Goal: Information Seeking & Learning: Compare options

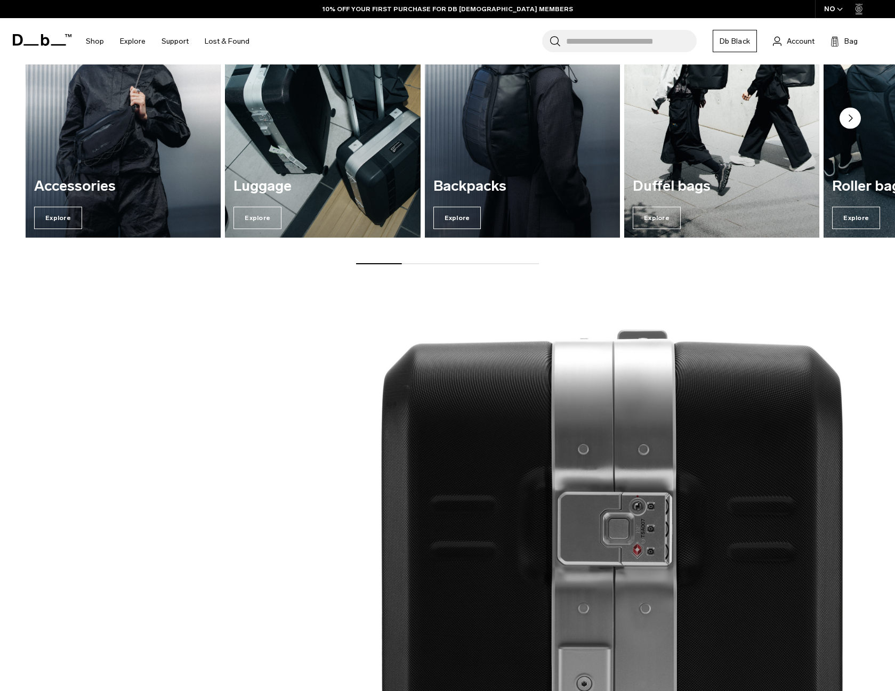
scroll to position [1476, 0]
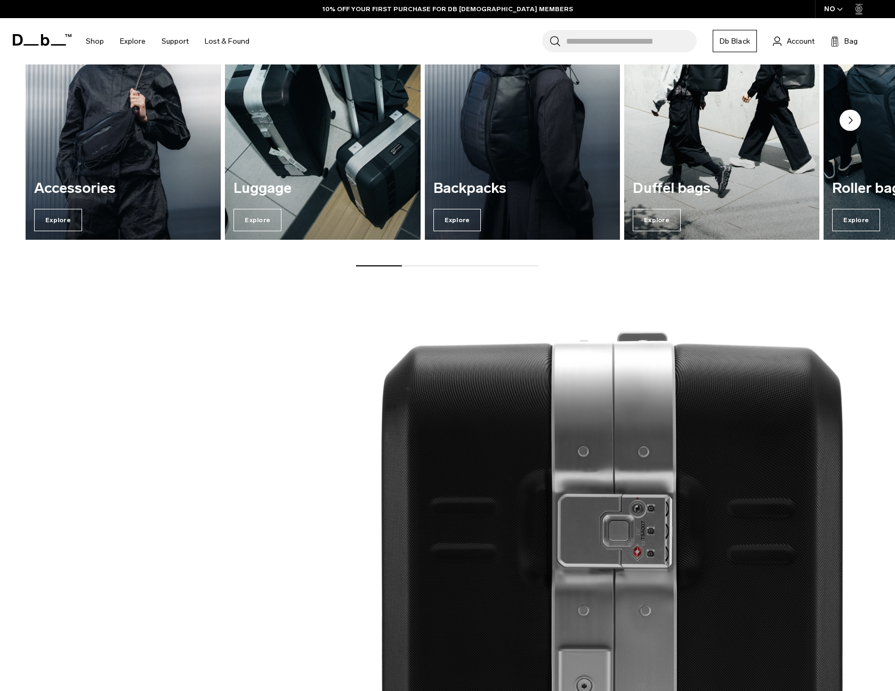
click at [495, 161] on img "3 / 7" at bounding box center [522, 107] width 201 height 271
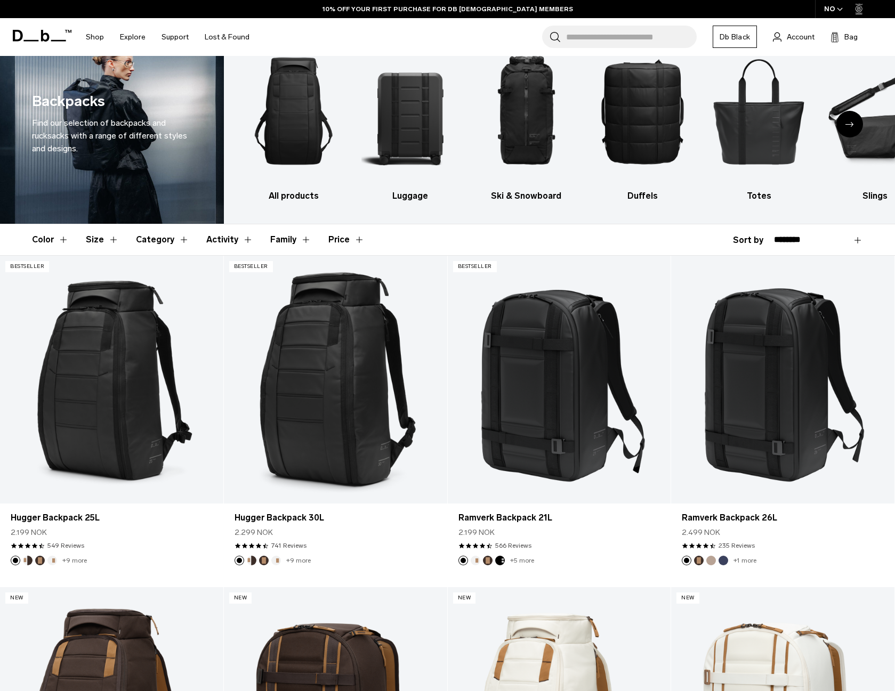
scroll to position [39, 0]
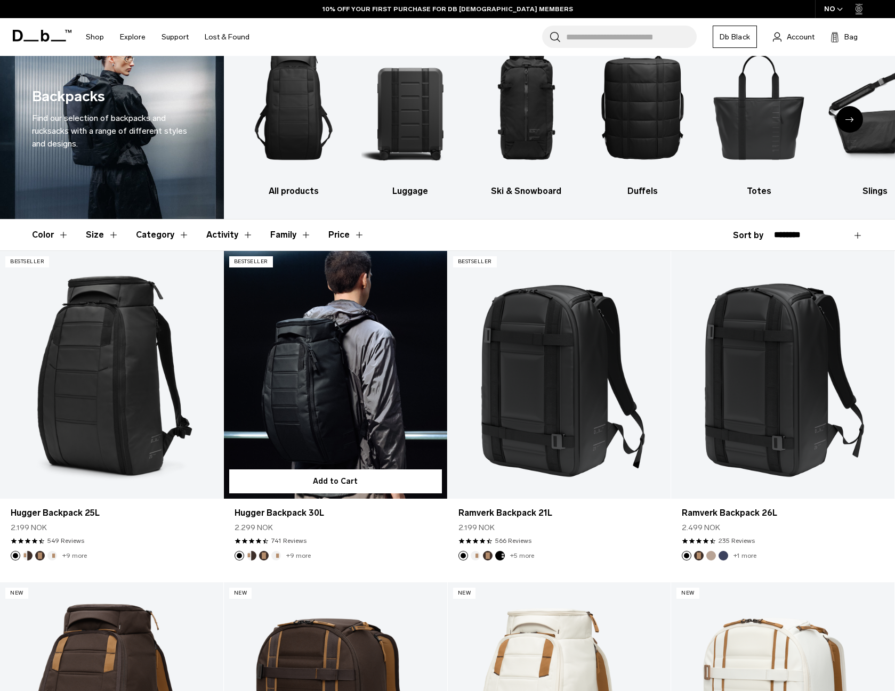
click at [265, 554] on button "Espresso" at bounding box center [264, 556] width 10 height 10
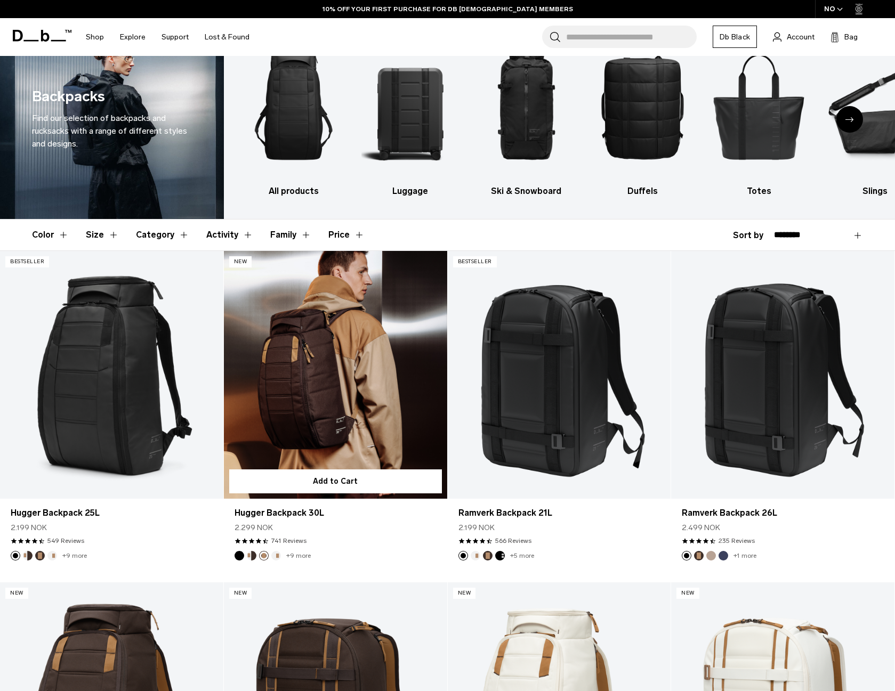
click at [253, 555] on button "Cappuccino" at bounding box center [252, 556] width 10 height 10
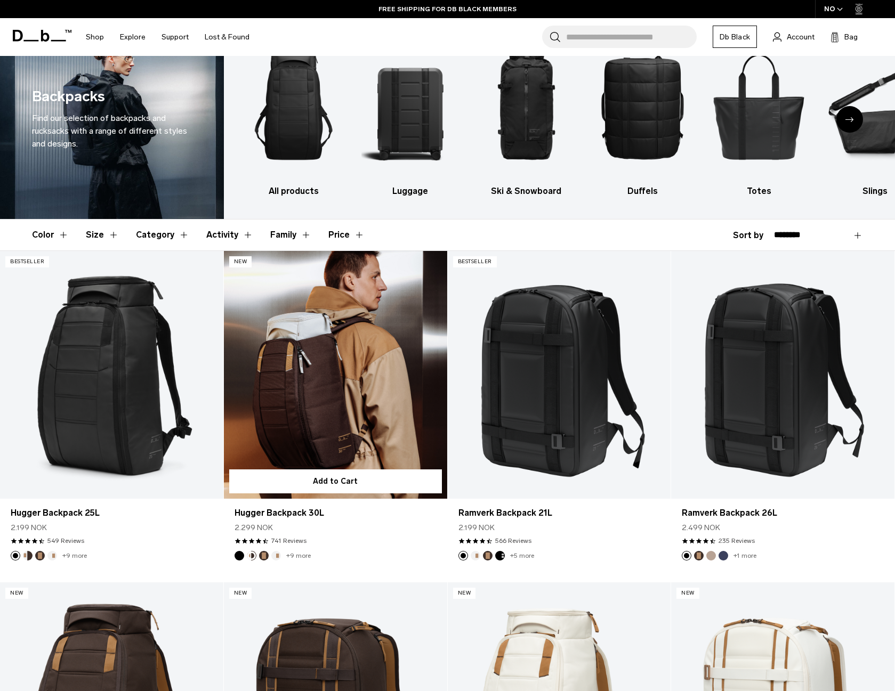
click at [261, 556] on button "Espresso" at bounding box center [264, 556] width 10 height 10
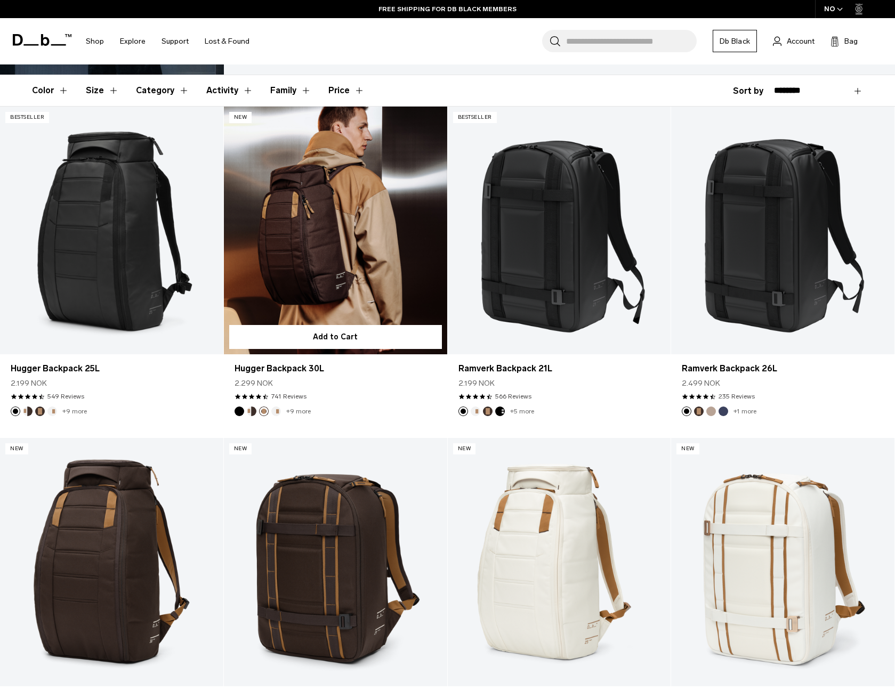
scroll to position [185, 0]
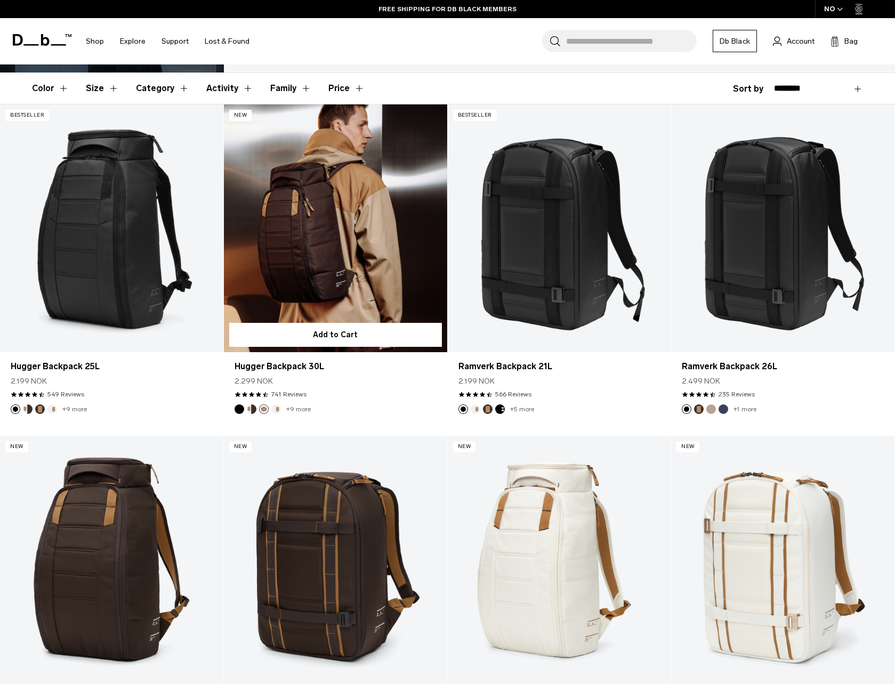
click at [276, 404] on button "Oatmilk" at bounding box center [276, 409] width 10 height 10
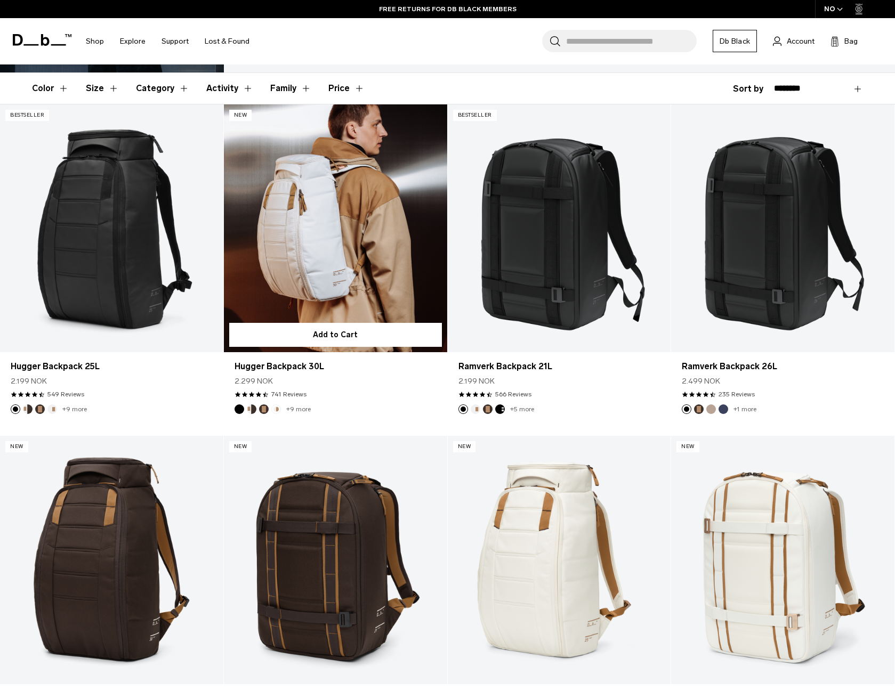
click at [269, 407] on ul "+9 more" at bounding box center [272, 409] width 76 height 10
click at [263, 409] on button "Espresso" at bounding box center [264, 409] width 10 height 10
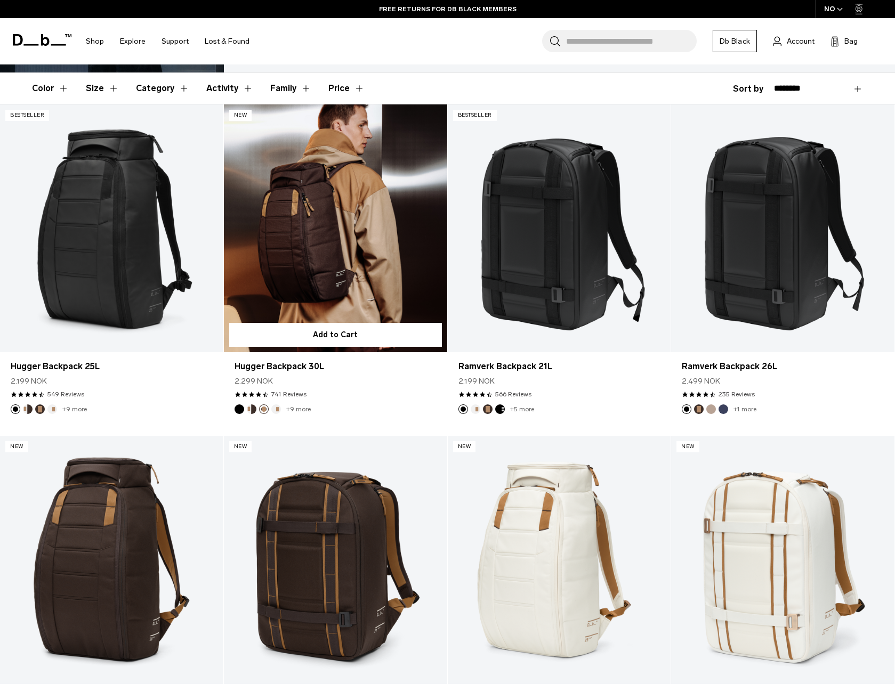
click at [254, 408] on button "Cappuccino" at bounding box center [252, 409] width 10 height 10
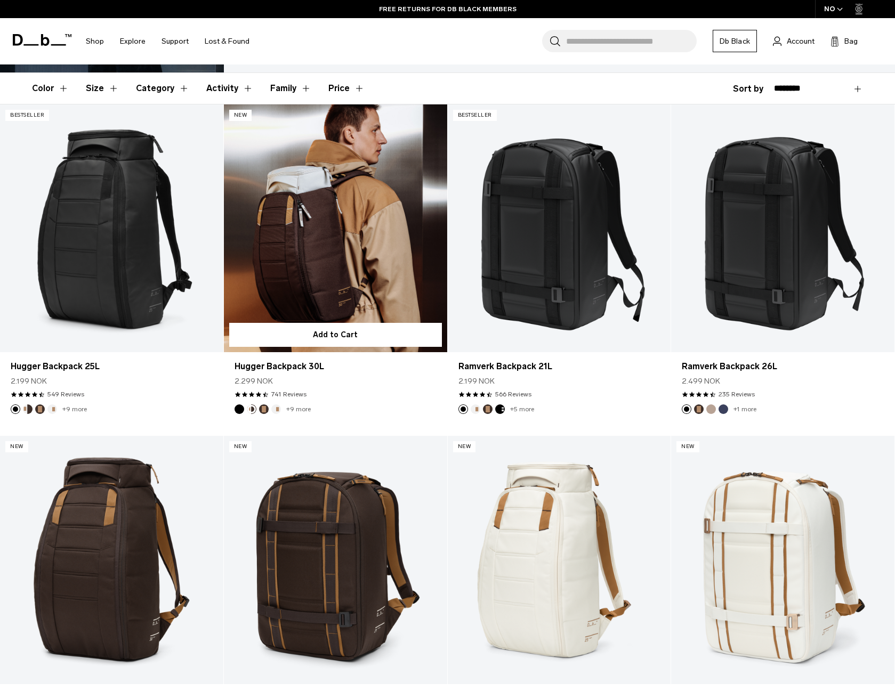
click at [236, 409] on button "Black Out" at bounding box center [239, 409] width 10 height 10
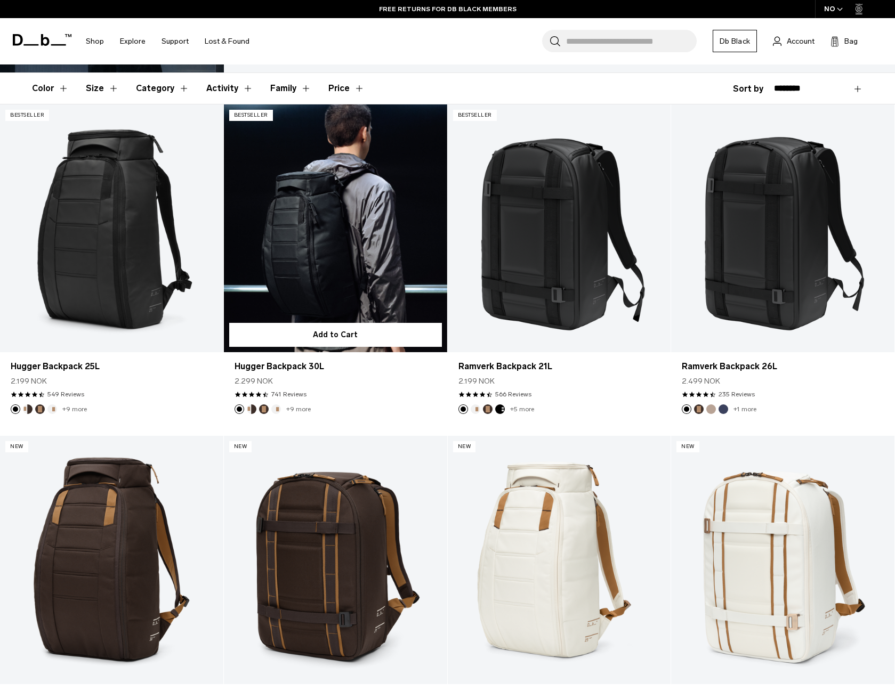
click at [264, 409] on button "Espresso" at bounding box center [264, 409] width 10 height 10
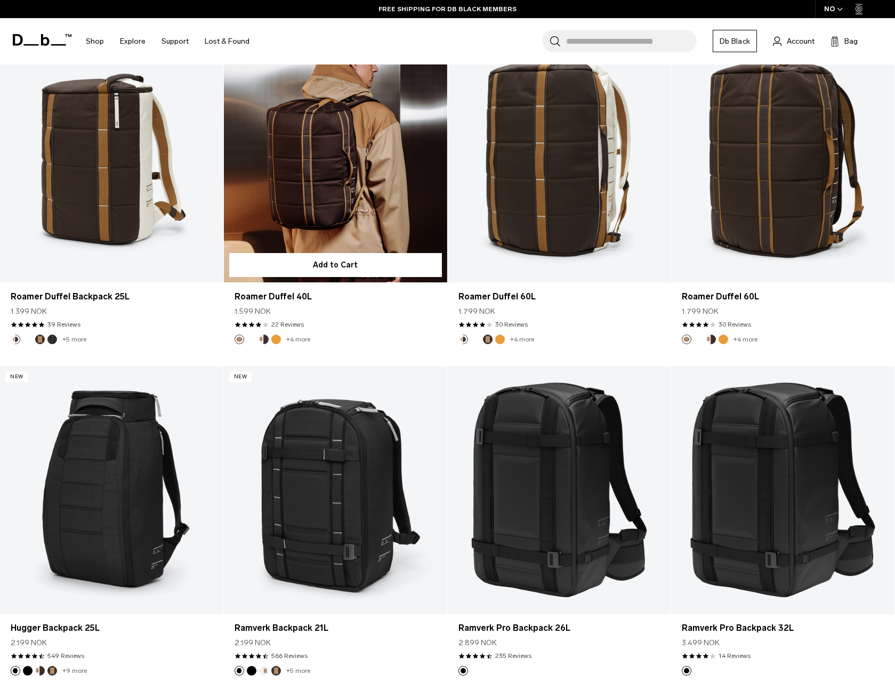
scroll to position [921, 0]
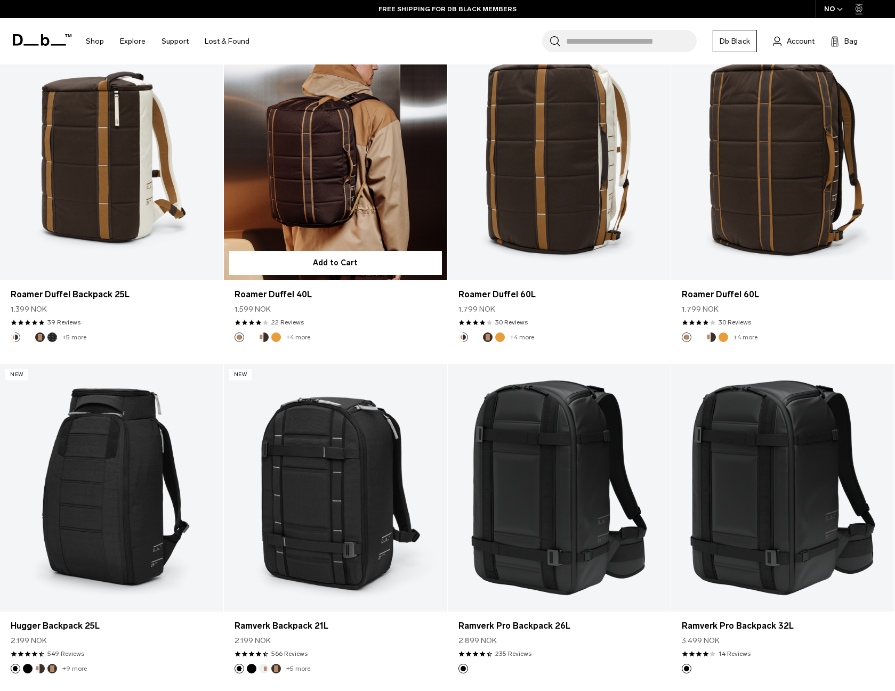
click at [394, 184] on link "Roamer Duffel 40L" at bounding box center [335, 157] width 223 height 248
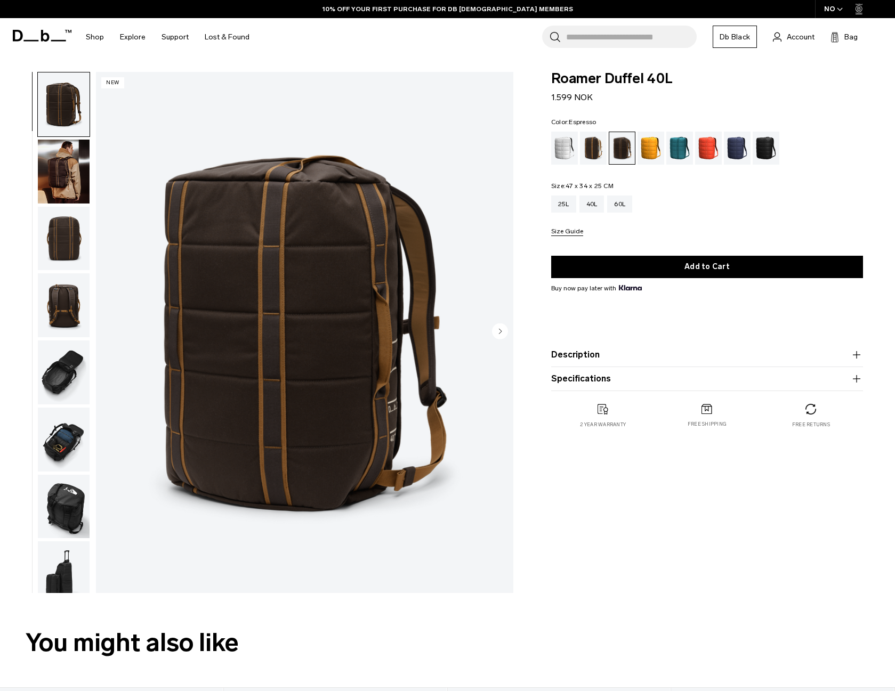
click at [496, 333] on circle "Next slide" at bounding box center [500, 331] width 16 height 16
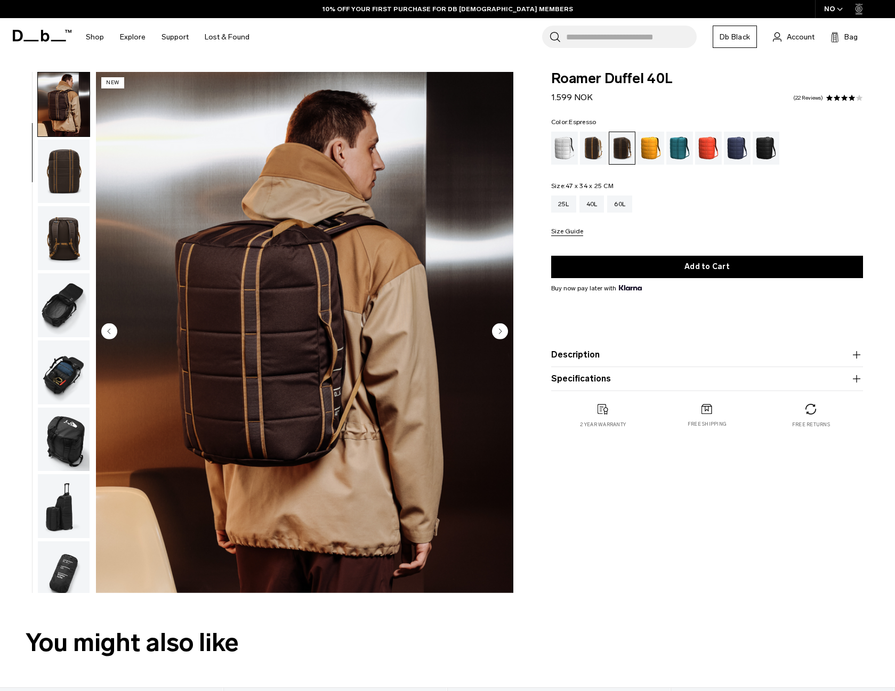
click at [496, 333] on circle "Next slide" at bounding box center [500, 331] width 16 height 16
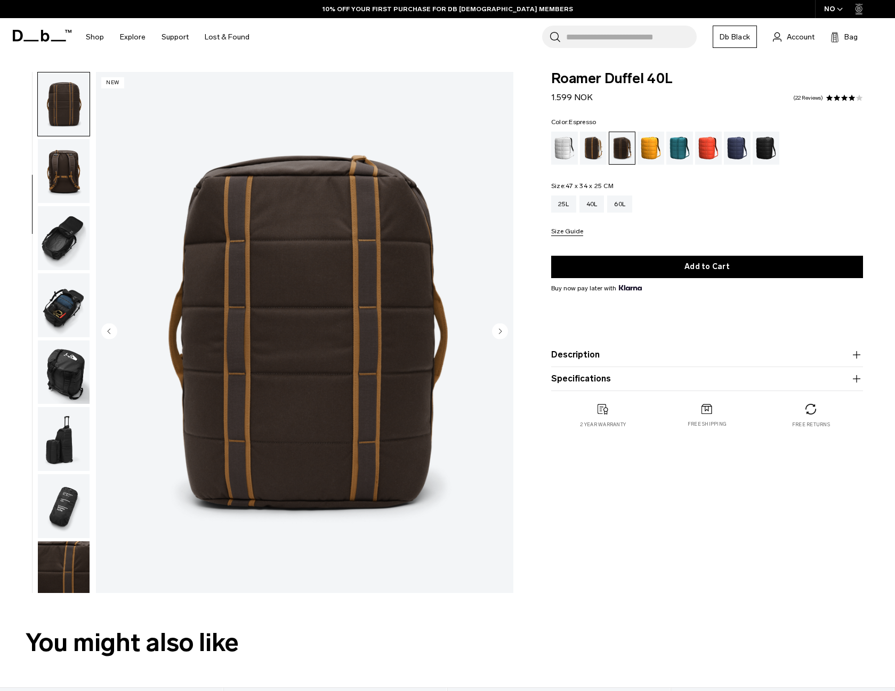
click at [496, 333] on circle "Next slide" at bounding box center [500, 331] width 16 height 16
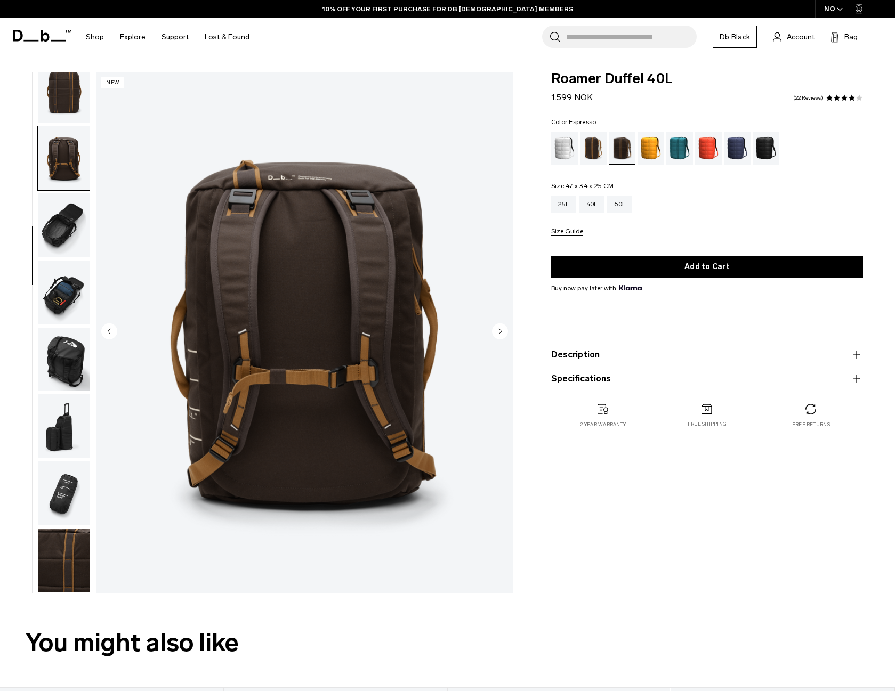
click at [496, 333] on circle "Next slide" at bounding box center [500, 331] width 16 height 16
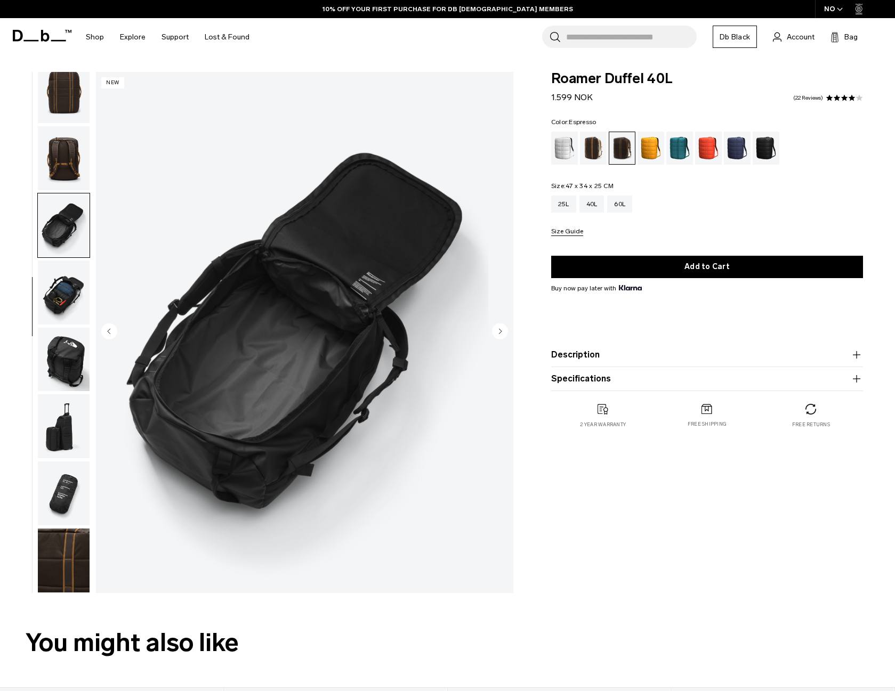
click at [496, 333] on circle "Next slide" at bounding box center [500, 331] width 16 height 16
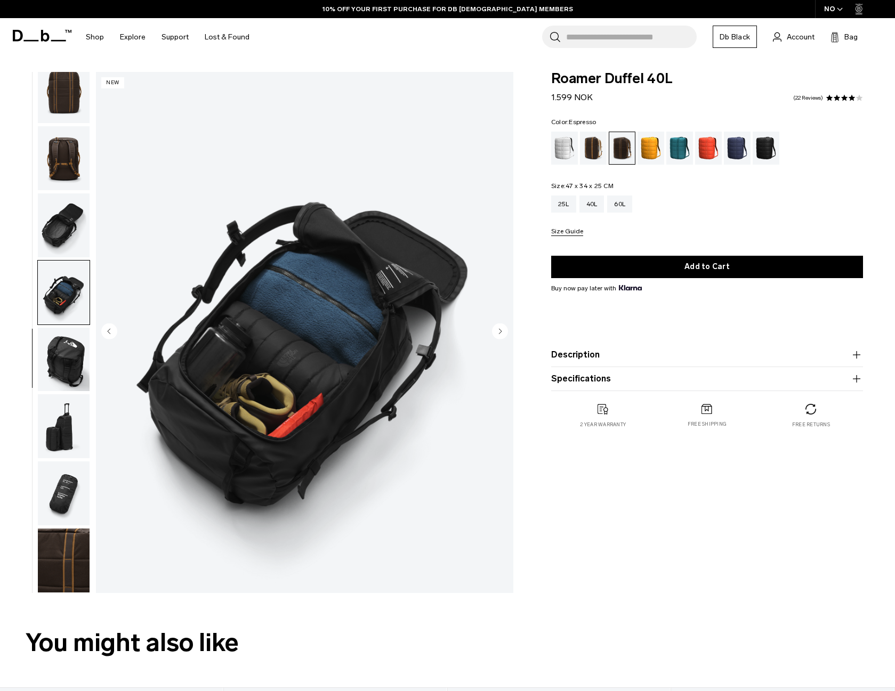
click at [496, 333] on circle "Next slide" at bounding box center [500, 331] width 16 height 16
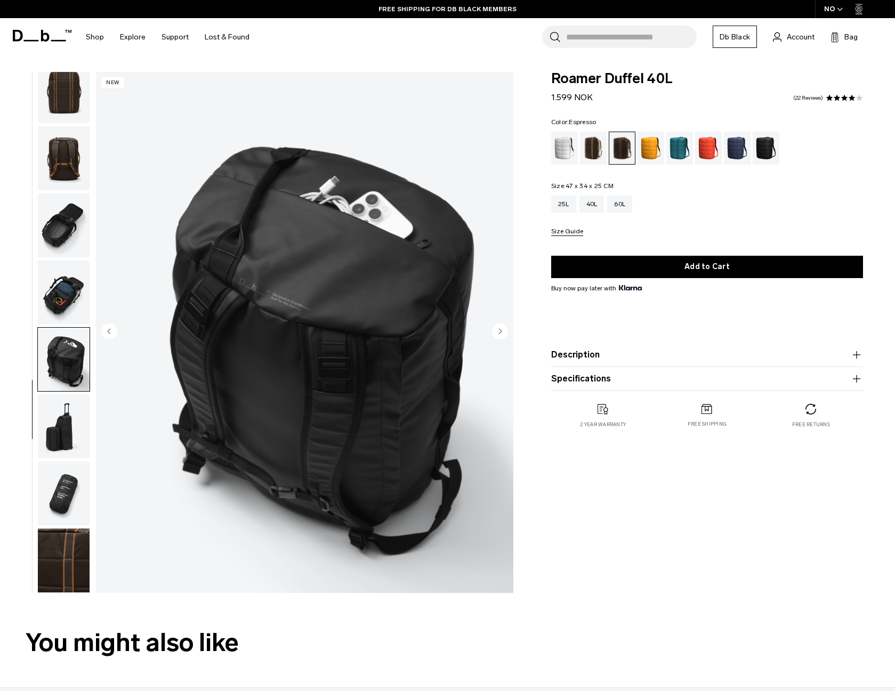
click at [496, 333] on circle "Next slide" at bounding box center [500, 331] width 16 height 16
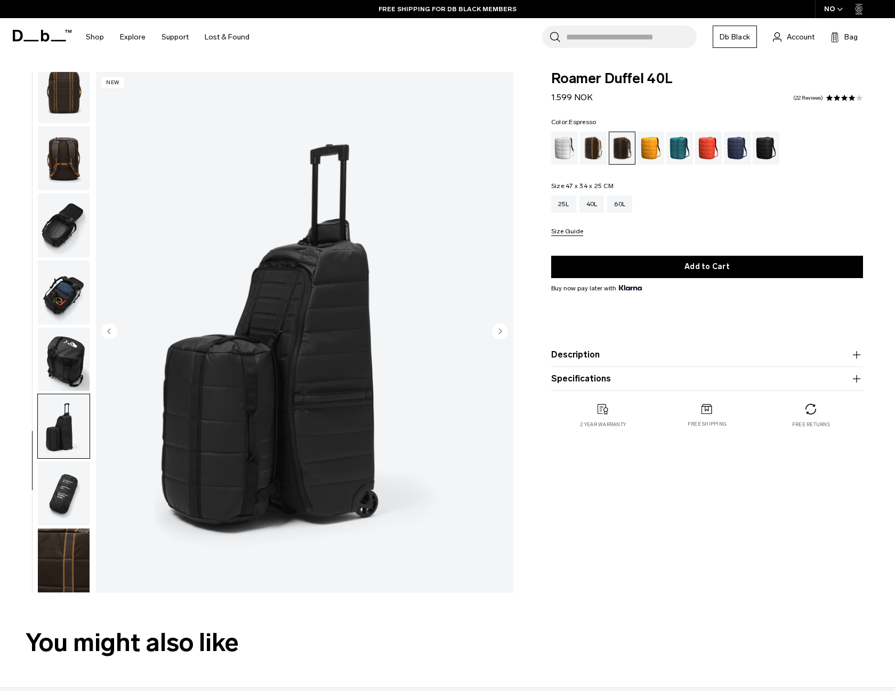
click at [496, 333] on circle "Next slide" at bounding box center [500, 331] width 16 height 16
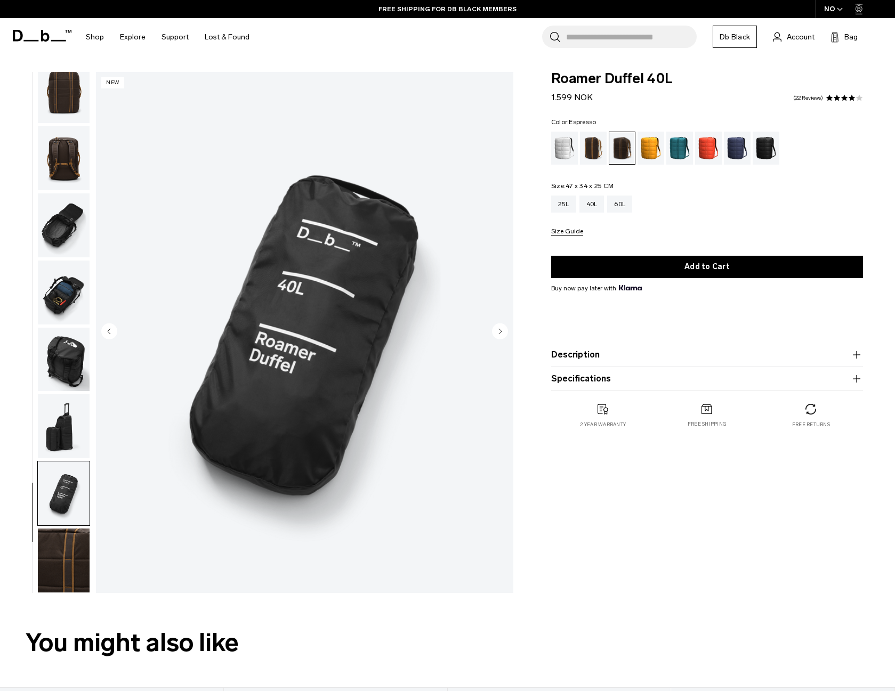
click at [496, 333] on circle "Next slide" at bounding box center [500, 331] width 16 height 16
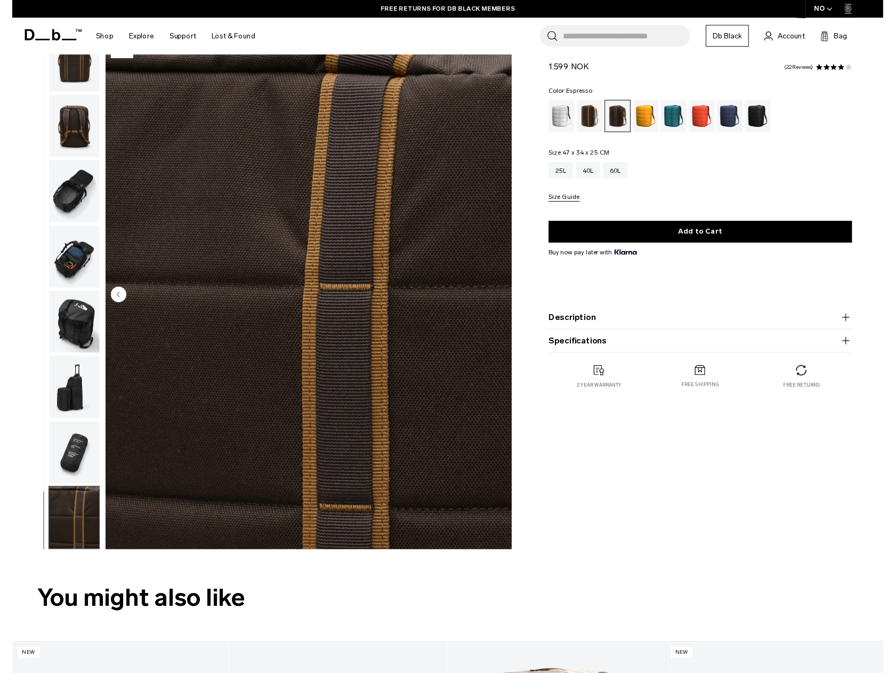
scroll to position [31, 0]
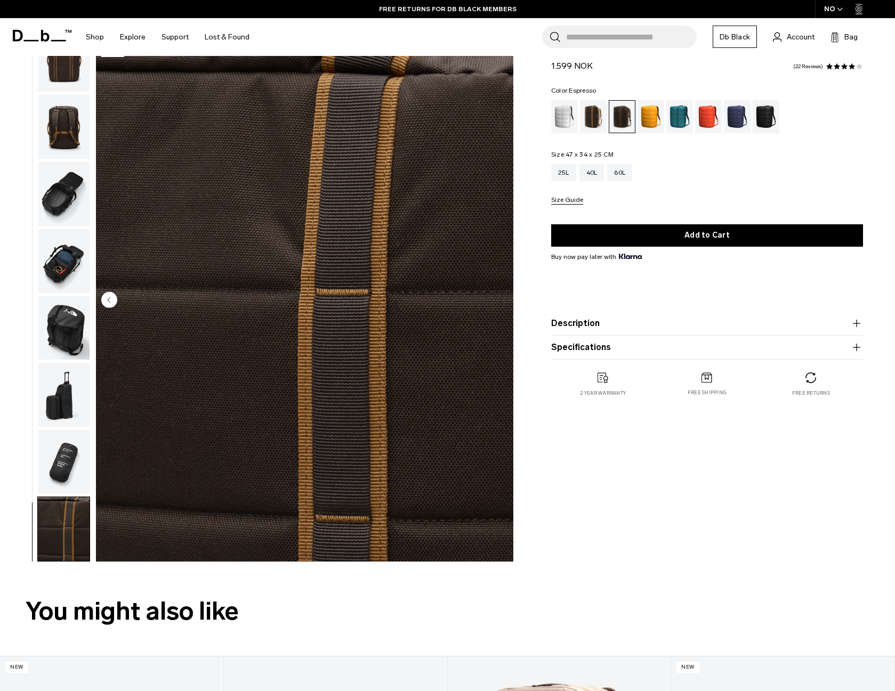
click at [572, 325] on button "Description" at bounding box center [707, 323] width 312 height 13
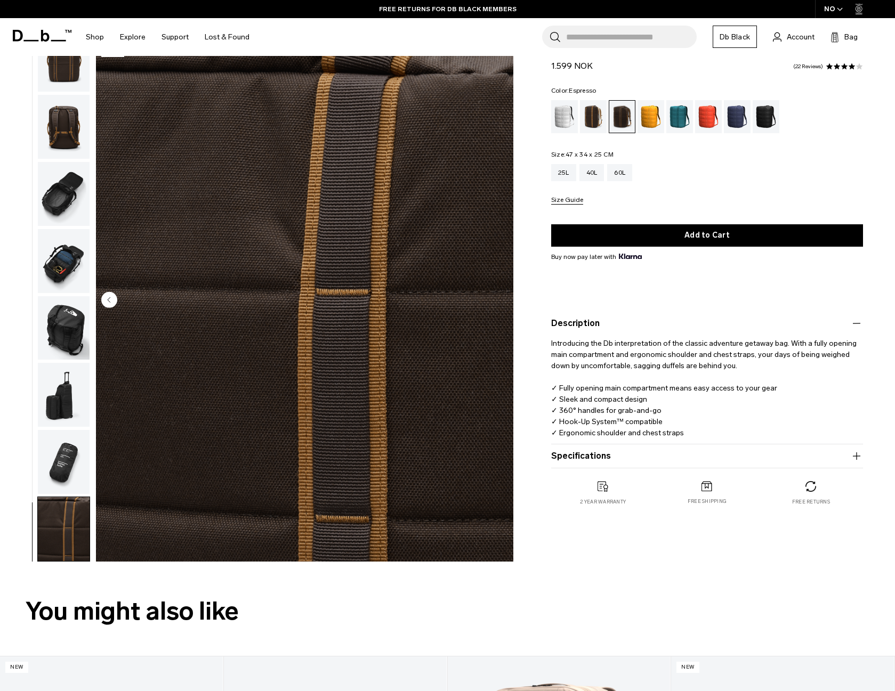
click at [605, 363] on p "Introducing the Db interpretation of the classic adventure getaway bag. With a …" at bounding box center [707, 384] width 312 height 109
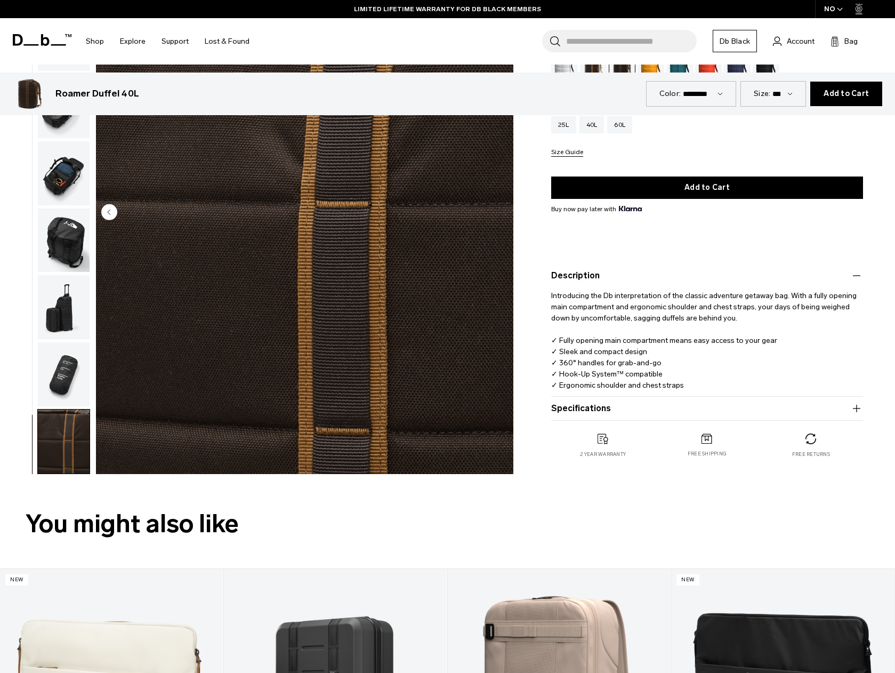
scroll to position [0, 0]
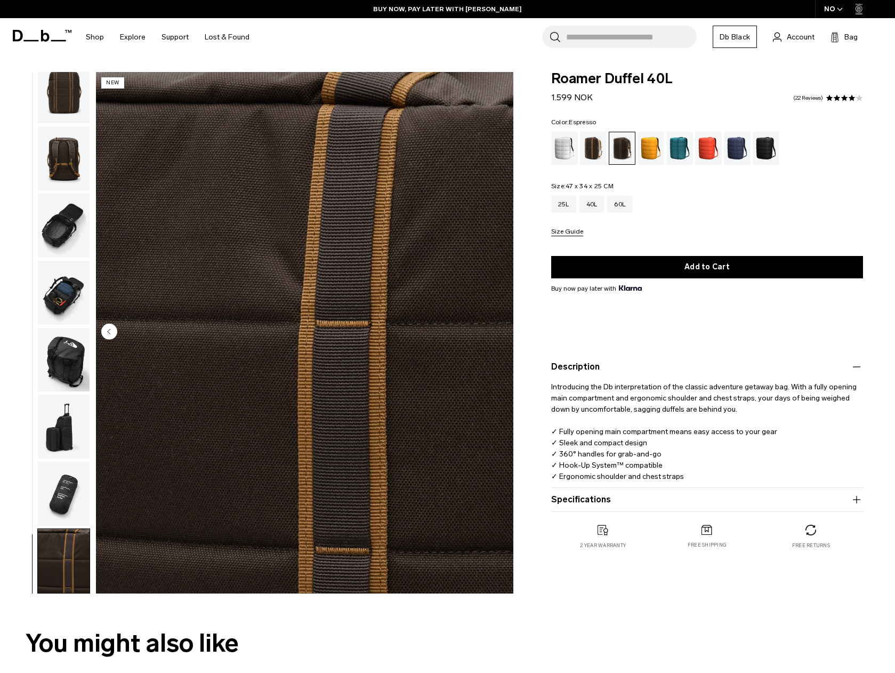
click at [618, 361] on button "Description" at bounding box center [707, 366] width 312 height 13
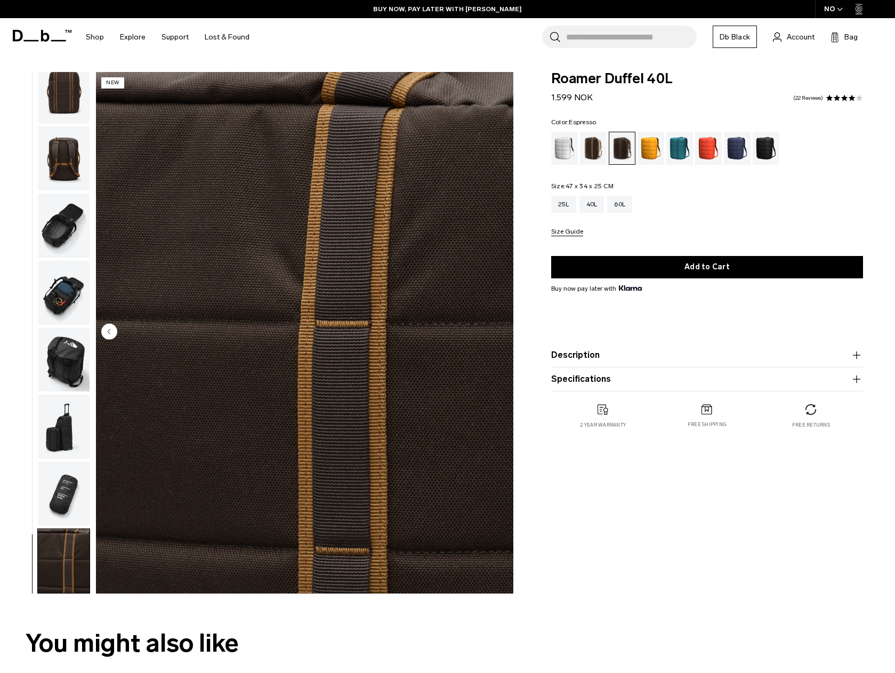
click at [618, 361] on button "Description" at bounding box center [707, 355] width 312 height 13
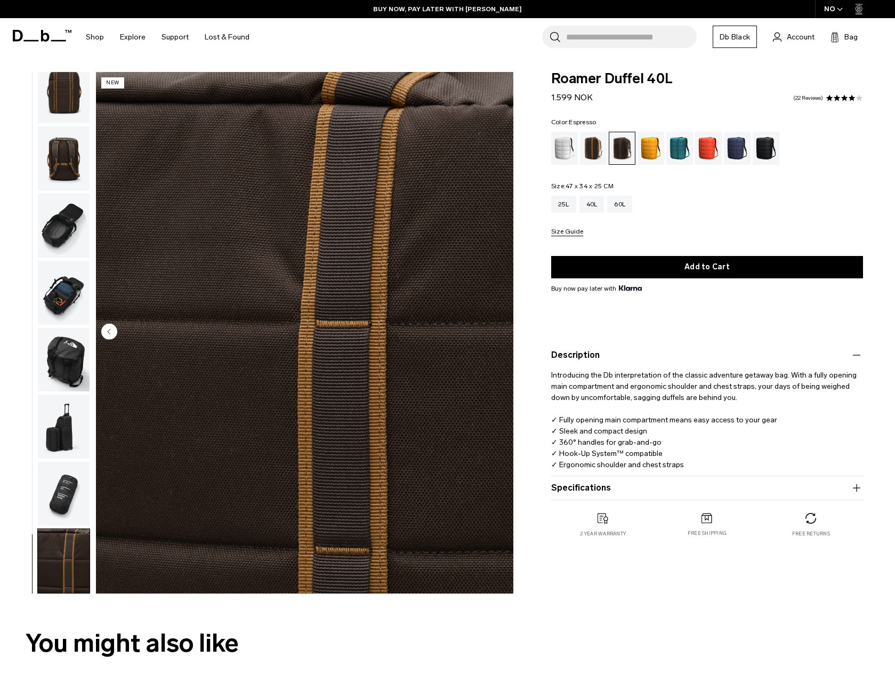
click at [613, 489] on button "Specifications" at bounding box center [707, 487] width 312 height 13
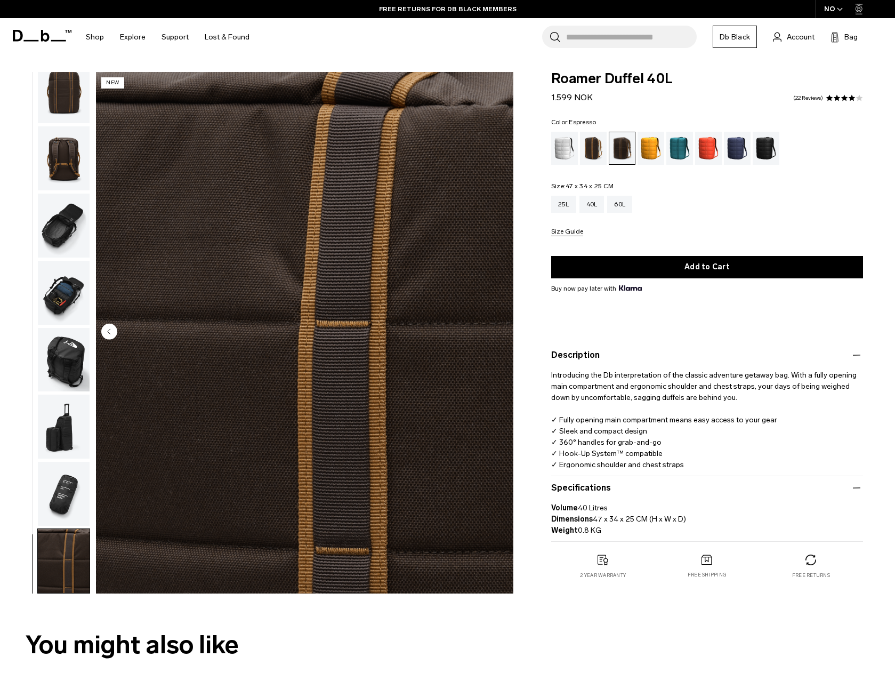
click at [64, 152] on img "button" at bounding box center [64, 158] width 52 height 64
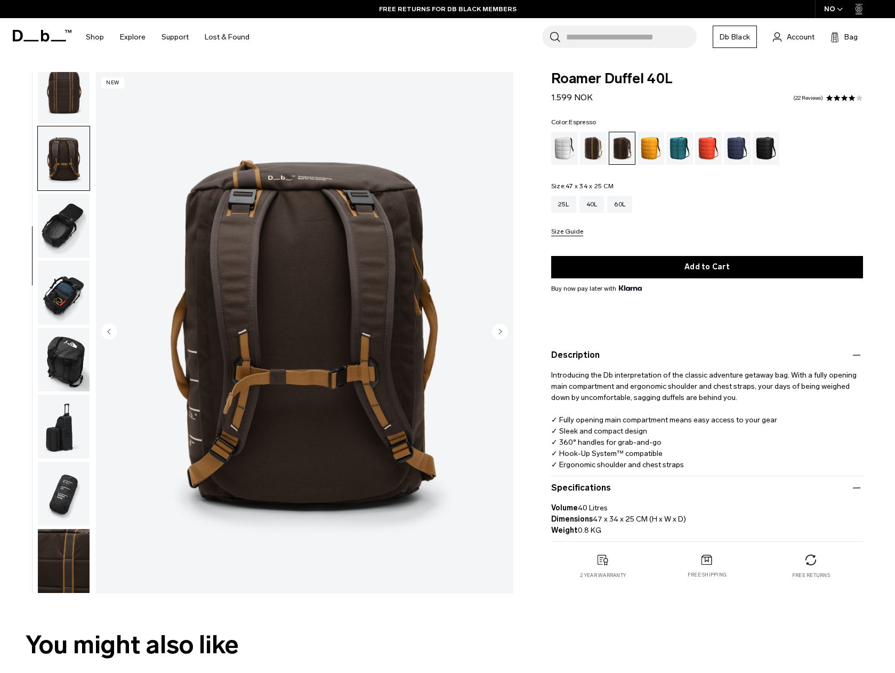
click at [65, 102] on img "button" at bounding box center [64, 92] width 52 height 64
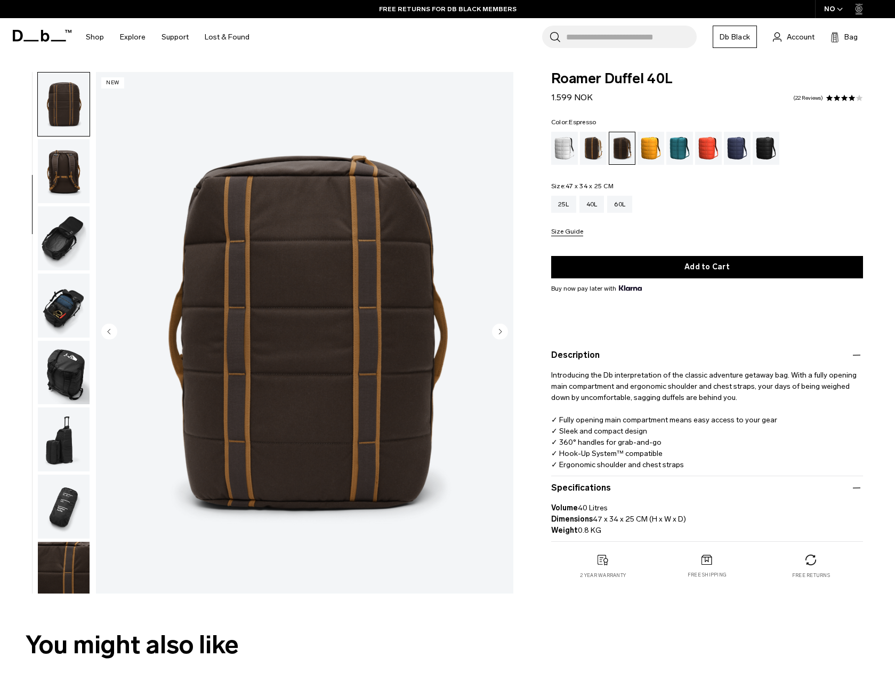
click at [63, 185] on img "button" at bounding box center [64, 171] width 52 height 64
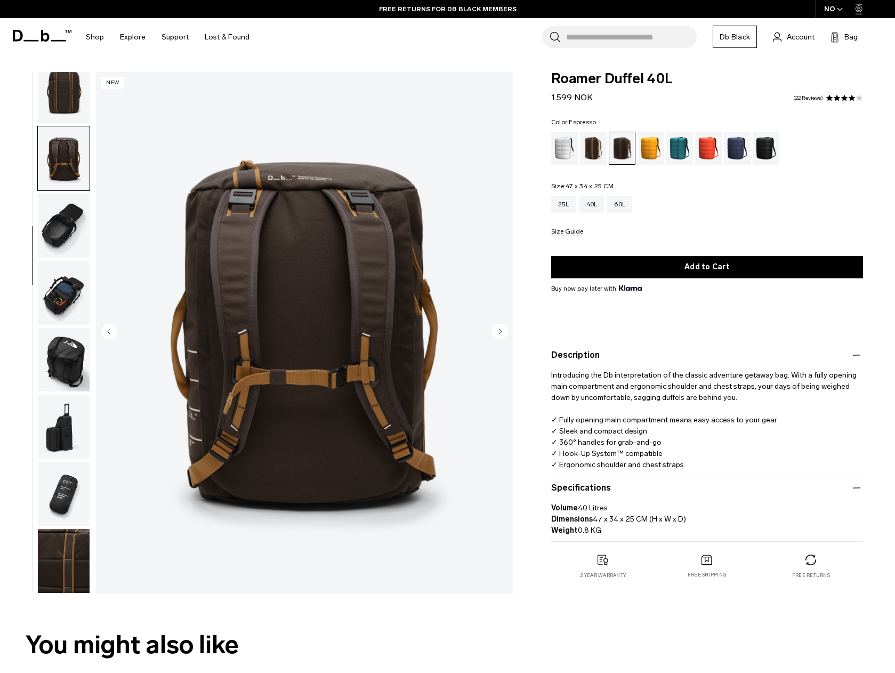
click at [66, 235] on img "button" at bounding box center [64, 225] width 52 height 64
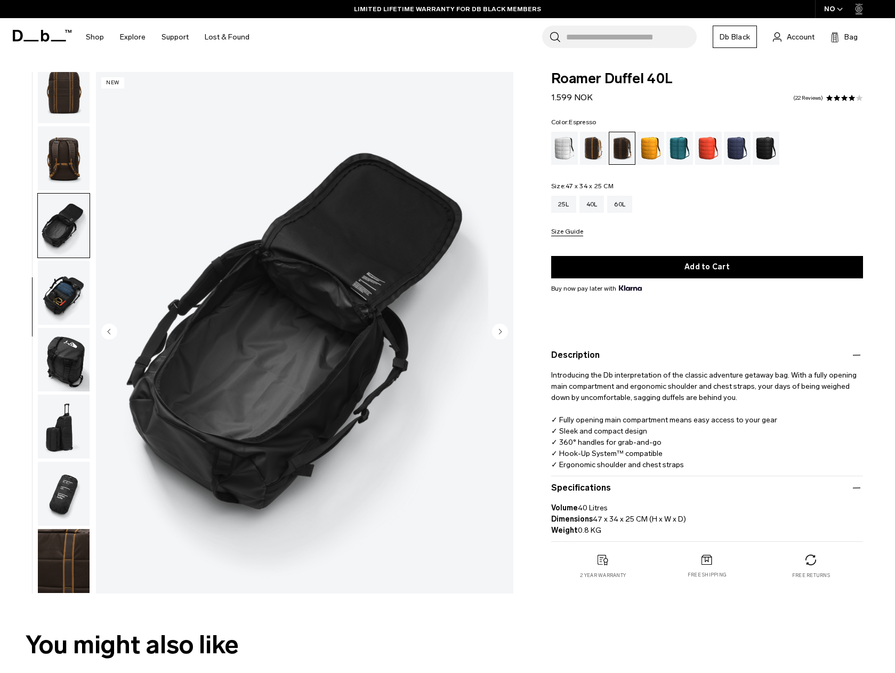
click at [62, 282] on img "button" at bounding box center [64, 293] width 52 height 64
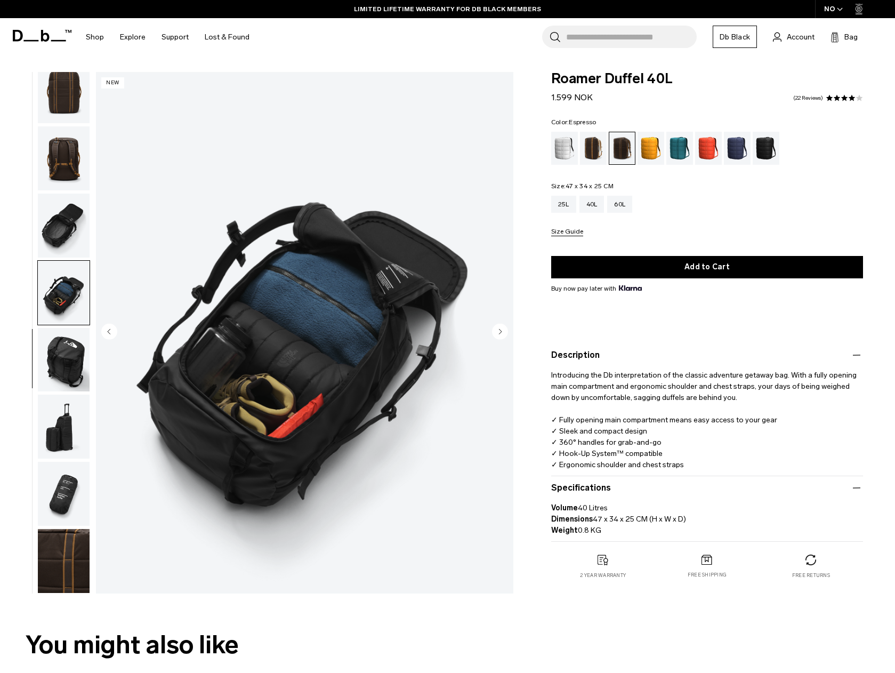
click at [60, 326] on ul at bounding box center [63, 332] width 53 height 521
click at [66, 353] on img "button" at bounding box center [64, 360] width 52 height 64
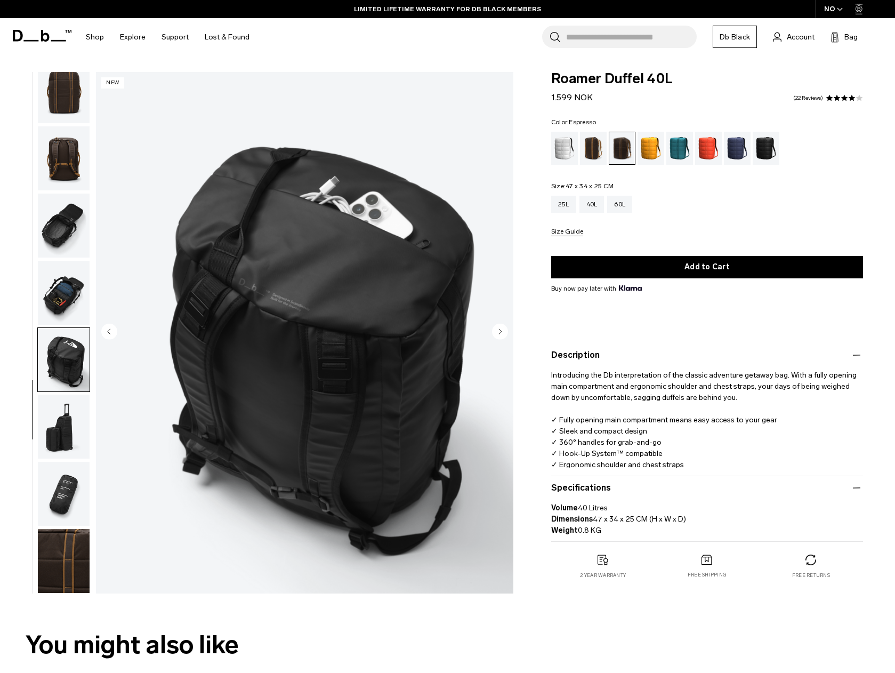
click at [63, 423] on img "button" at bounding box center [64, 426] width 52 height 64
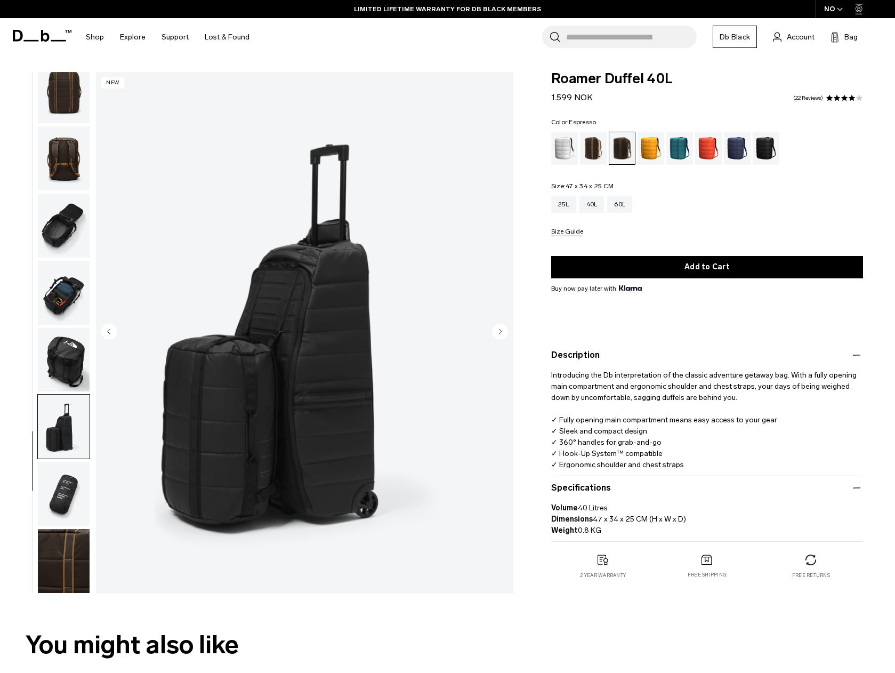
click at [60, 477] on img "button" at bounding box center [64, 493] width 52 height 64
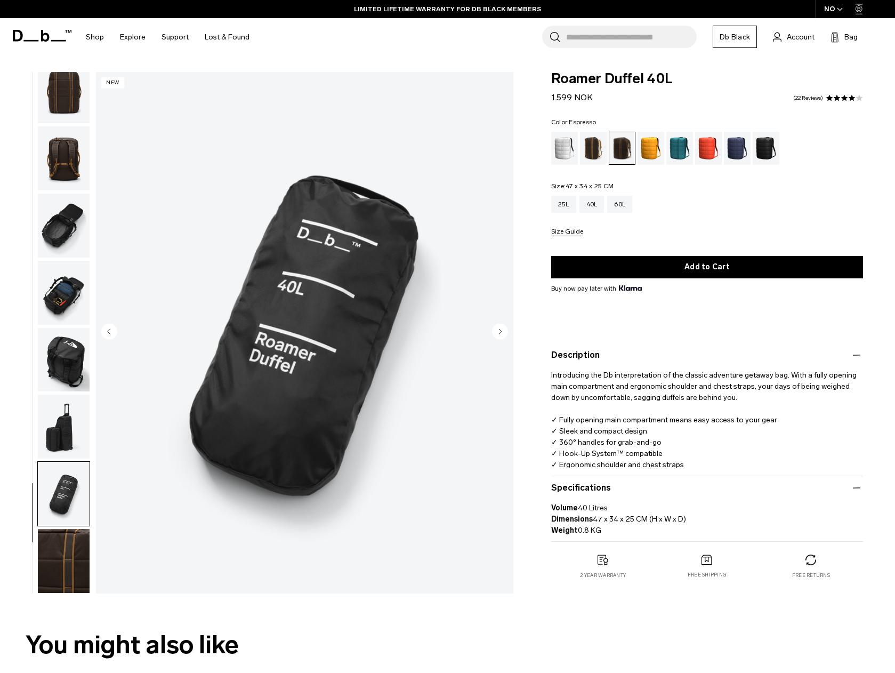
click at [63, 557] on img "button" at bounding box center [64, 561] width 52 height 64
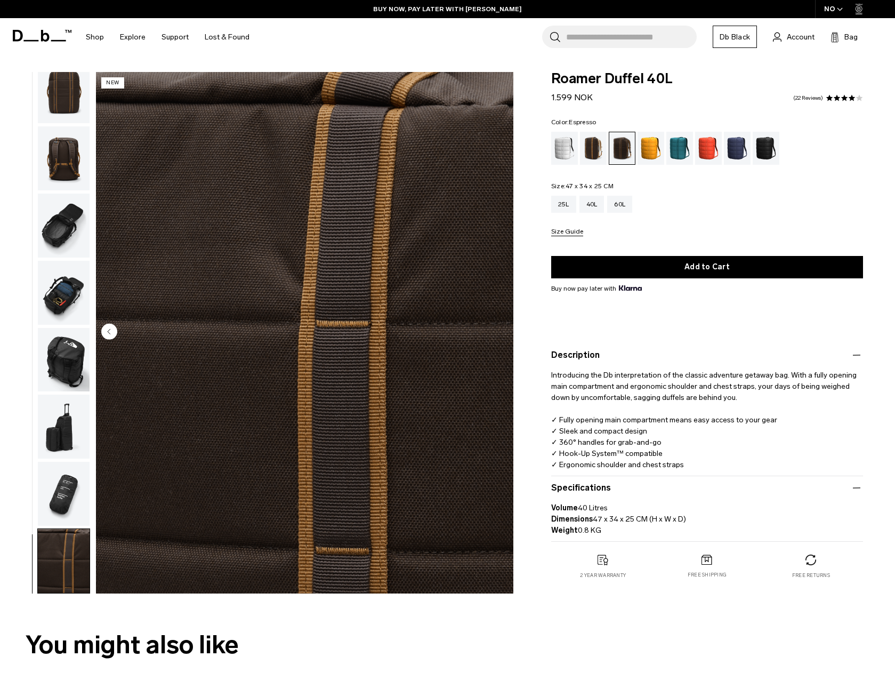
click at [72, 500] on img "button" at bounding box center [64, 493] width 52 height 64
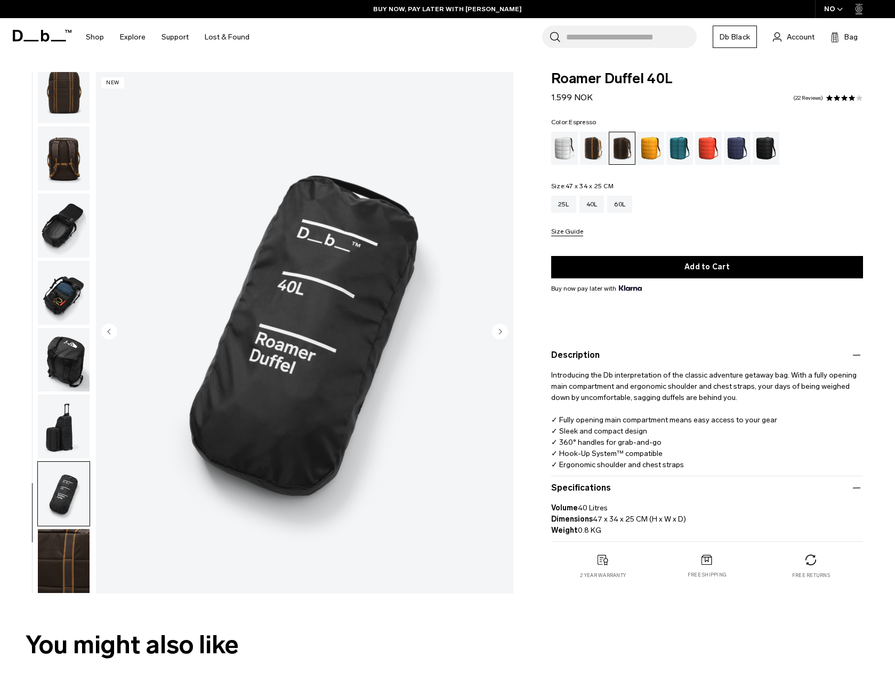
click at [69, 420] on img "button" at bounding box center [64, 426] width 52 height 64
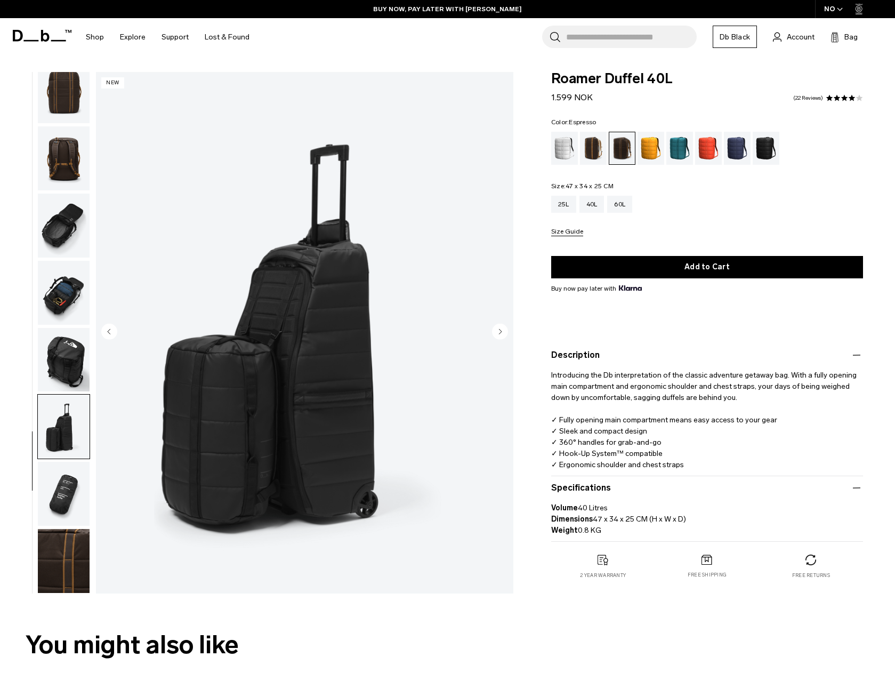
click at [66, 338] on img "button" at bounding box center [64, 360] width 52 height 64
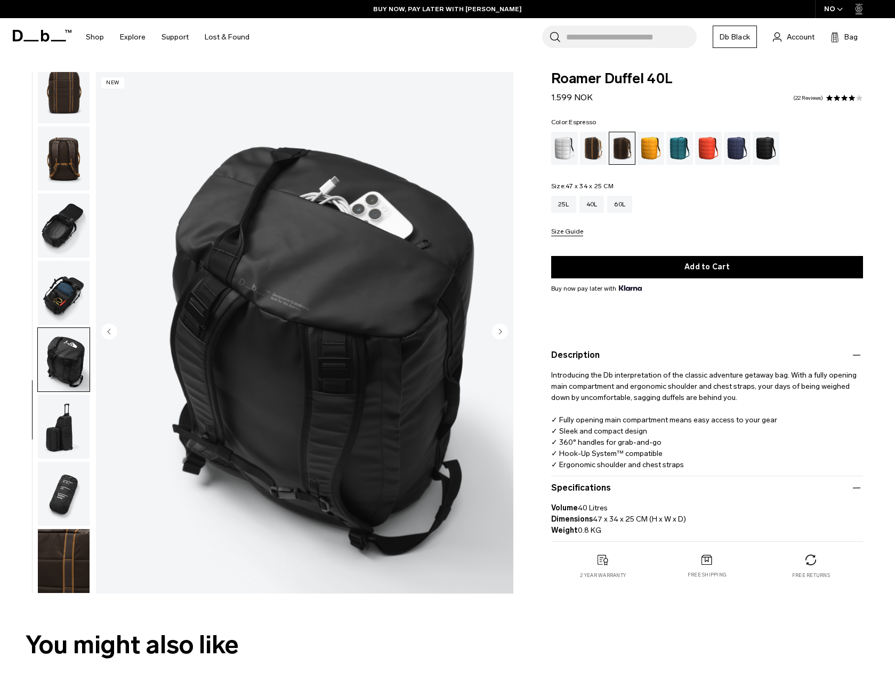
click at [66, 284] on img "button" at bounding box center [64, 293] width 52 height 64
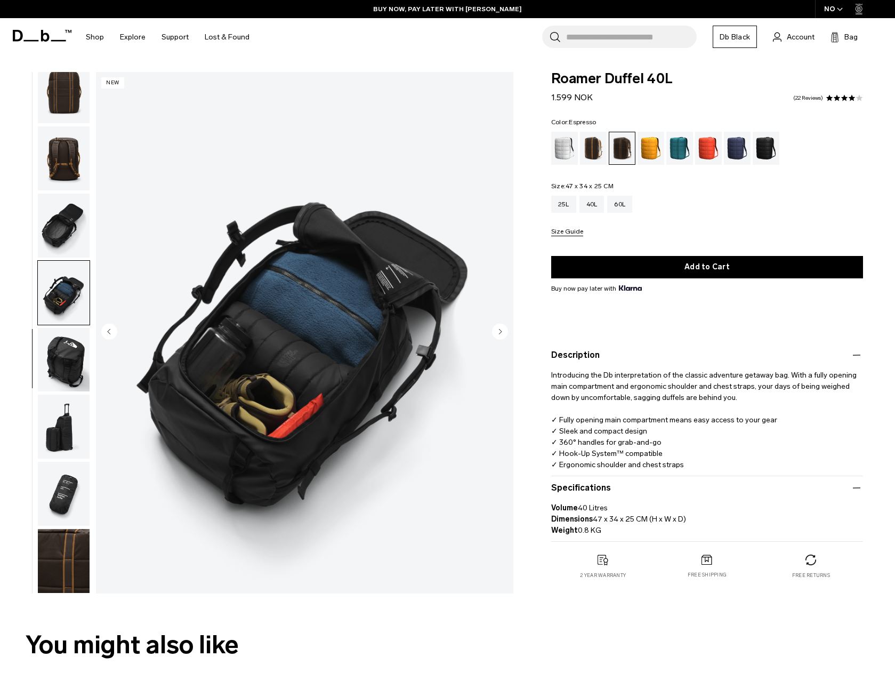
click at [64, 208] on img "button" at bounding box center [64, 225] width 52 height 64
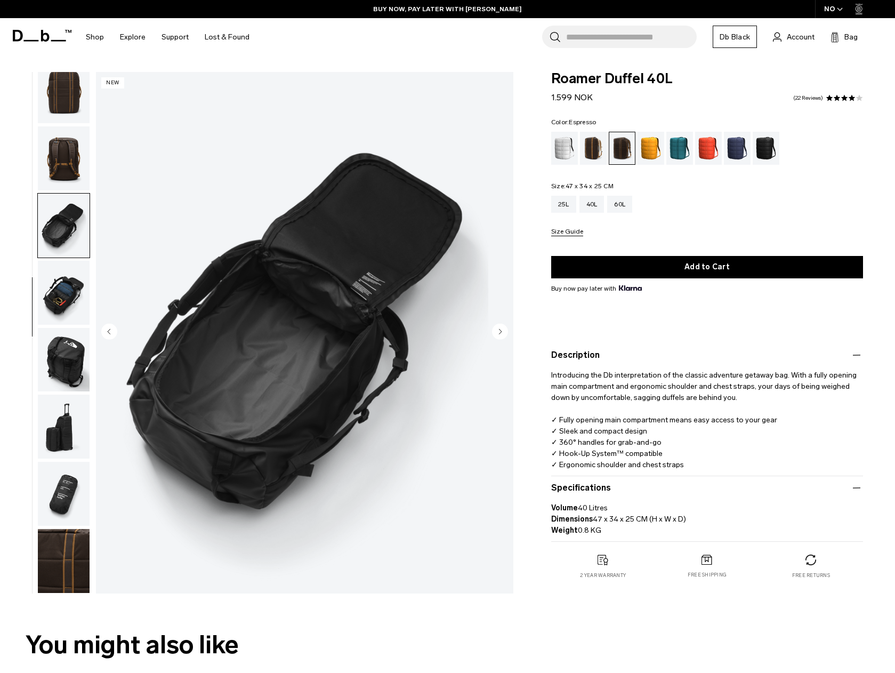
click at [64, 159] on img "button" at bounding box center [64, 158] width 52 height 64
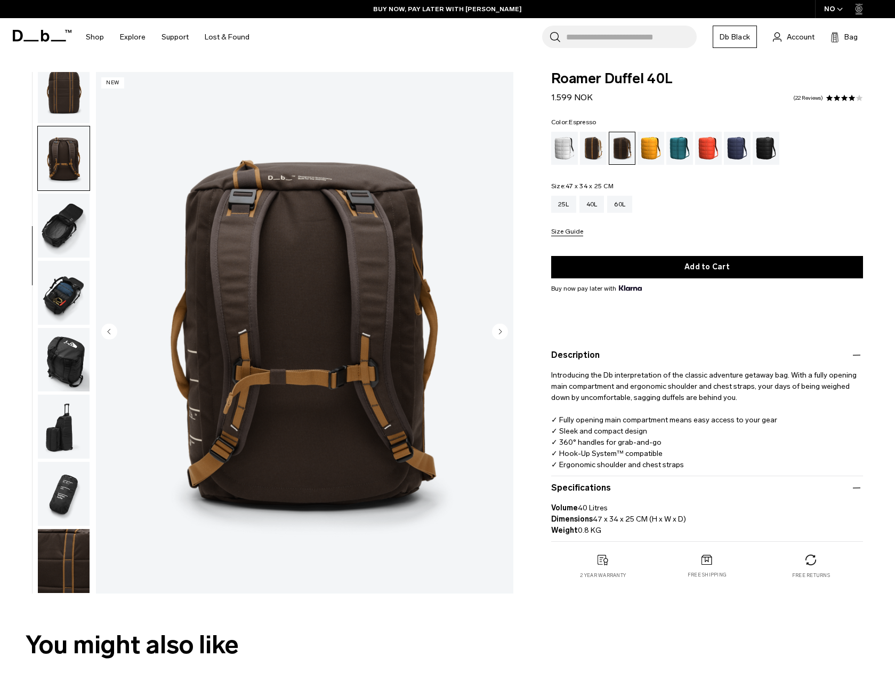
click at [63, 96] on img "button" at bounding box center [64, 92] width 52 height 64
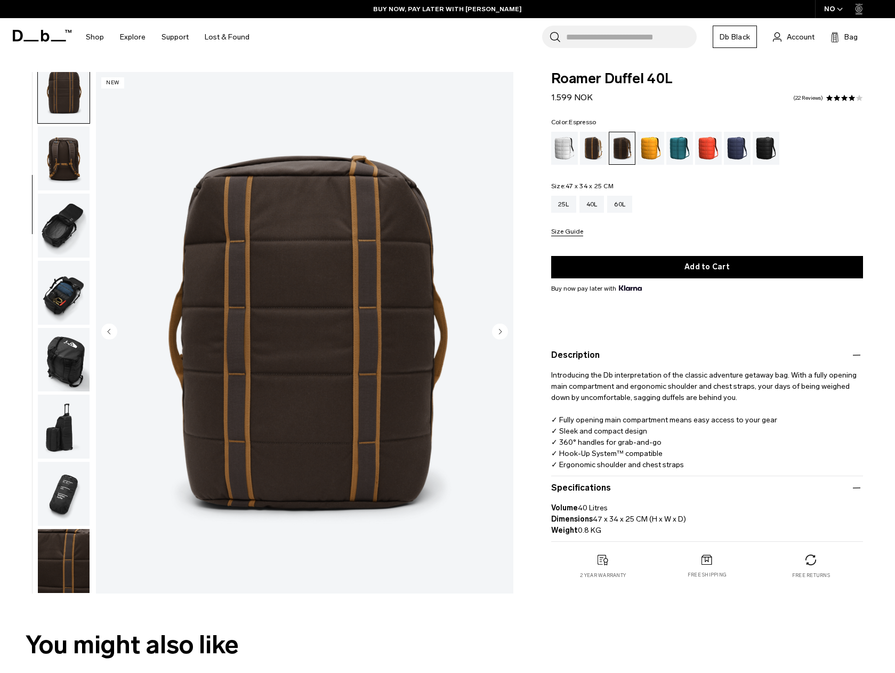
scroll to position [134, 0]
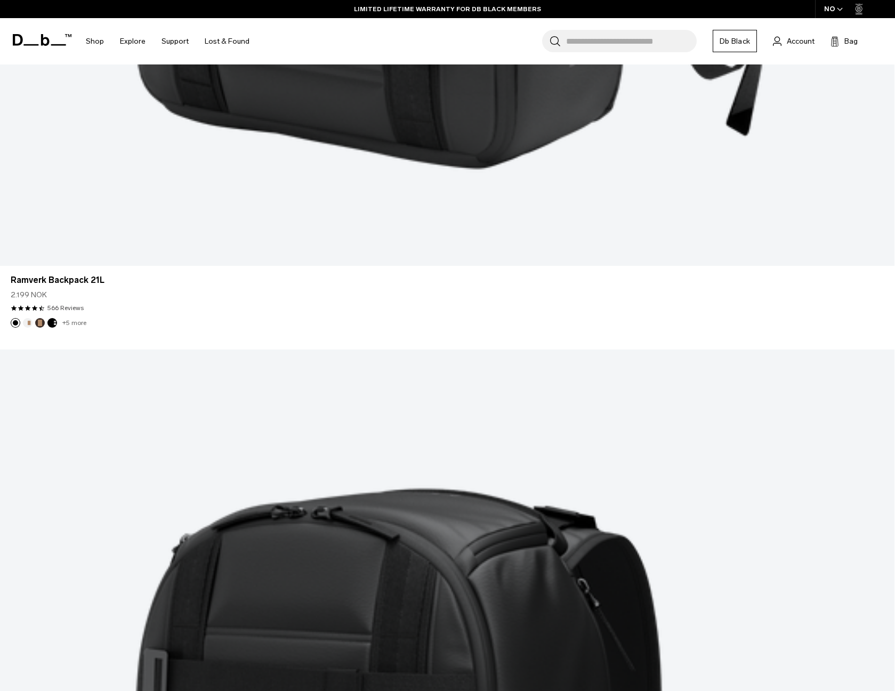
scroll to position [3169, 0]
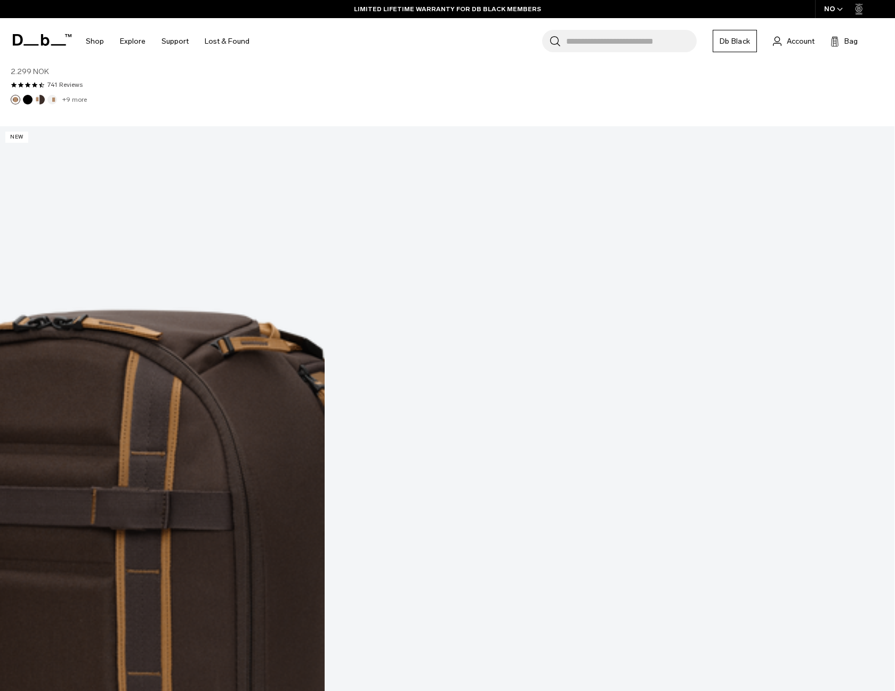
scroll to position [5552, 0]
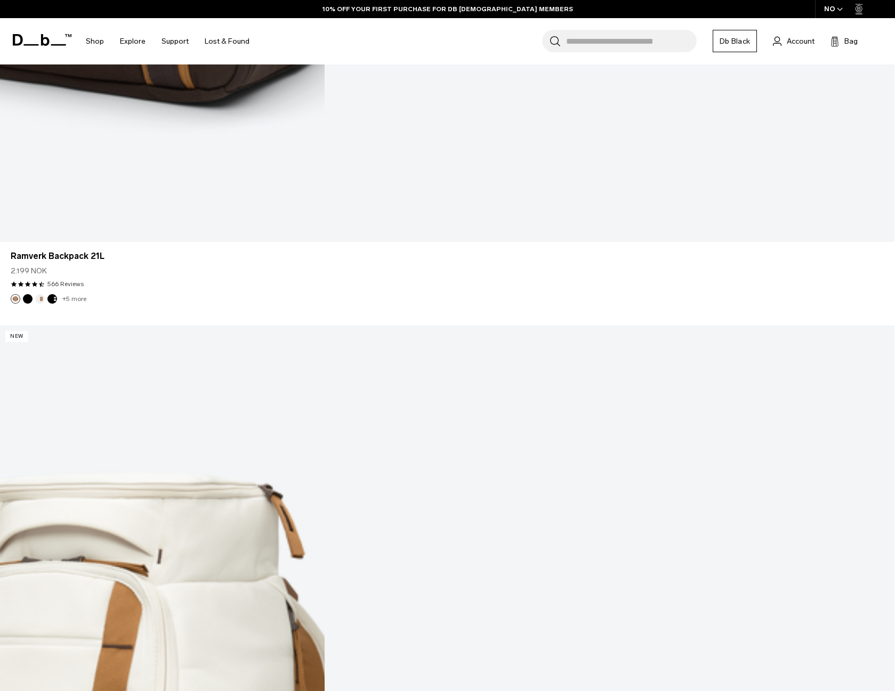
scroll to position [6428, 0]
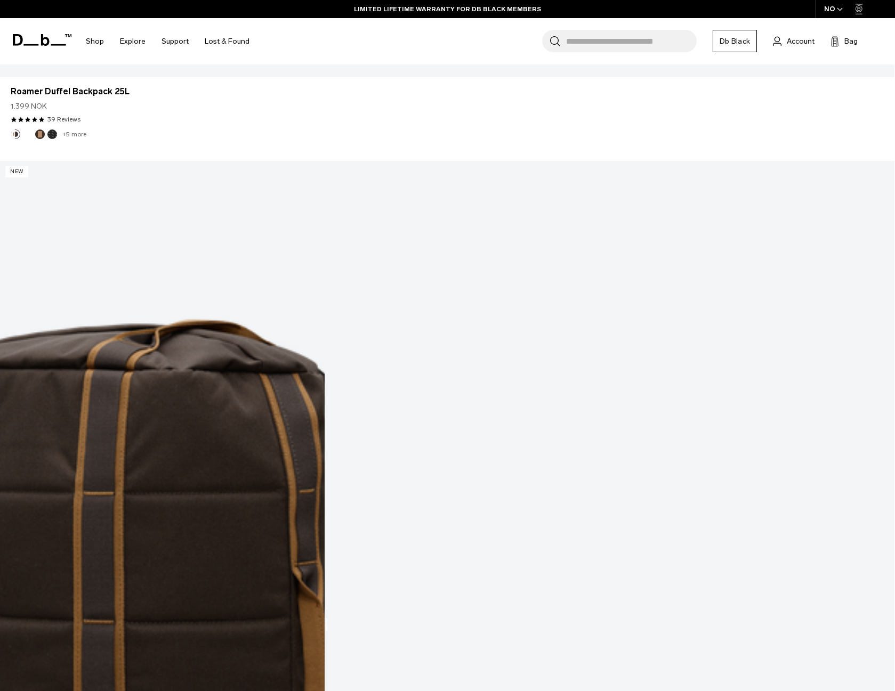
scroll to position [9822, 0]
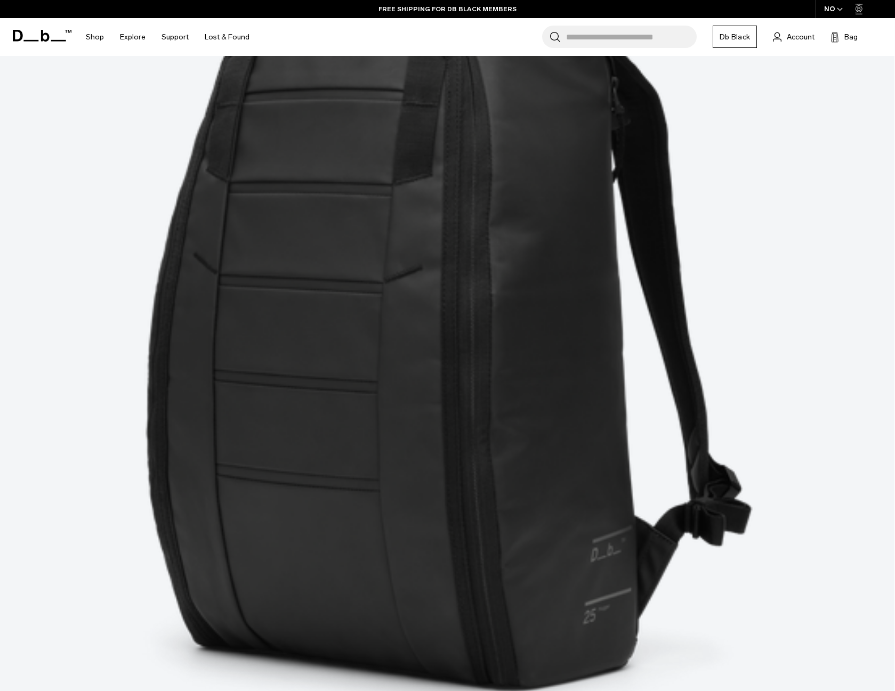
scroll to position [482, 0]
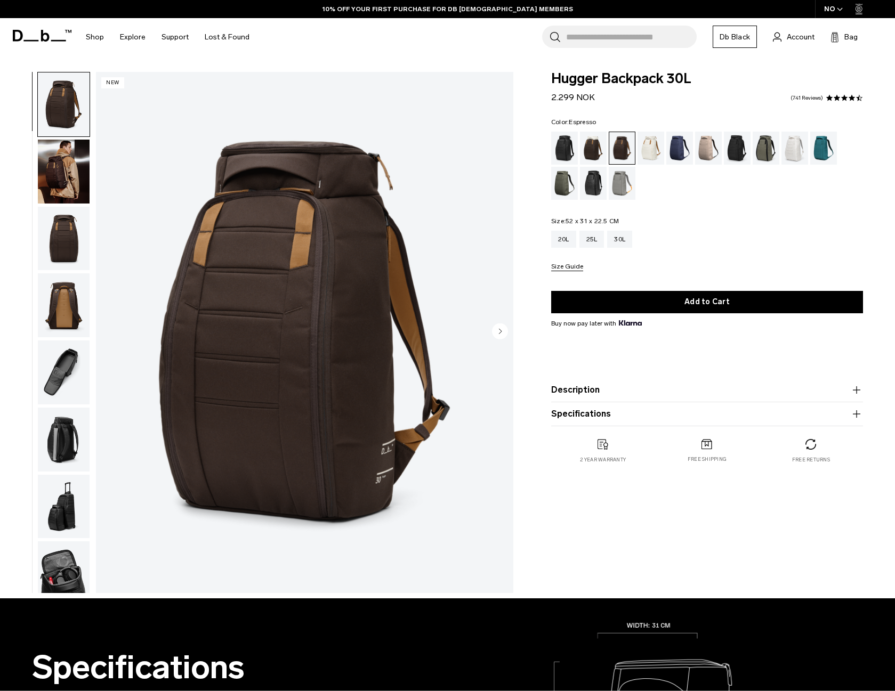
click at [57, 383] on img "button" at bounding box center [64, 373] width 52 height 64
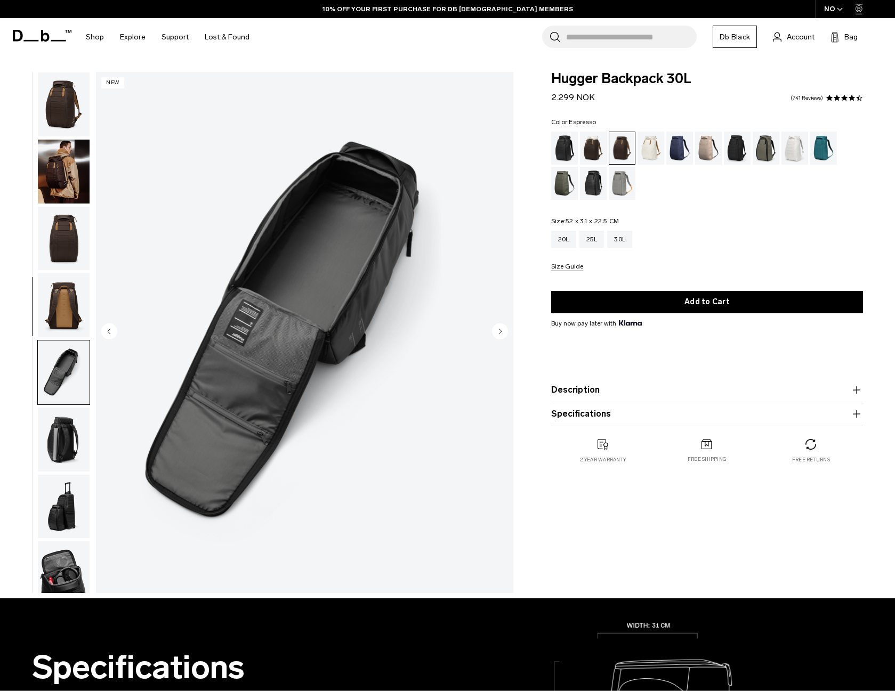
scroll to position [147, 0]
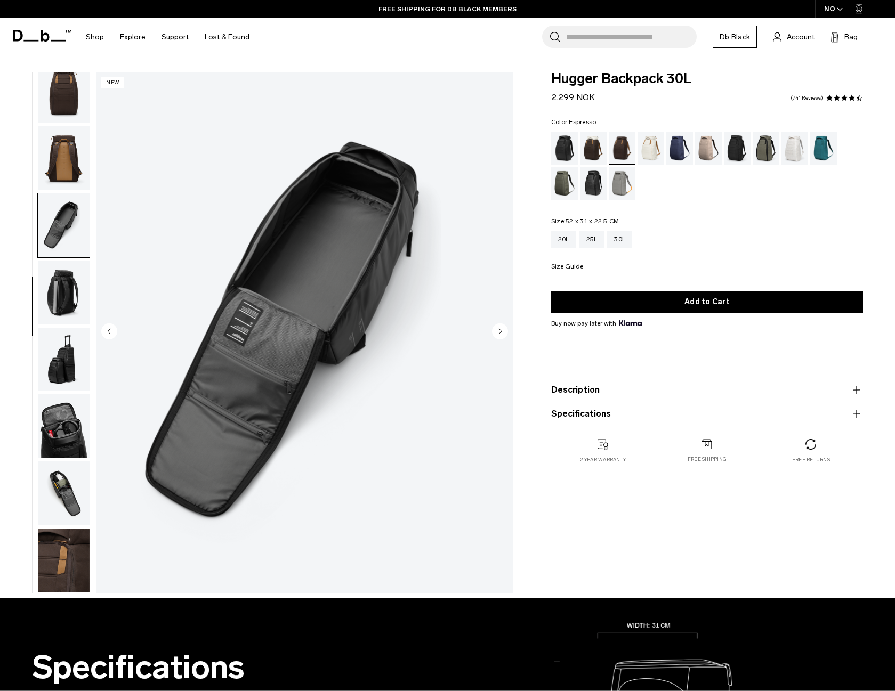
click at [60, 294] on img "button" at bounding box center [64, 293] width 52 height 64
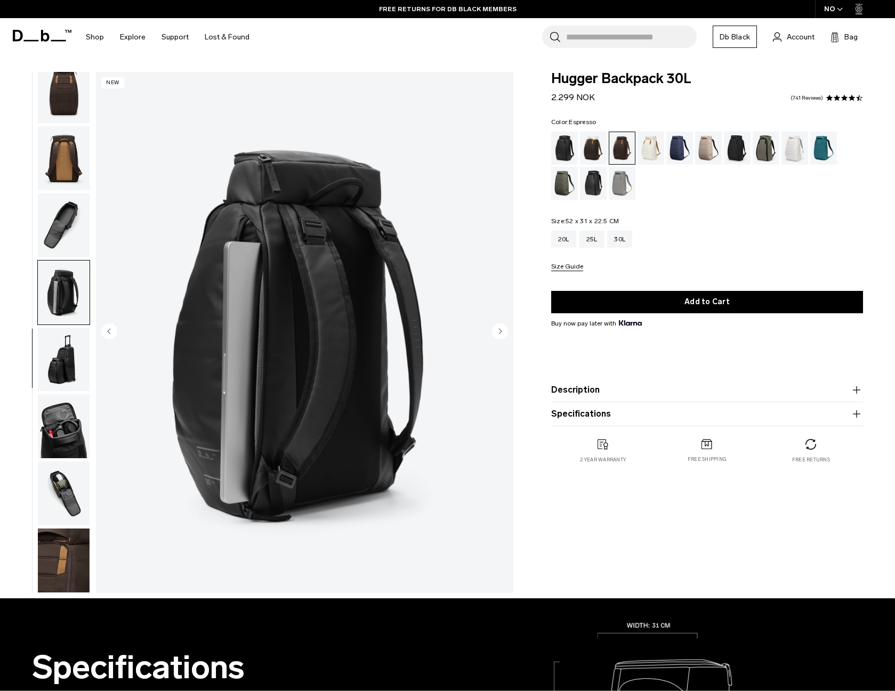
click at [60, 294] on img "button" at bounding box center [64, 293] width 52 height 64
click at [55, 207] on img "button" at bounding box center [64, 225] width 52 height 64
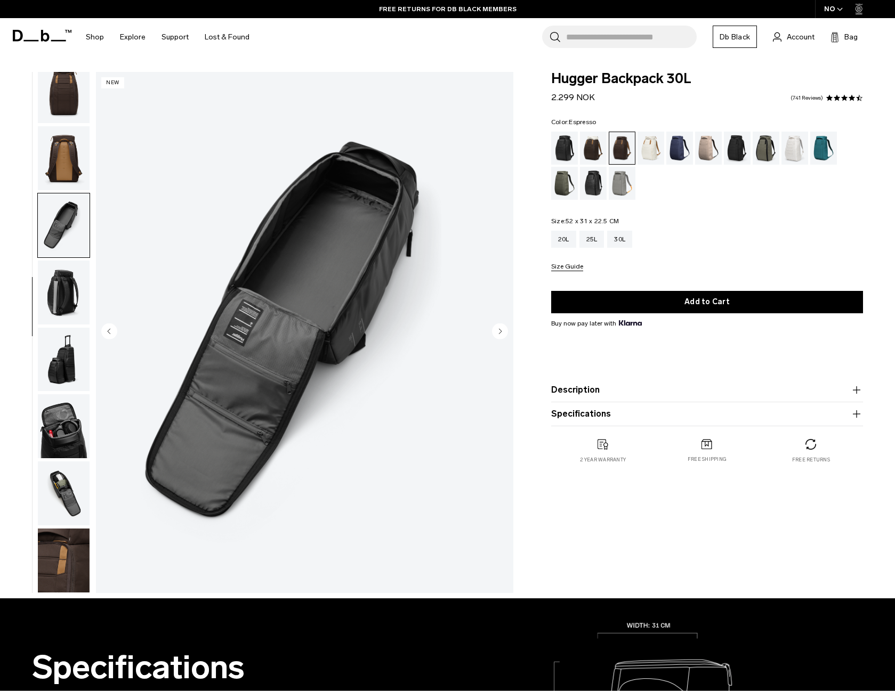
click at [60, 163] on img "button" at bounding box center [64, 158] width 52 height 64
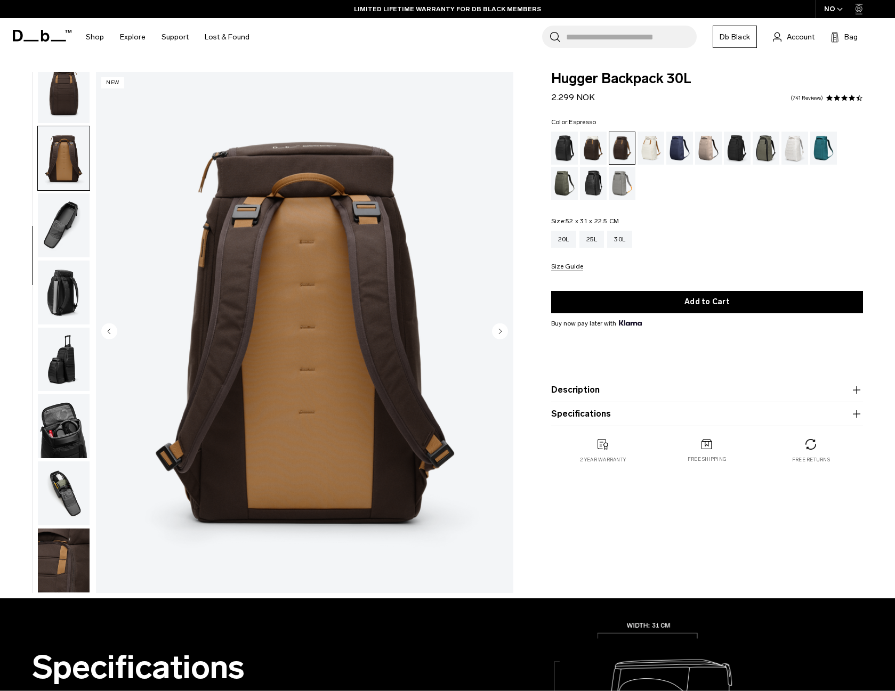
click at [61, 123] on img "button" at bounding box center [64, 92] width 52 height 64
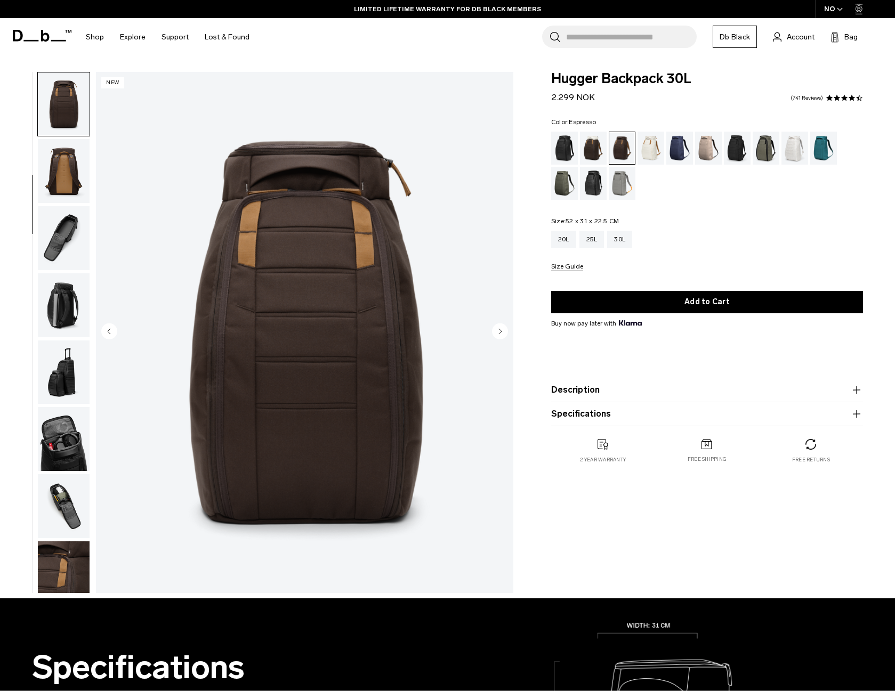
click at [62, 112] on img "button" at bounding box center [64, 104] width 52 height 64
click at [592, 238] on div "25L" at bounding box center [591, 239] width 25 height 17
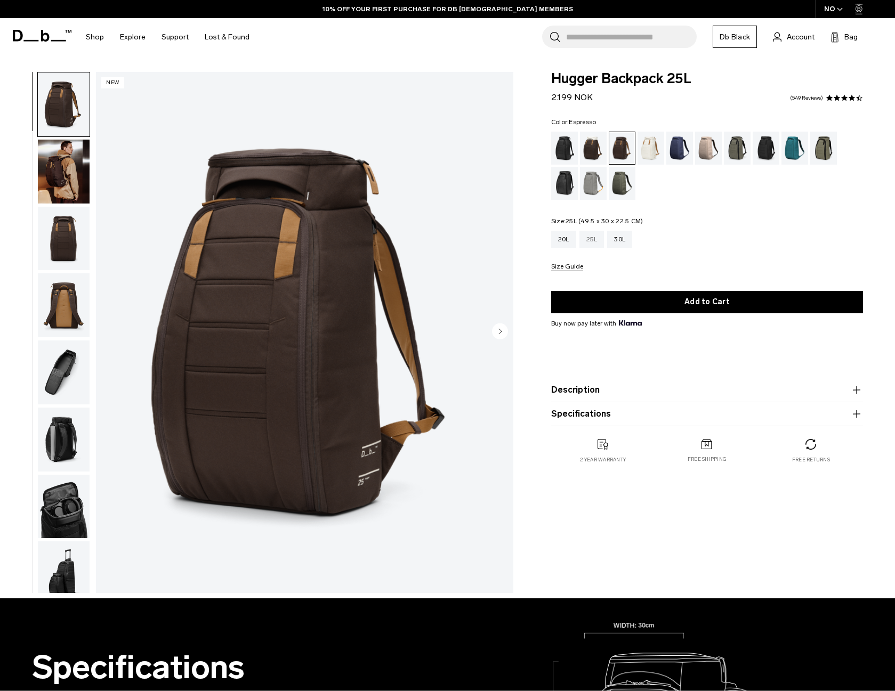
click at [597, 242] on div "25L" at bounding box center [591, 239] width 25 height 17
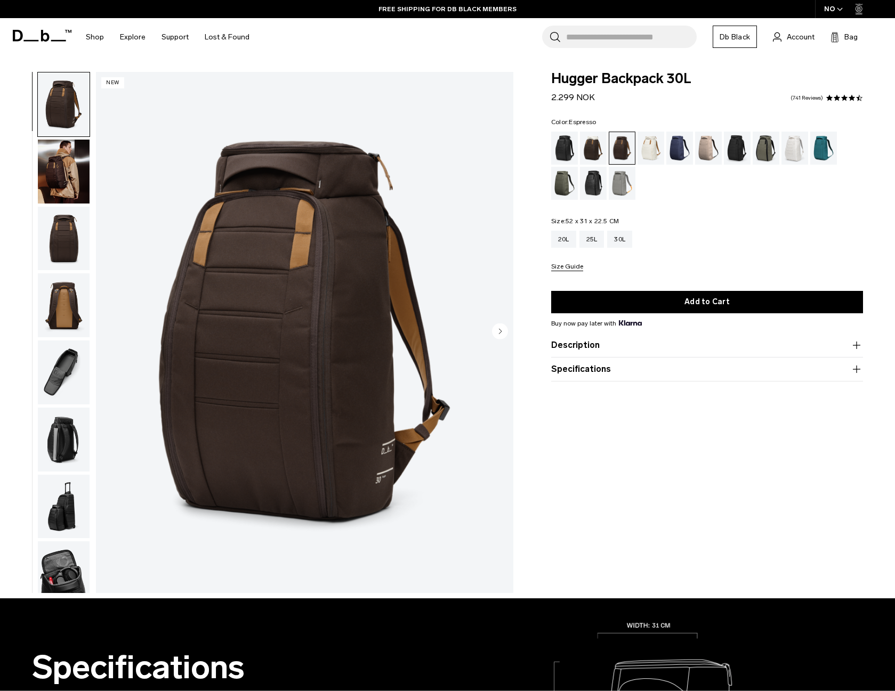
click at [154, 277] on img "1 / 10" at bounding box center [304, 332] width 417 height 521
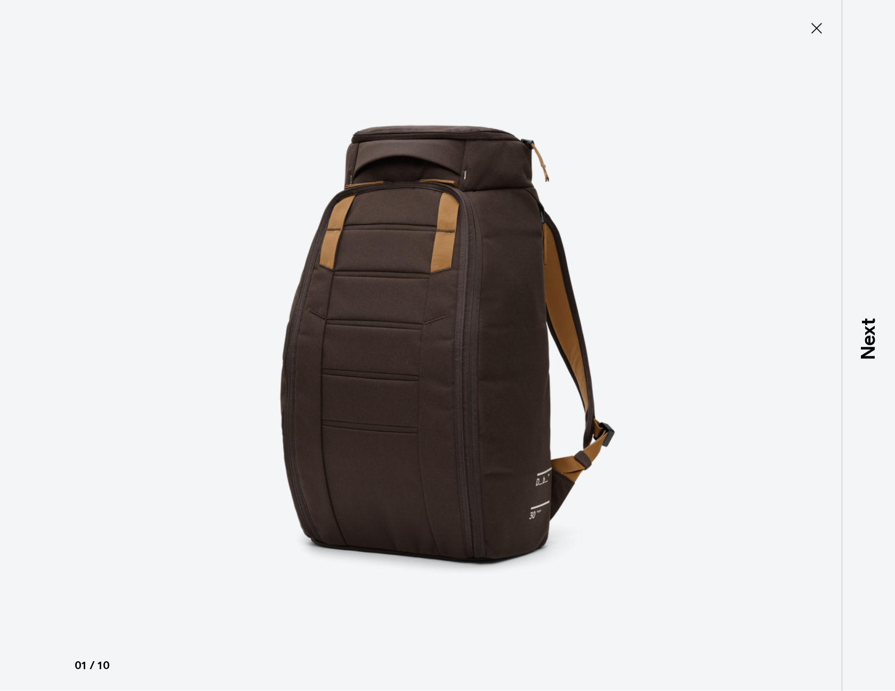
type button "Close"
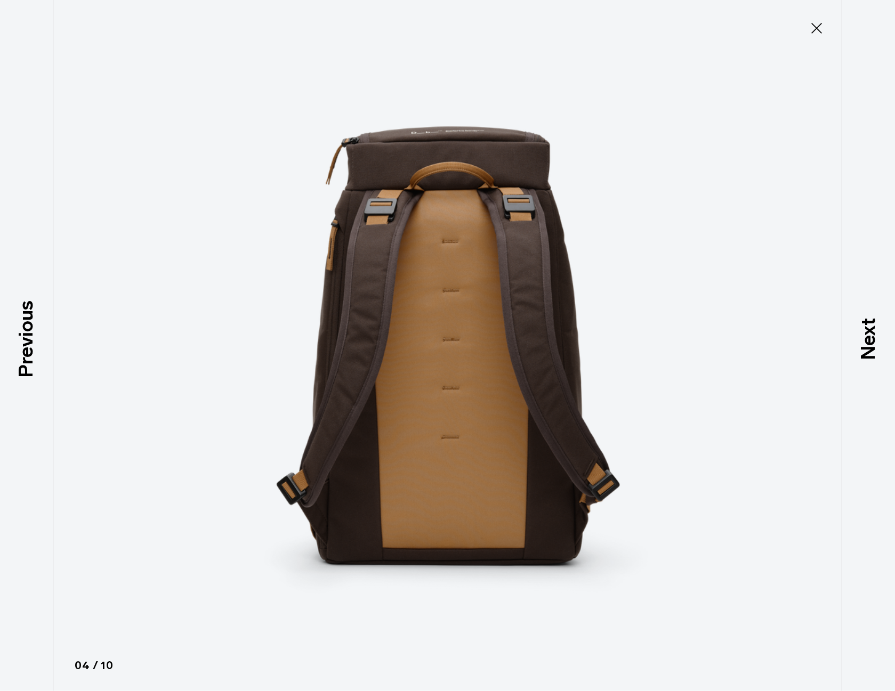
scroll to position [147, 0]
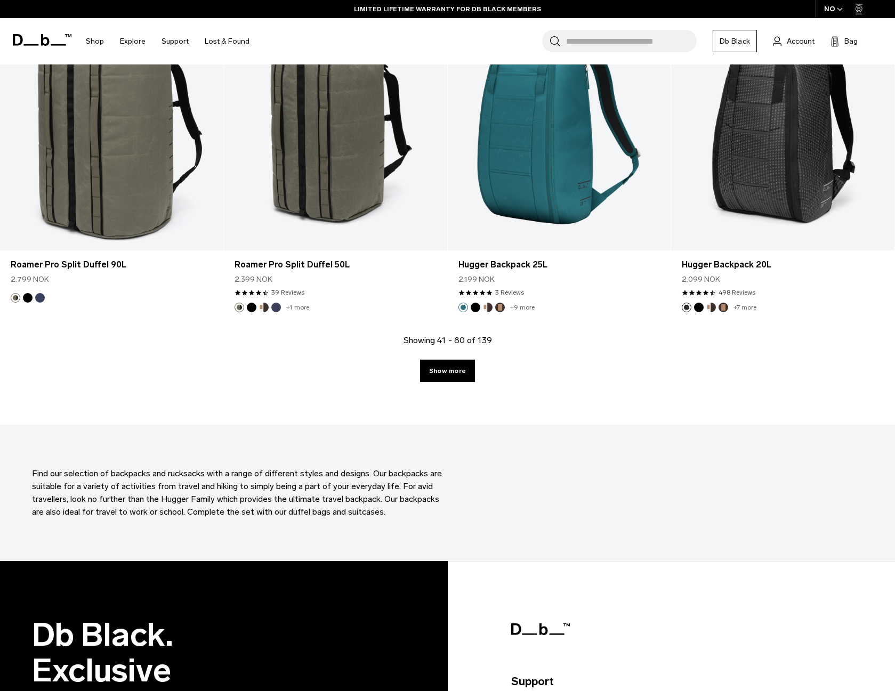
scroll to position [3302, 0]
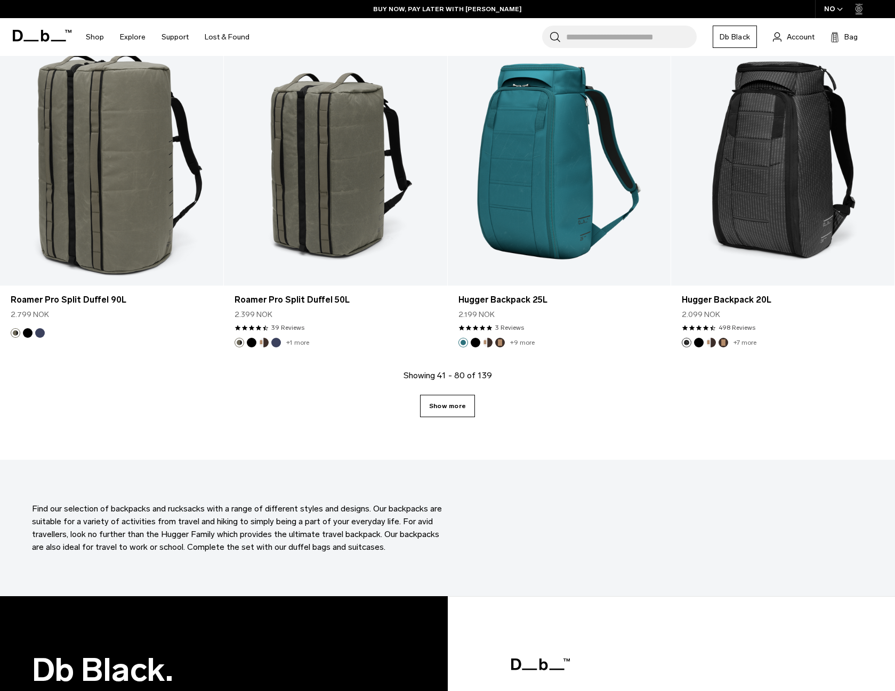
click at [457, 407] on link "Show more" at bounding box center [447, 406] width 55 height 22
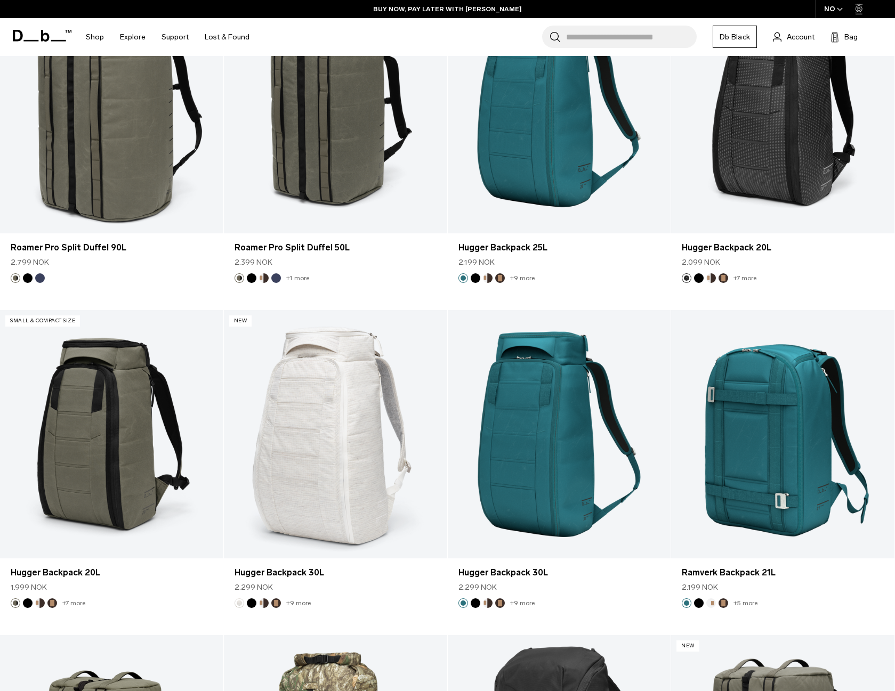
click at [457, 407] on link "Hugger Backpack 30L" at bounding box center [559, 434] width 223 height 248
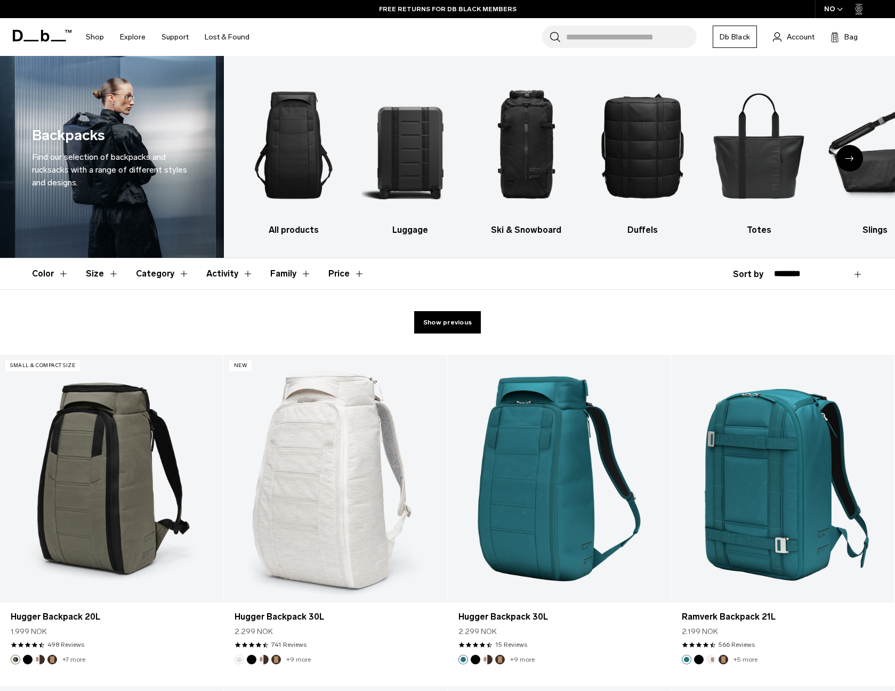
click at [847, 158] on icon "Next slide" at bounding box center [849, 158] width 9 height 5
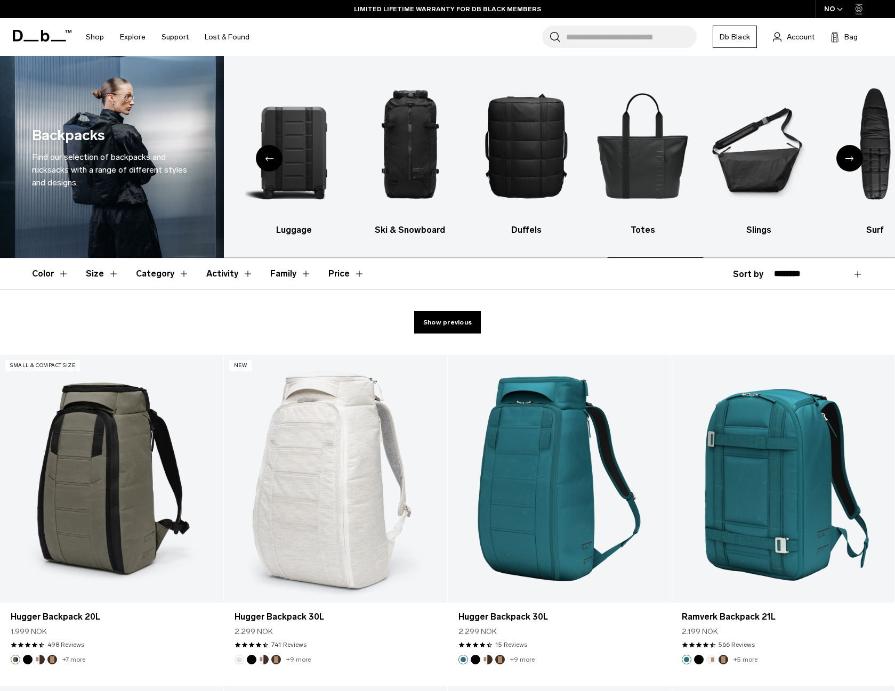
click at [847, 158] on icon "Next slide" at bounding box center [849, 158] width 9 height 5
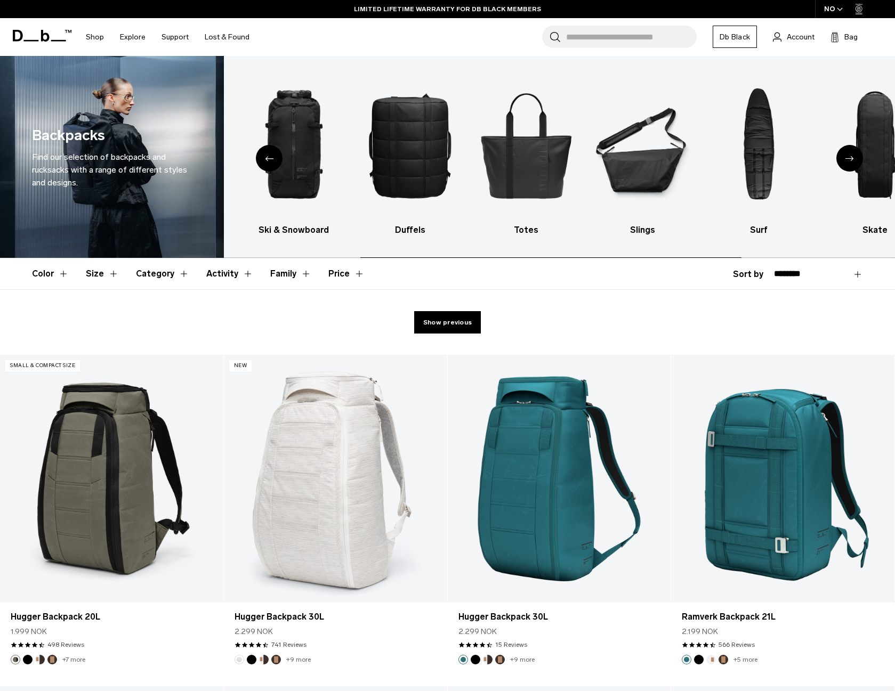
click at [847, 158] on icon "Next slide" at bounding box center [849, 158] width 9 height 5
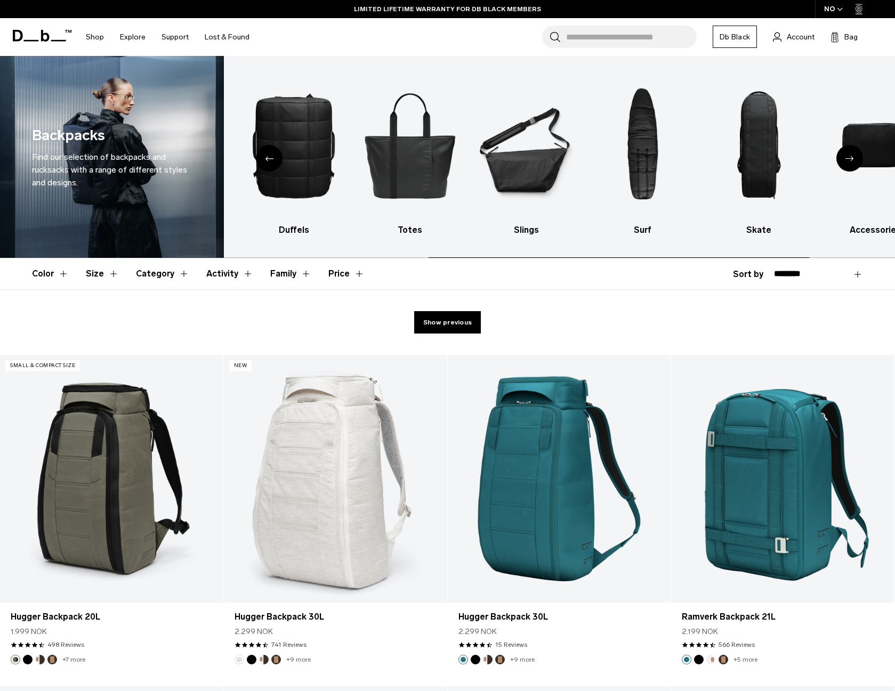
click at [847, 158] on icon "Next slide" at bounding box center [849, 158] width 9 height 5
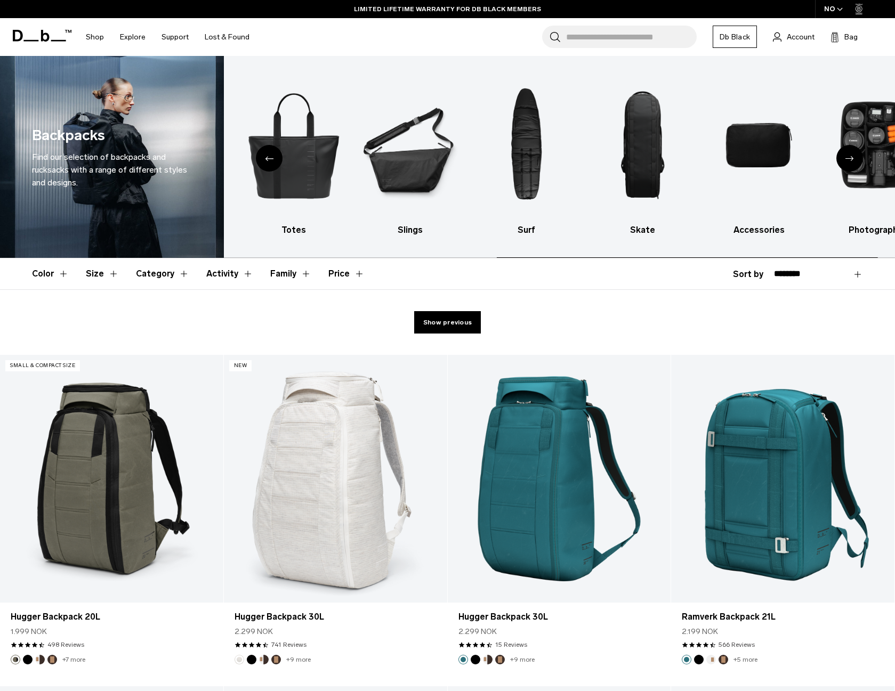
click at [847, 158] on icon "Next slide" at bounding box center [849, 158] width 9 height 5
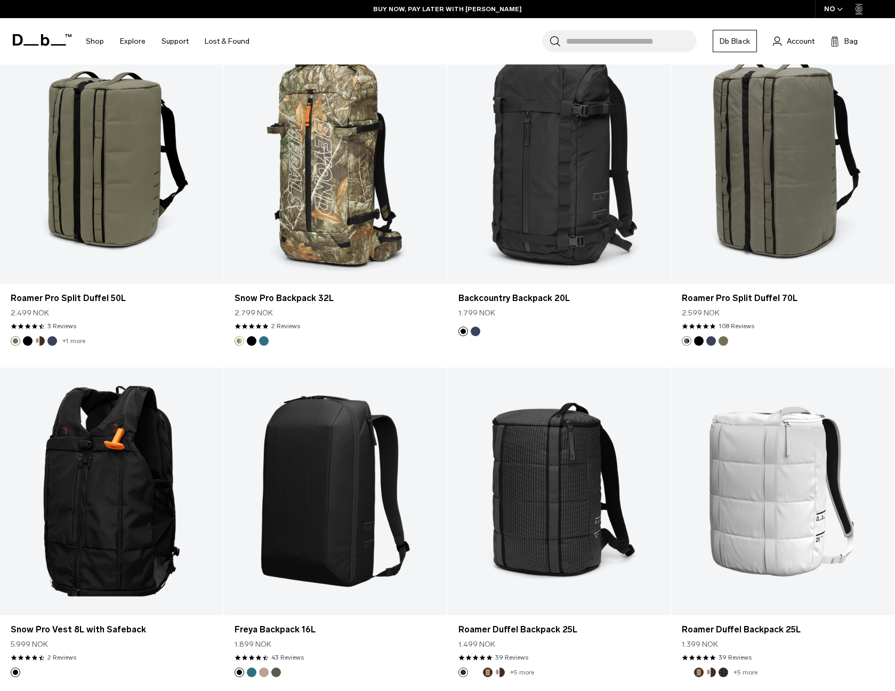
scroll to position [710, 0]
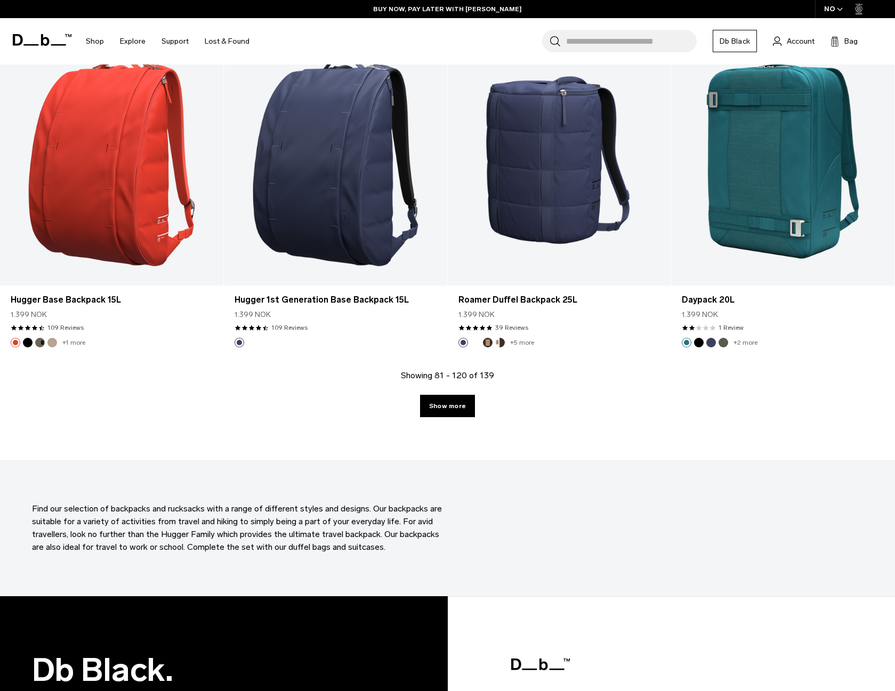
scroll to position [3169, 0]
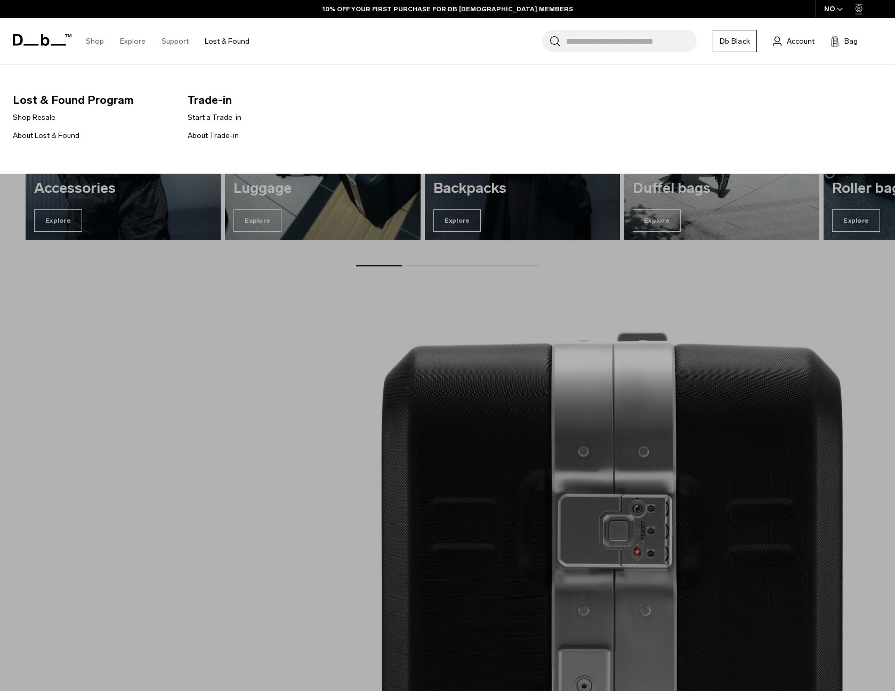
scroll to position [1435, 0]
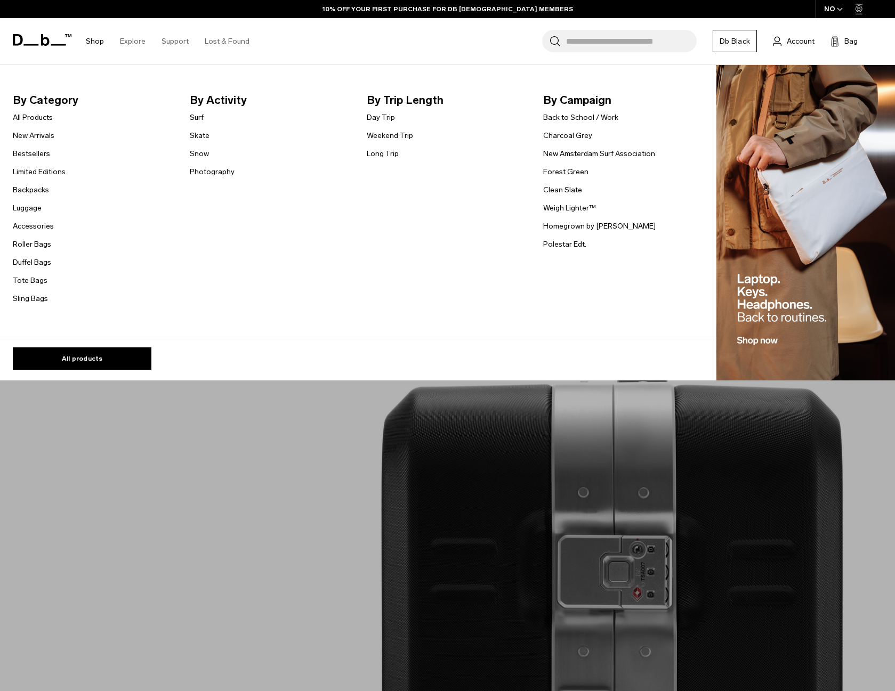
click at [94, 42] on link "Shop" at bounding box center [95, 41] width 18 height 38
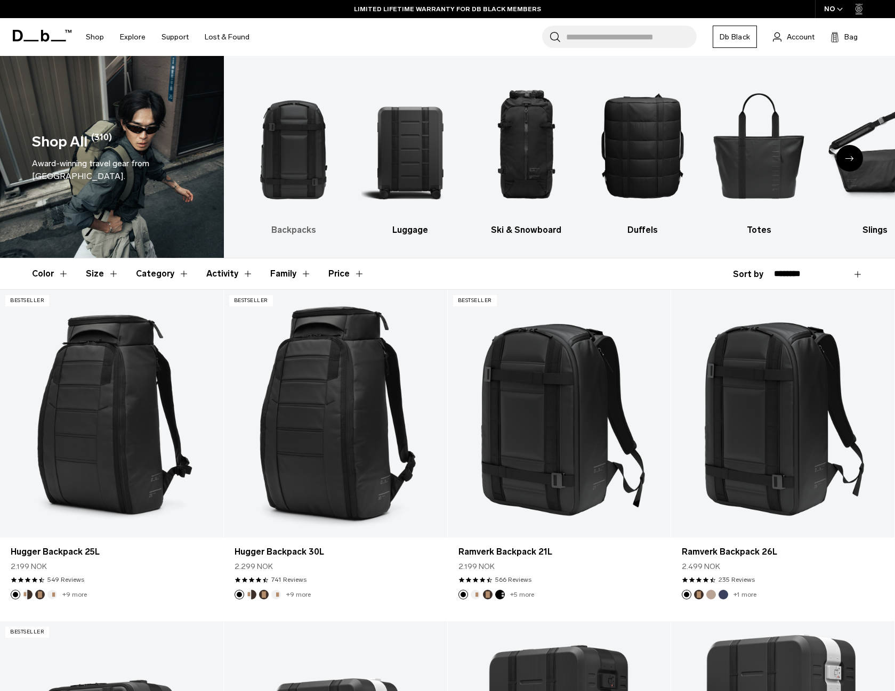
click at [308, 169] on img "1 / 10" at bounding box center [294, 145] width 98 height 147
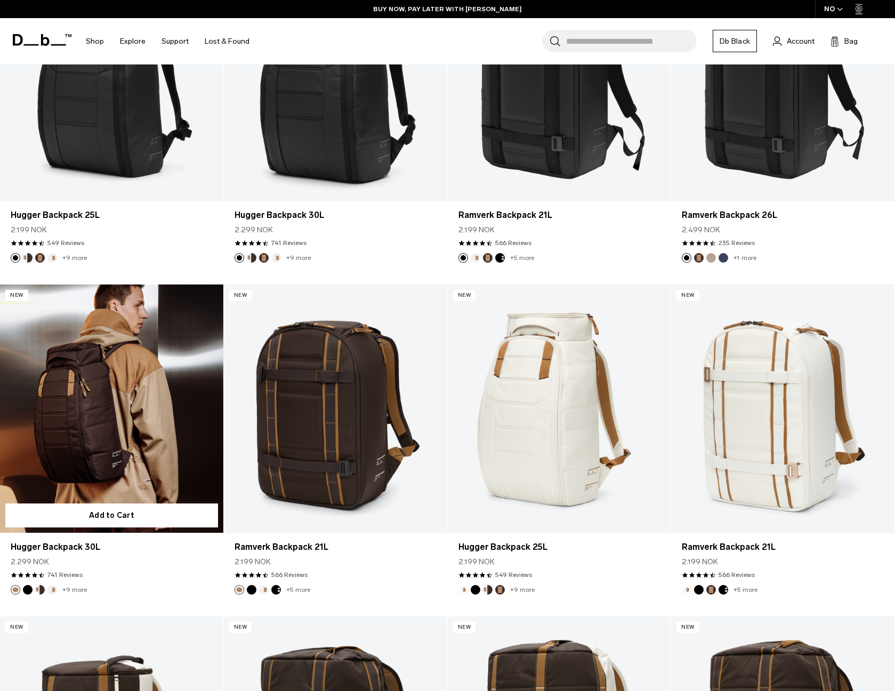
scroll to position [341, 0]
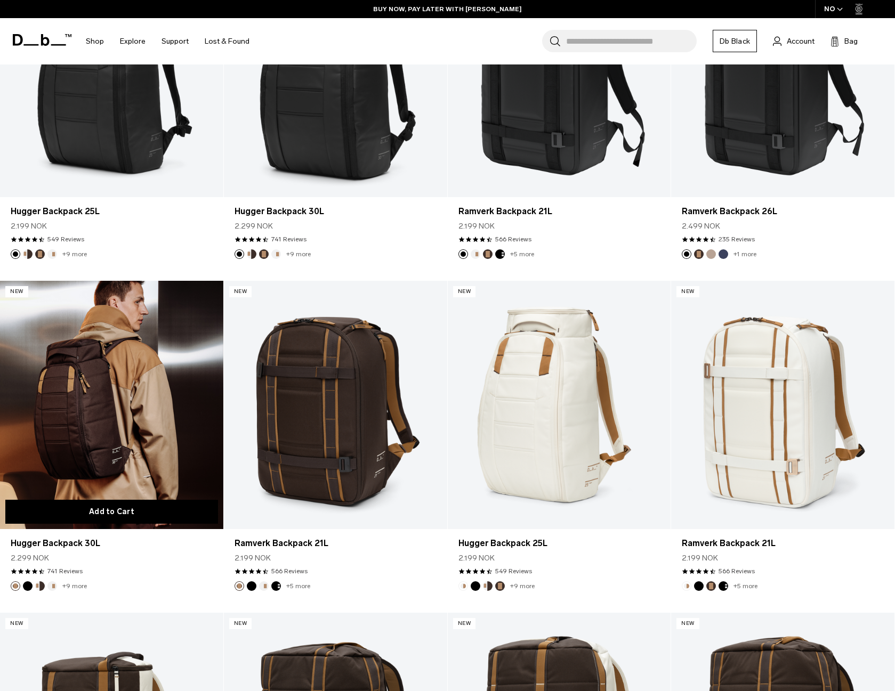
click at [120, 514] on button "Add to Cart" at bounding box center [111, 512] width 213 height 24
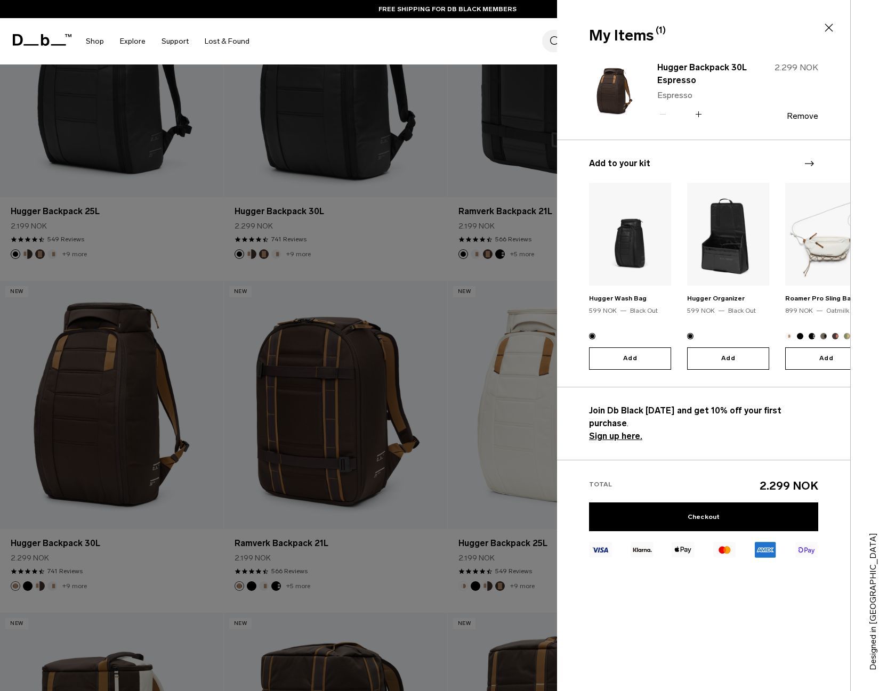
click at [812, 164] on icon "Next slide" at bounding box center [809, 163] width 13 height 13
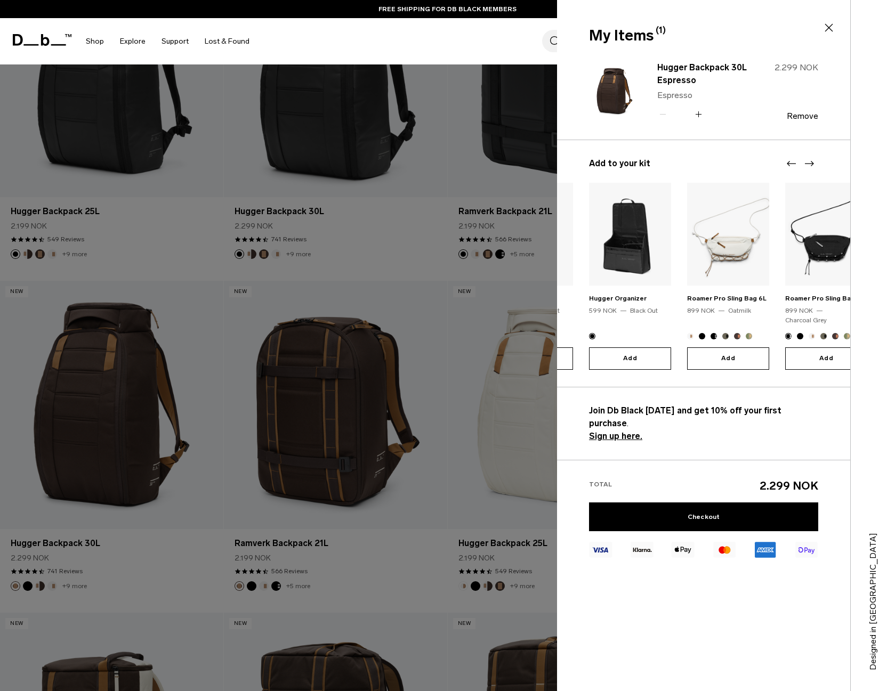
click at [809, 162] on icon "Next slide" at bounding box center [809, 163] width 13 height 13
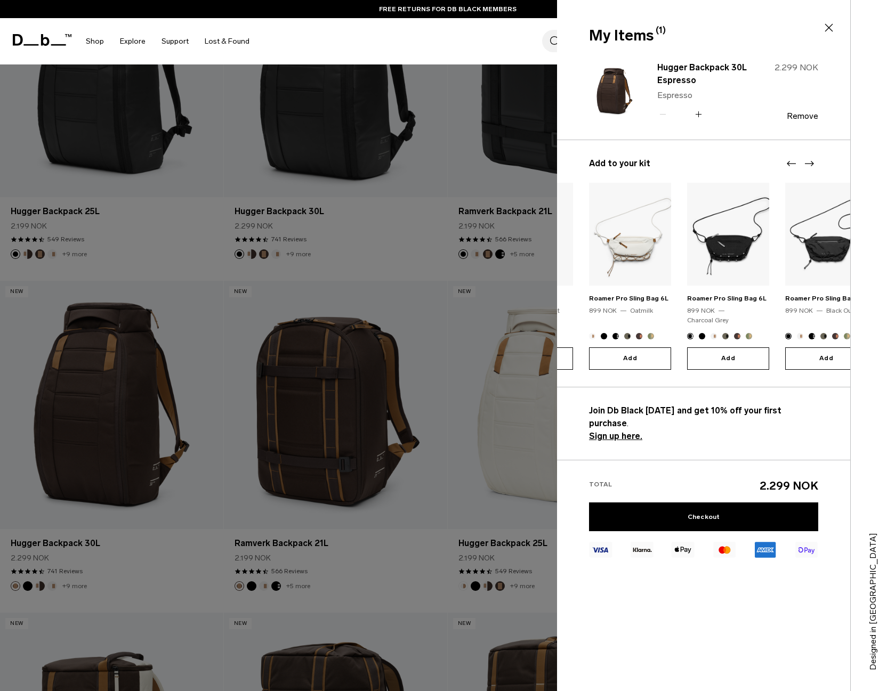
click at [809, 162] on icon "Next slide" at bounding box center [809, 163] width 13 height 13
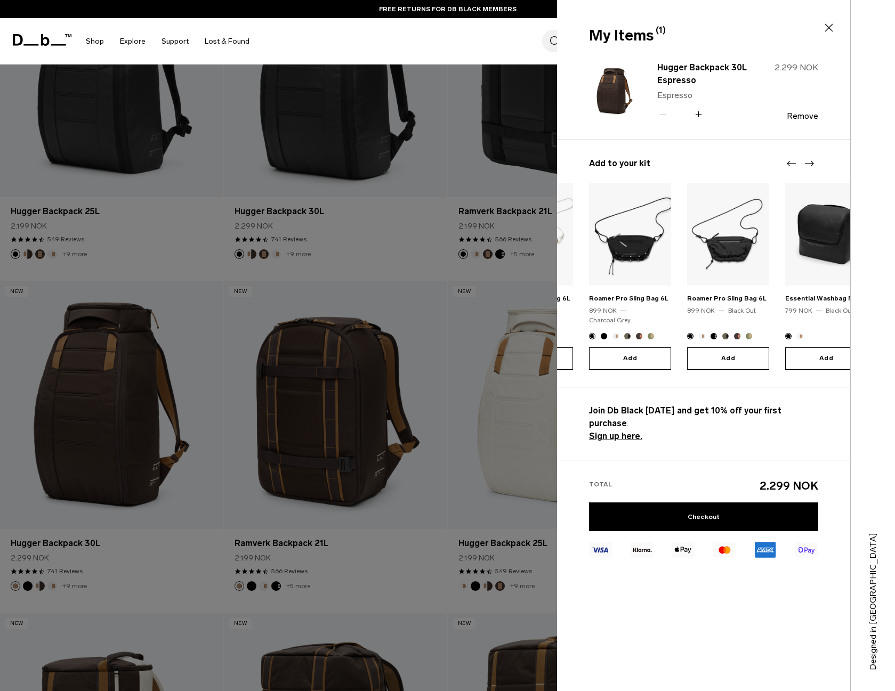
click at [809, 162] on icon "Next slide" at bounding box center [809, 163] width 13 height 13
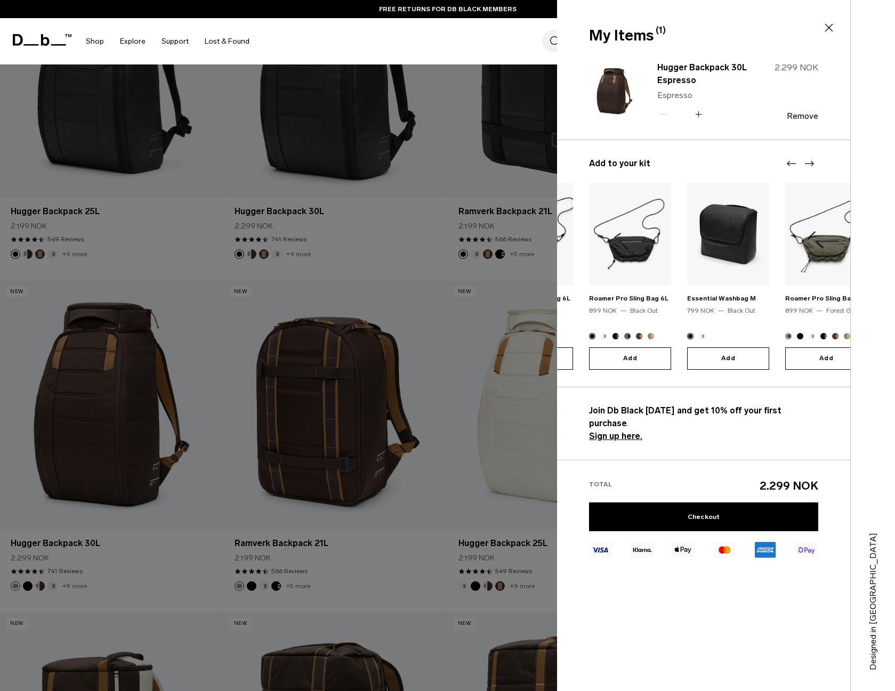
click at [809, 162] on icon "Next slide" at bounding box center [809, 163] width 13 height 13
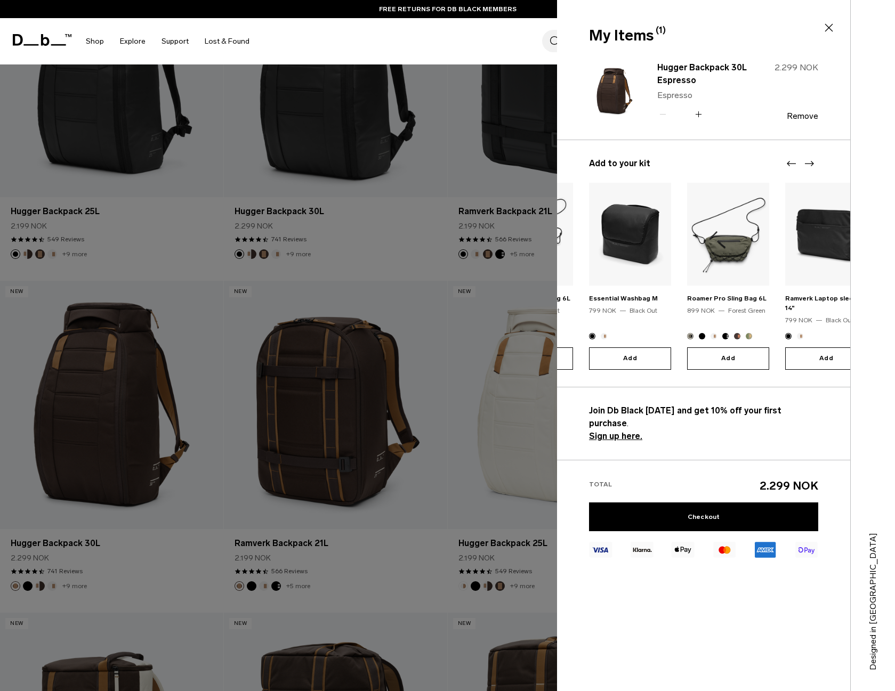
click at [809, 162] on icon "Next slide" at bounding box center [809, 163] width 13 height 13
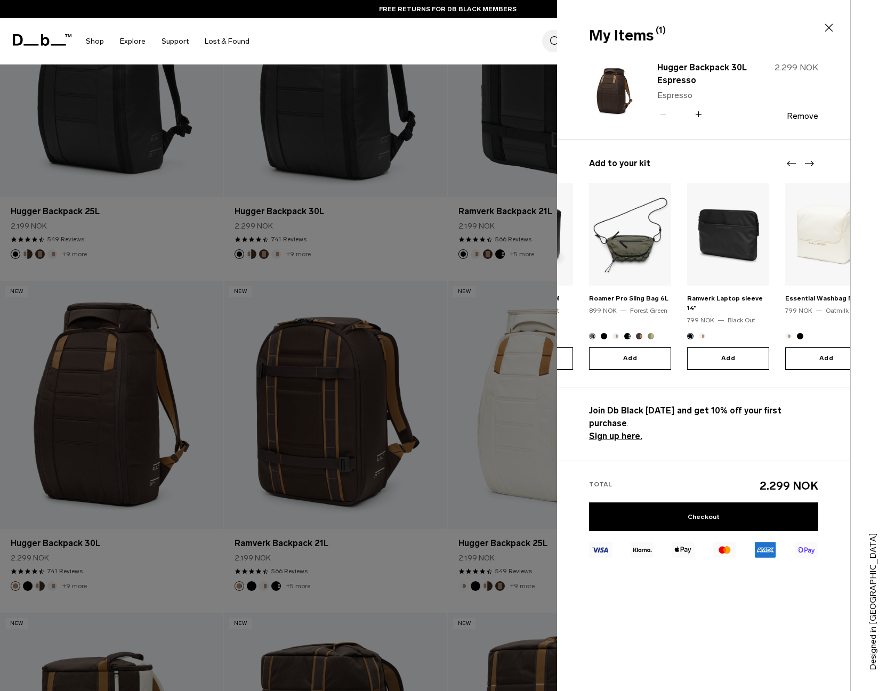
click at [809, 162] on icon "Next slide" at bounding box center [809, 163] width 13 height 13
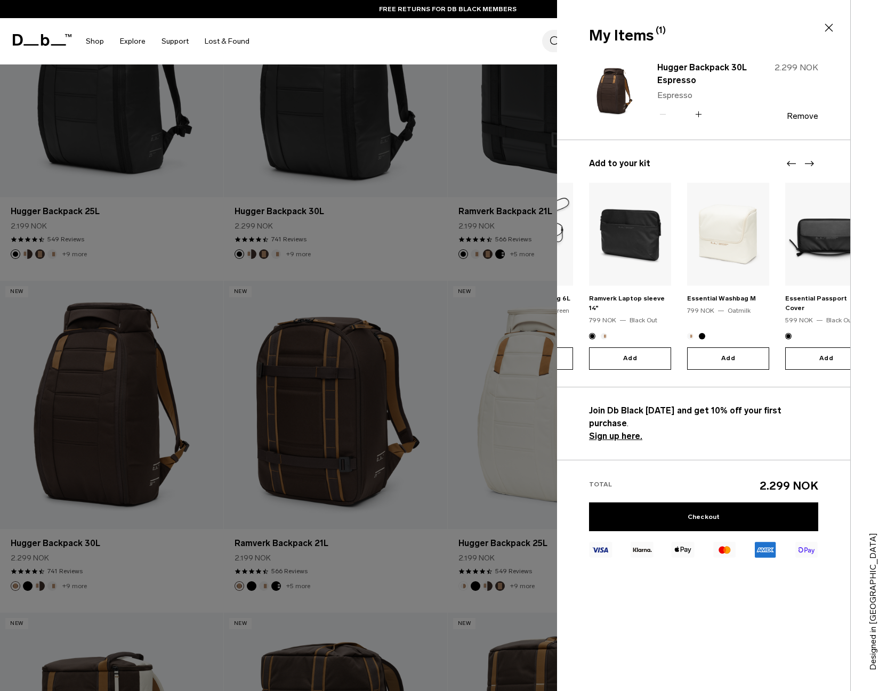
click at [809, 162] on icon "Next slide" at bounding box center [809, 163] width 13 height 13
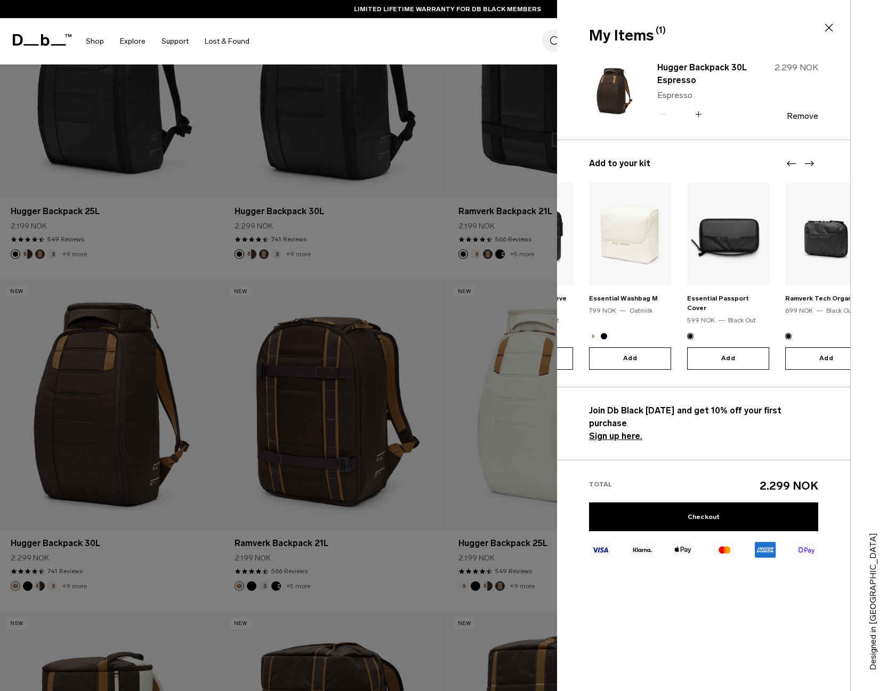
click at [809, 162] on icon "Next slide" at bounding box center [809, 163] width 13 height 13
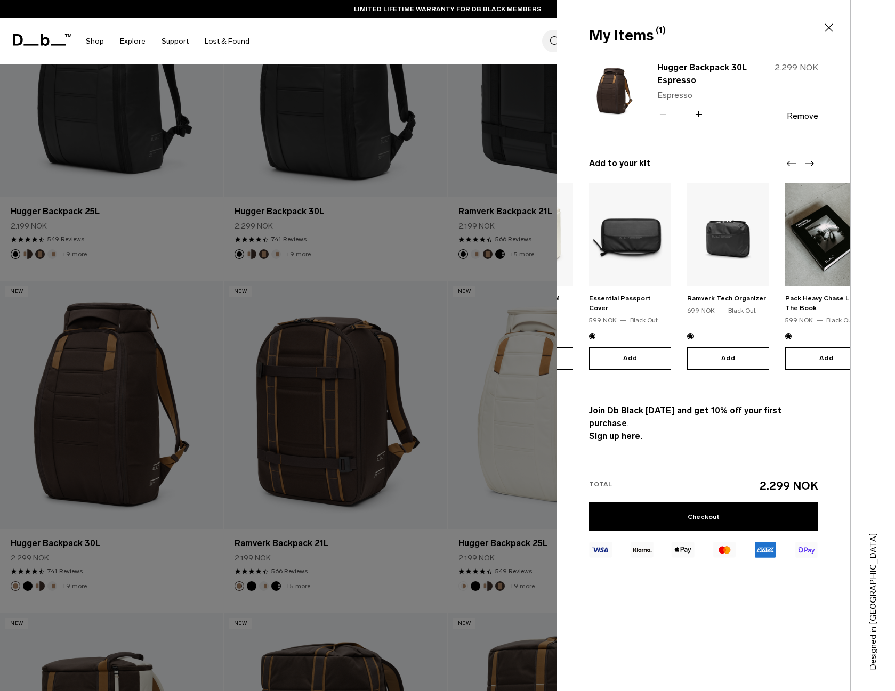
click at [809, 162] on icon "Next slide" at bounding box center [809, 163] width 13 height 13
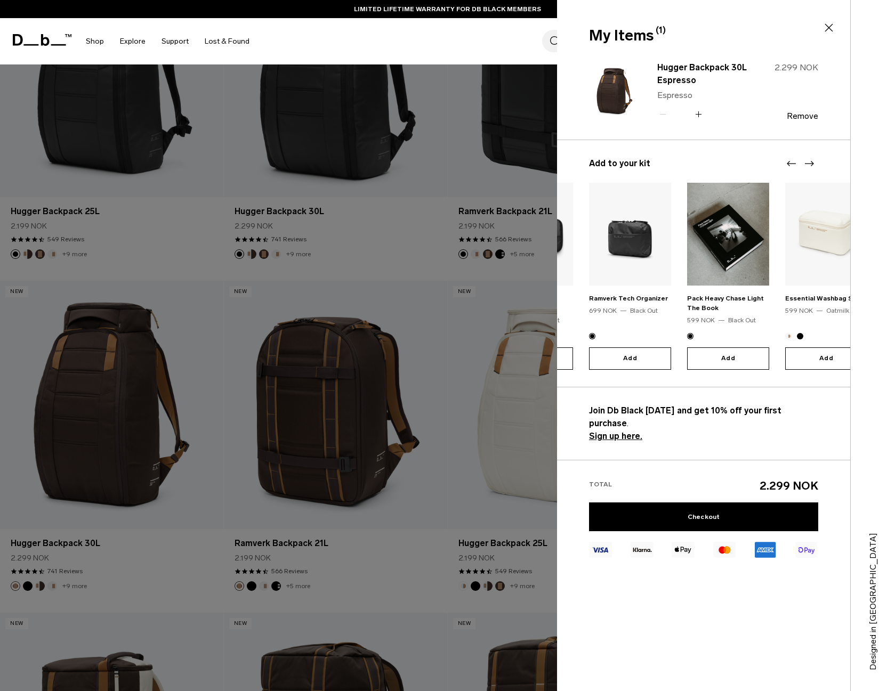
click at [809, 162] on icon "Next slide" at bounding box center [809, 163] width 13 height 13
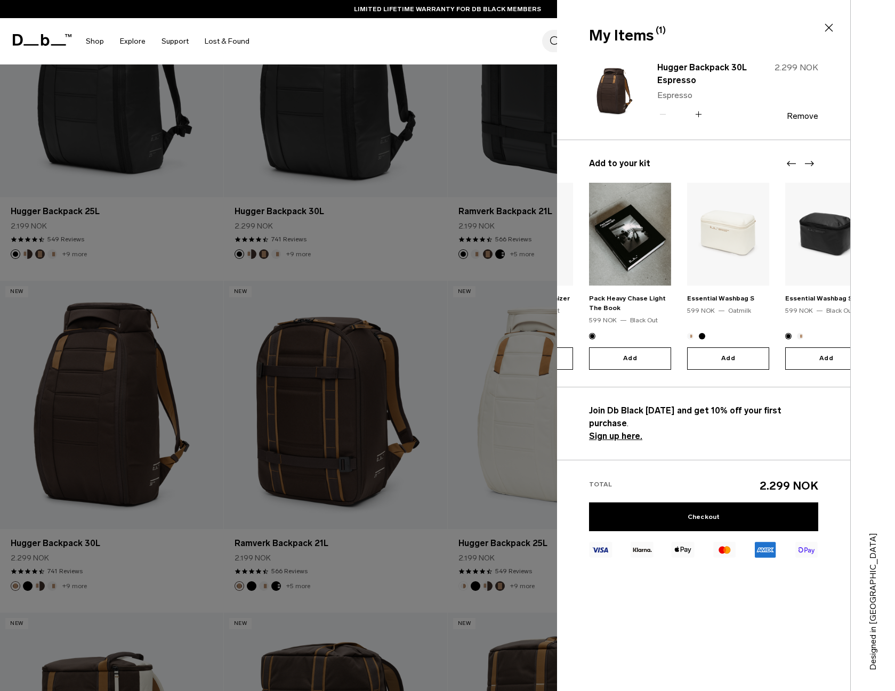
click at [809, 162] on icon "Next slide" at bounding box center [809, 163] width 13 height 13
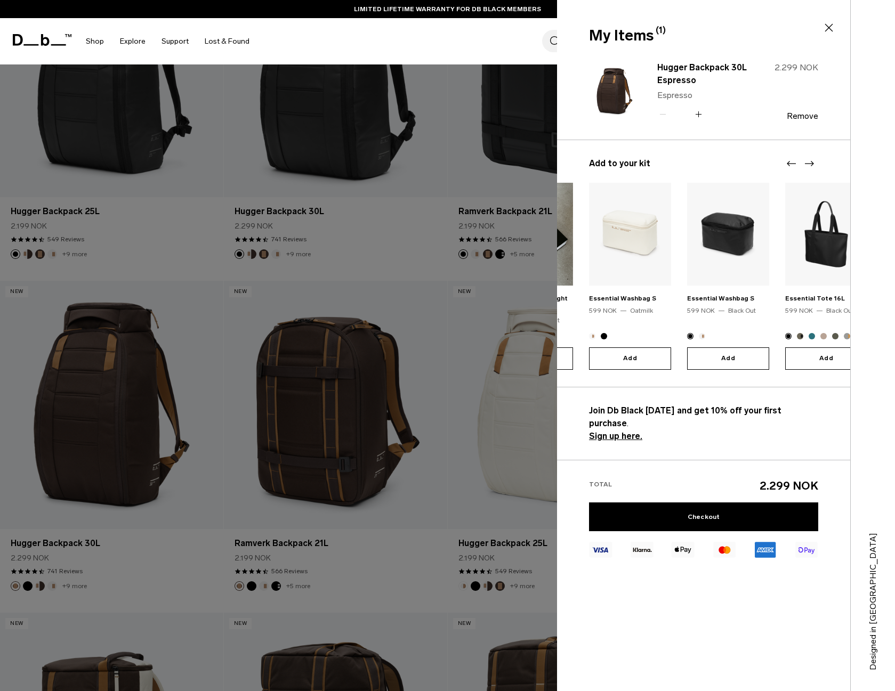
click at [809, 162] on icon "Next slide" at bounding box center [809, 163] width 13 height 13
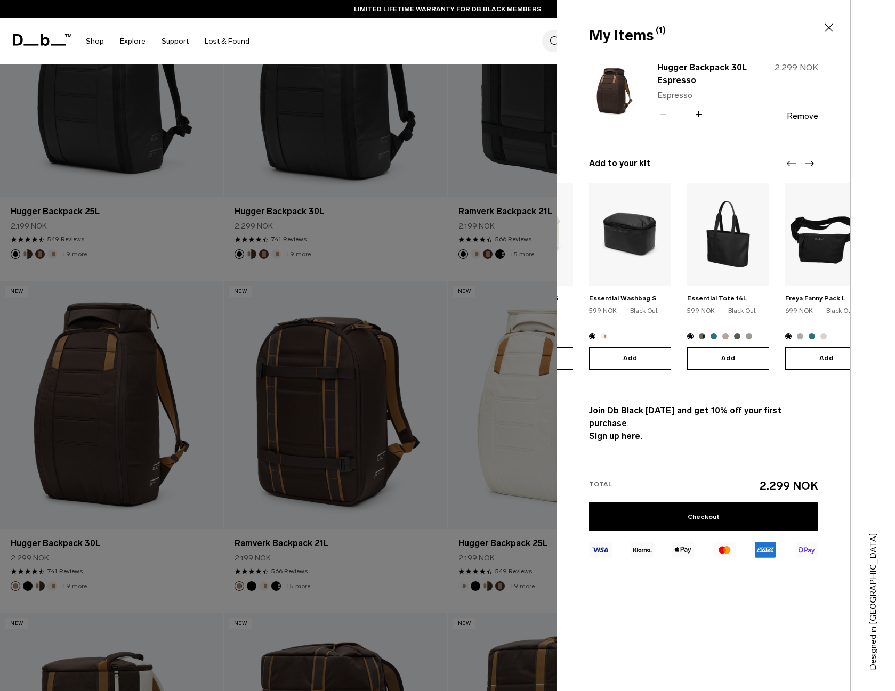
click at [809, 162] on icon "Next slide" at bounding box center [809, 163] width 13 height 13
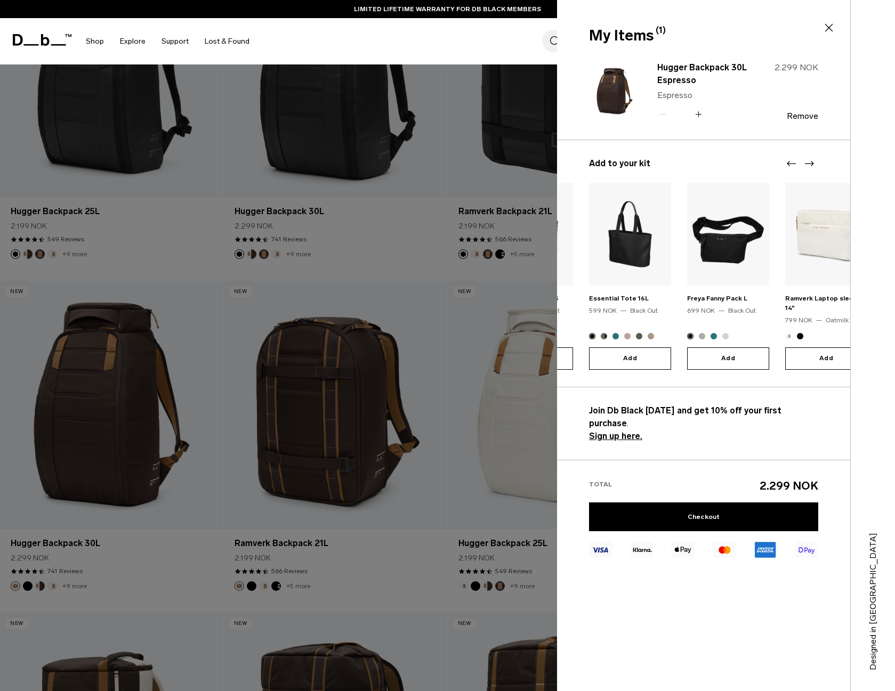
click at [809, 162] on icon "Next slide" at bounding box center [809, 163] width 13 height 13
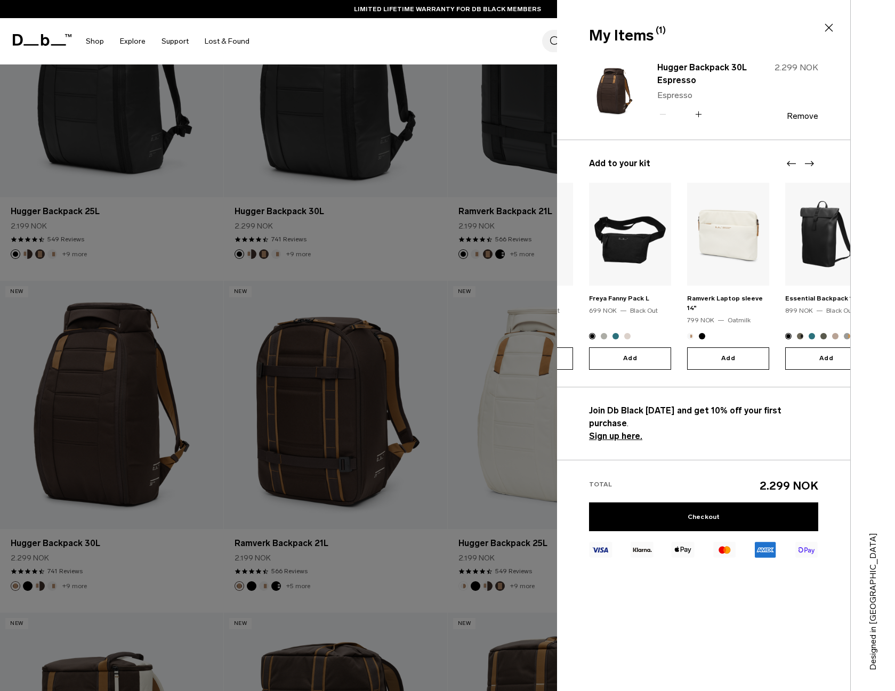
click at [809, 162] on icon "Next slide" at bounding box center [809, 163] width 13 height 13
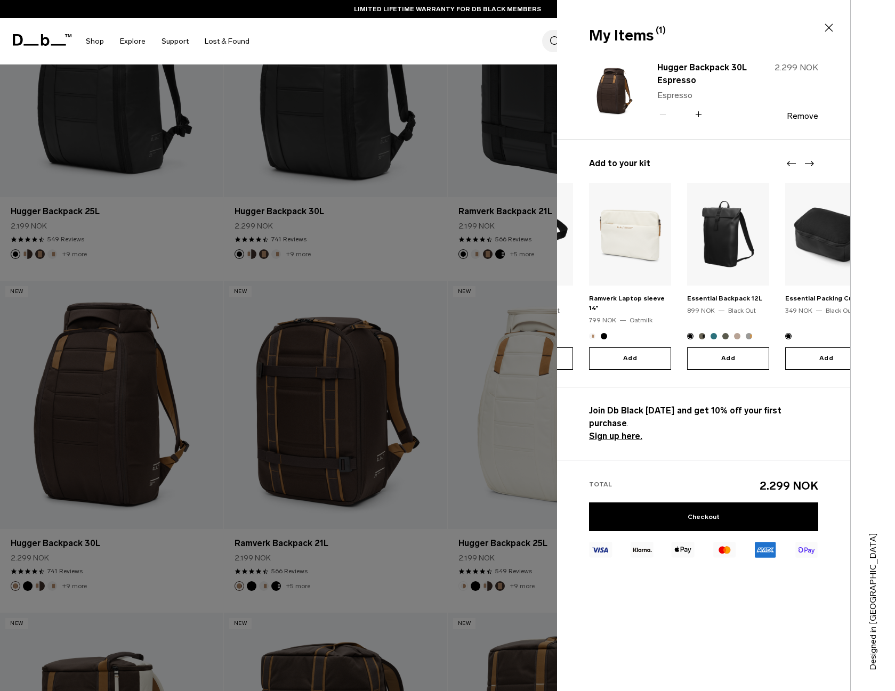
click at [809, 162] on icon "Next slide" at bounding box center [809, 163] width 13 height 13
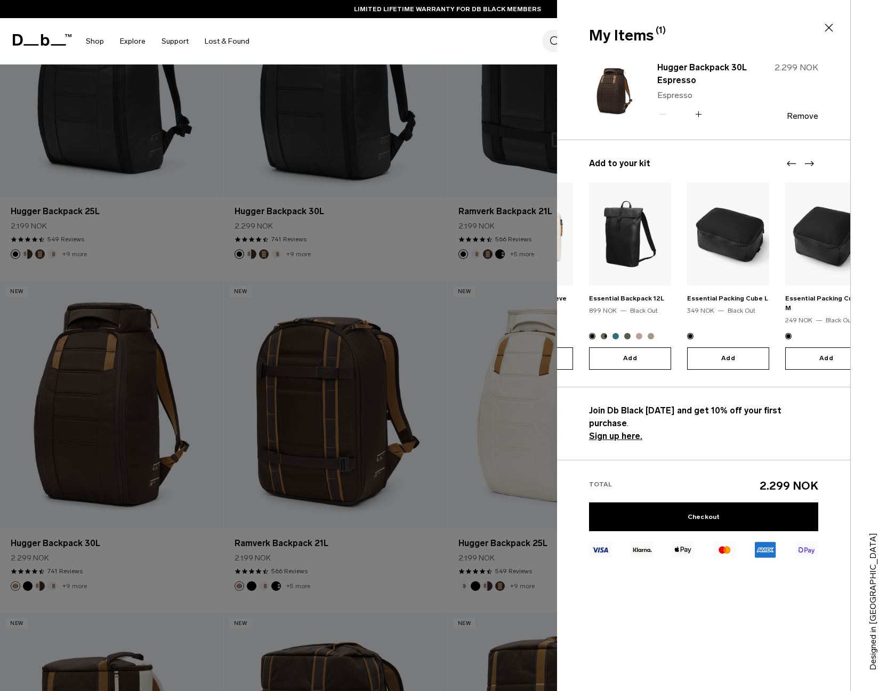
click at [809, 162] on icon "Next slide" at bounding box center [809, 163] width 13 height 13
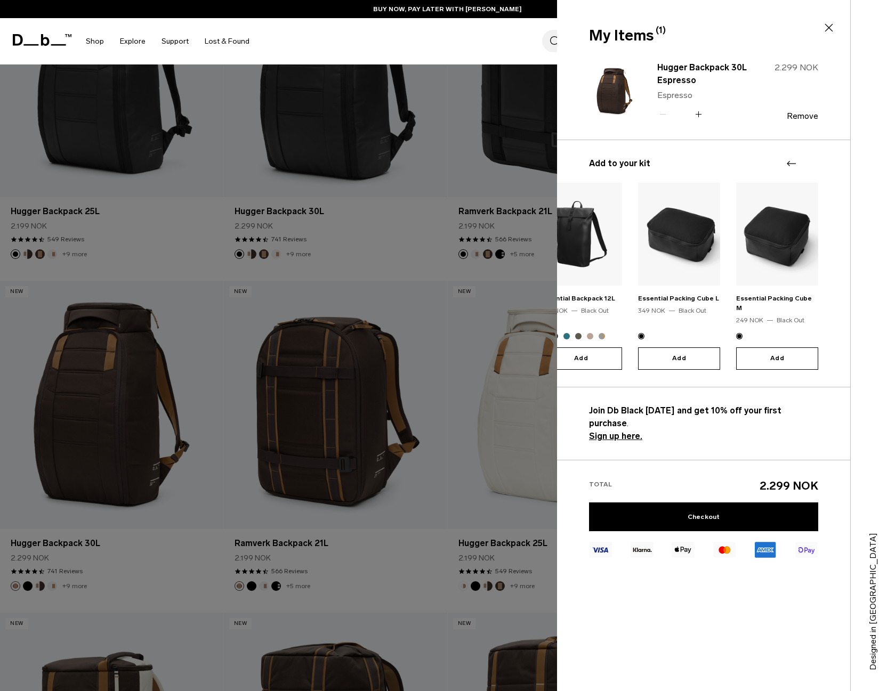
click at [438, 338] on div at bounding box center [447, 345] width 895 height 691
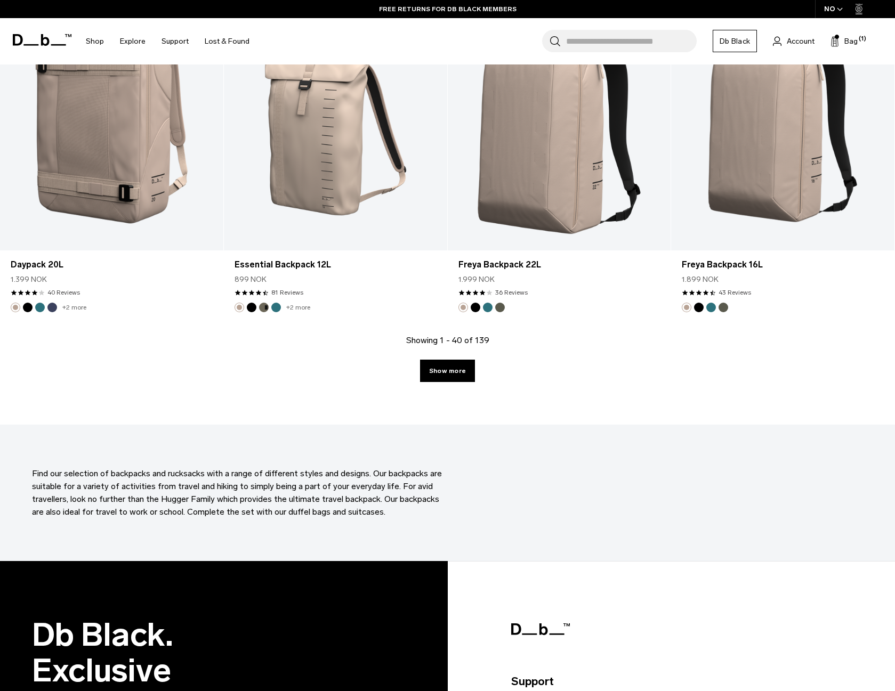
scroll to position [3284, 0]
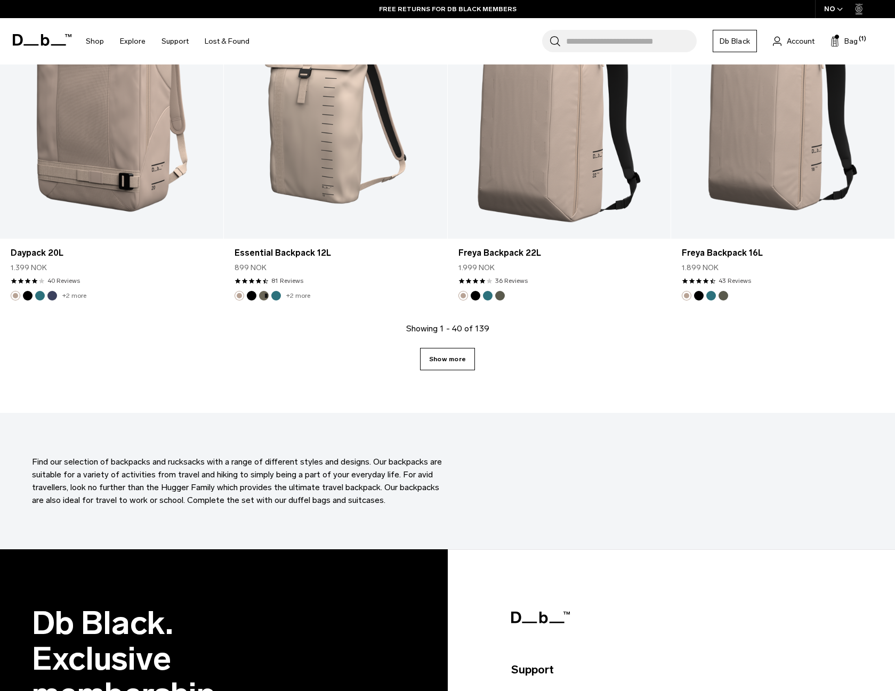
click at [448, 357] on link "Show more" at bounding box center [447, 359] width 55 height 22
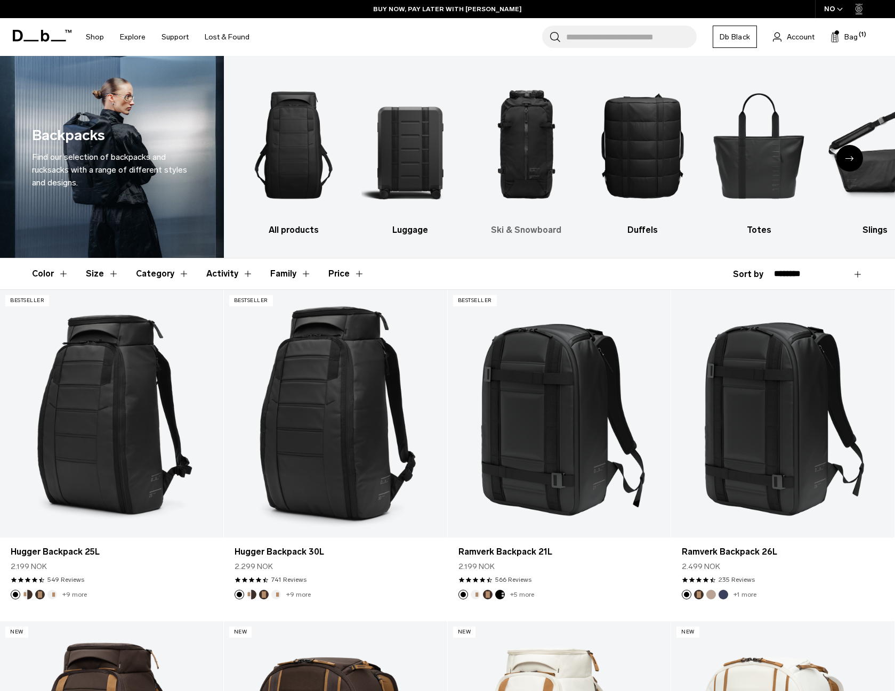
click at [536, 139] on img "3 / 10" at bounding box center [526, 145] width 98 height 147
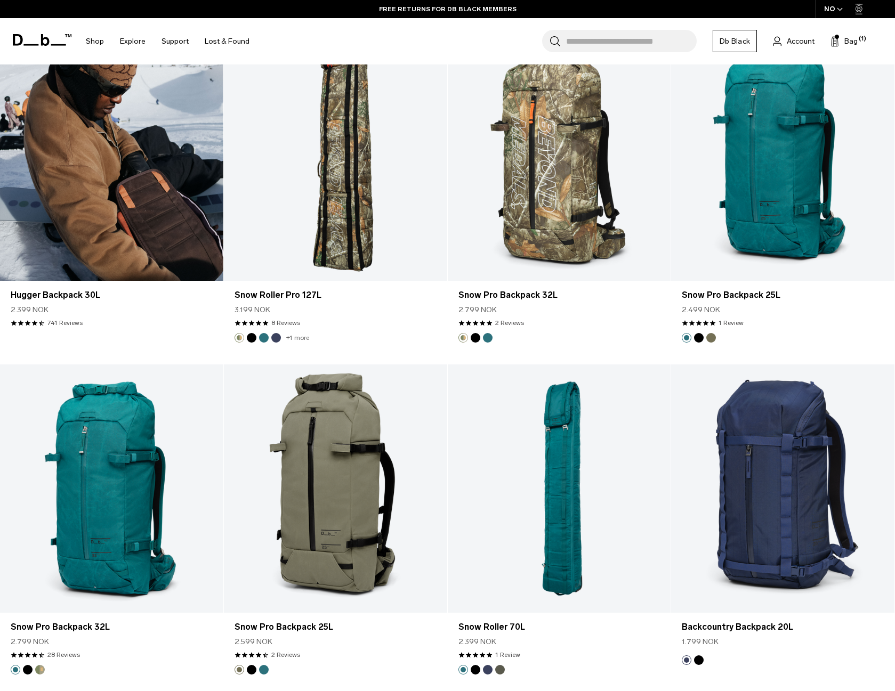
scroll to position [1598, 0]
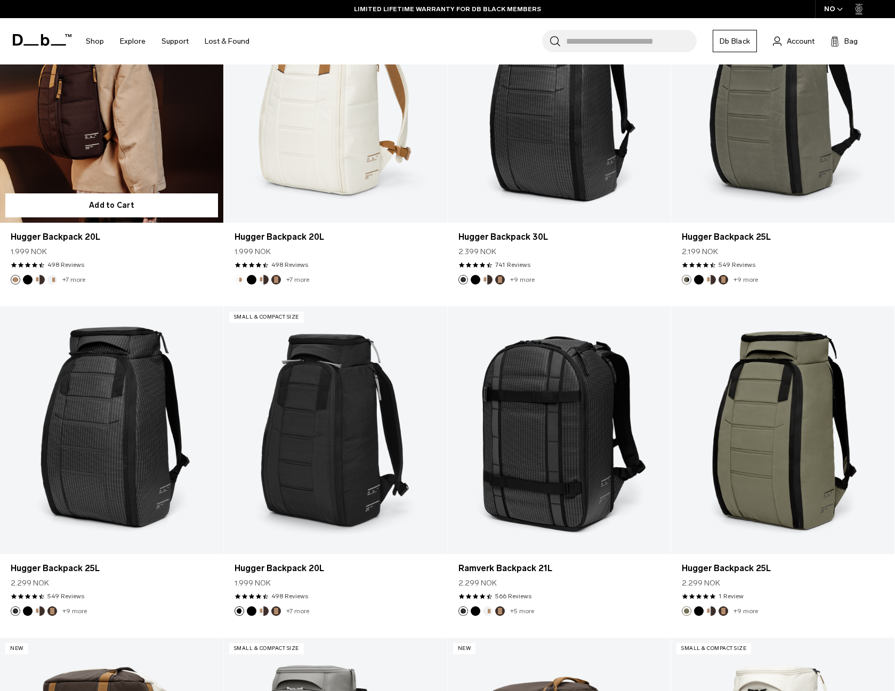
scroll to position [2371, 0]
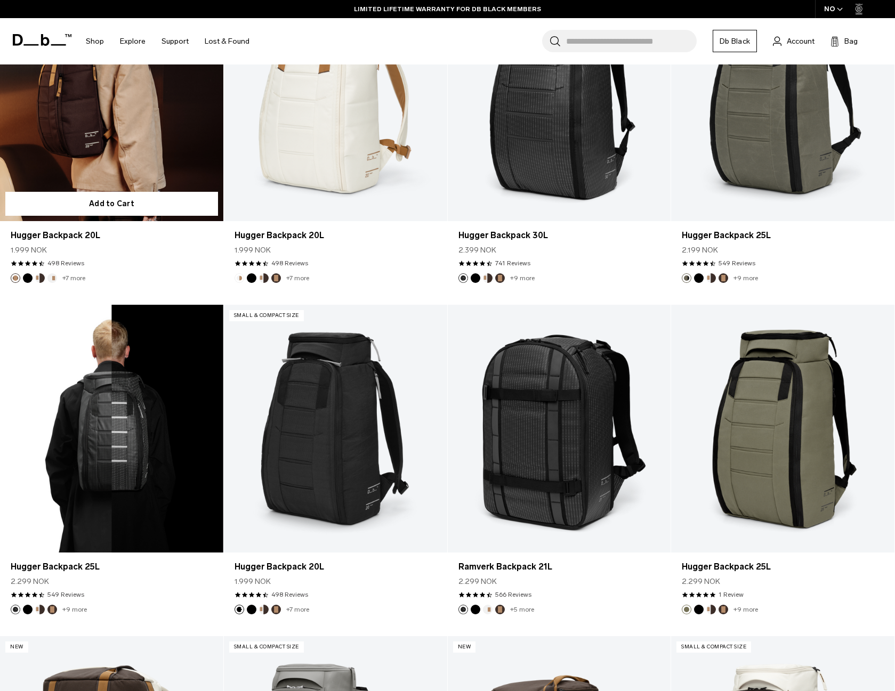
click at [145, 447] on link "Hugger Backpack 25L" at bounding box center [111, 429] width 223 height 248
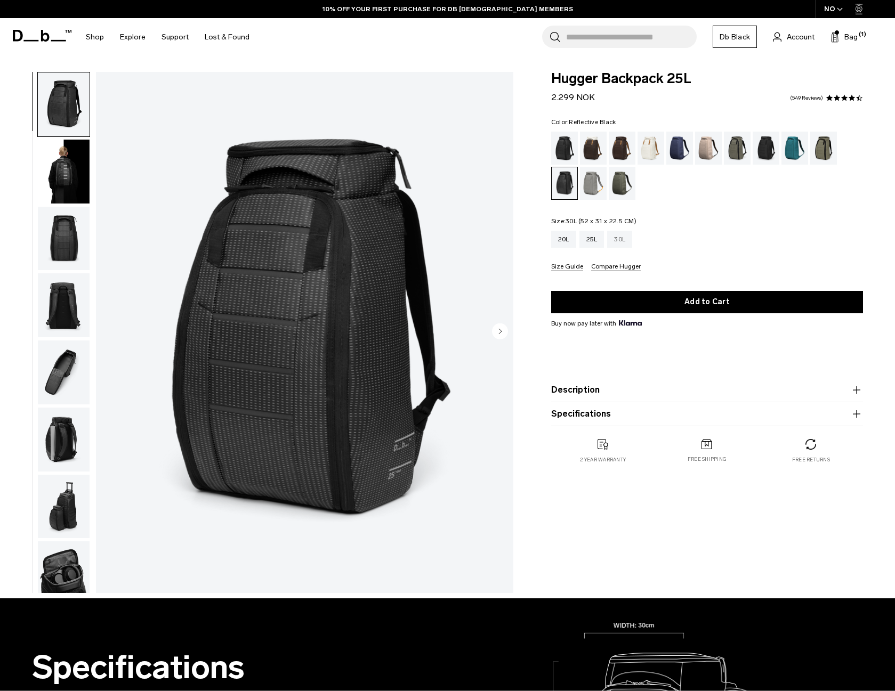
click at [617, 239] on div "30L" at bounding box center [619, 239] width 25 height 17
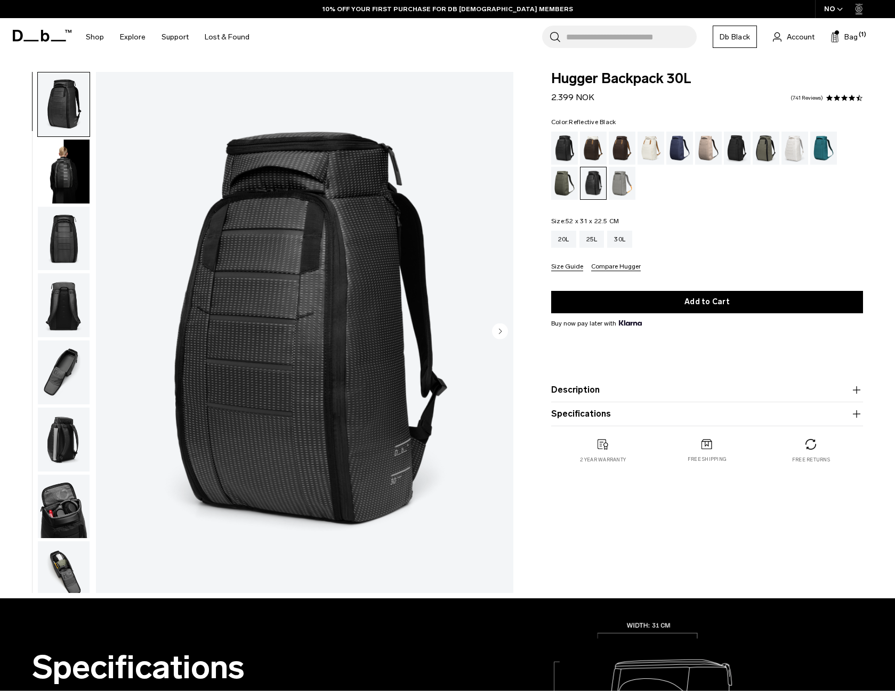
click at [505, 333] on circle "Next slide" at bounding box center [500, 331] width 16 height 16
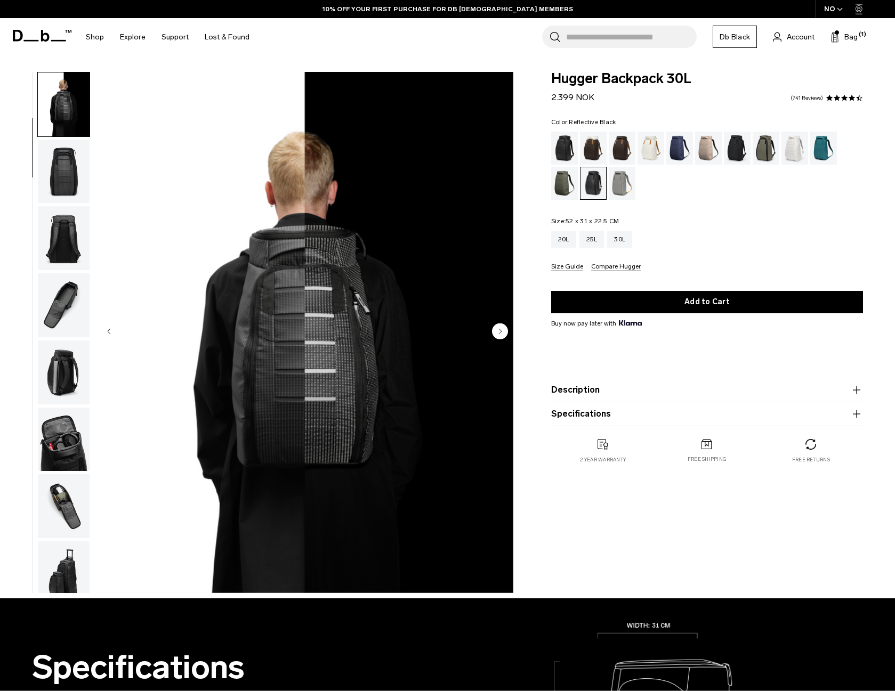
click at [498, 331] on circle "Next slide" at bounding box center [500, 331] width 16 height 16
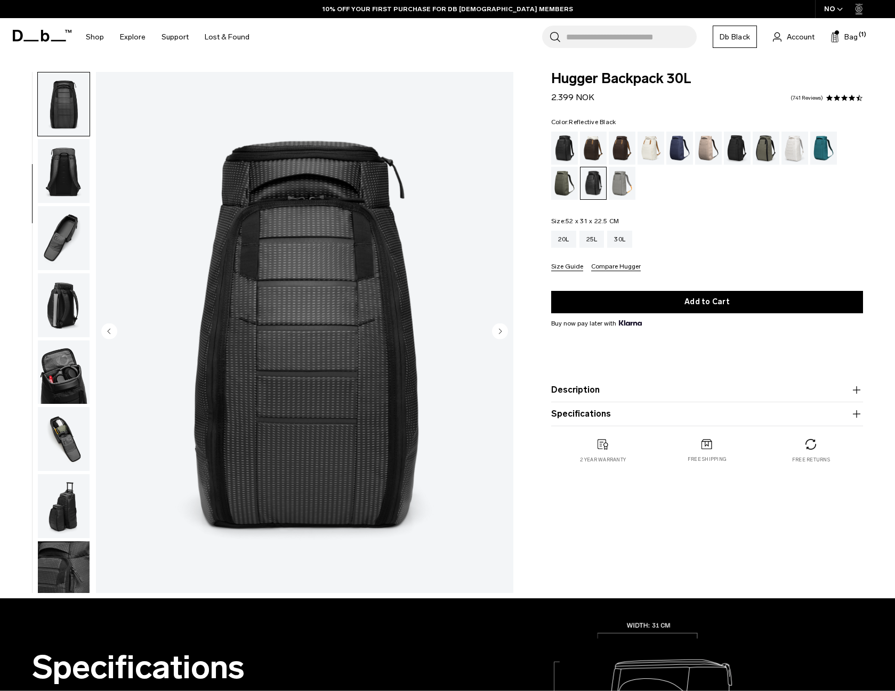
click at [498, 331] on circle "Next slide" at bounding box center [500, 331] width 16 height 16
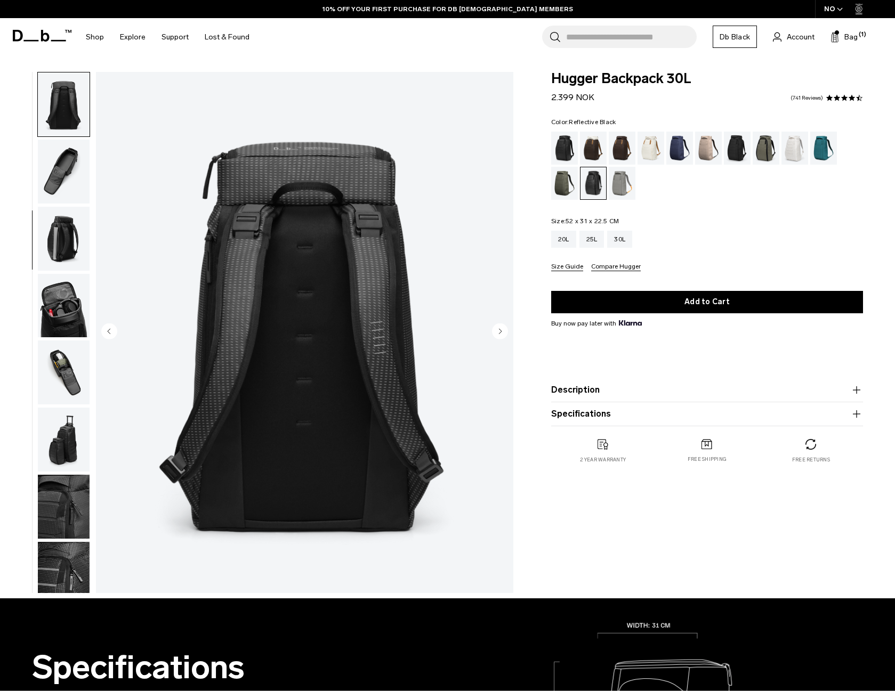
click at [498, 331] on circle "Next slide" at bounding box center [500, 331] width 16 height 16
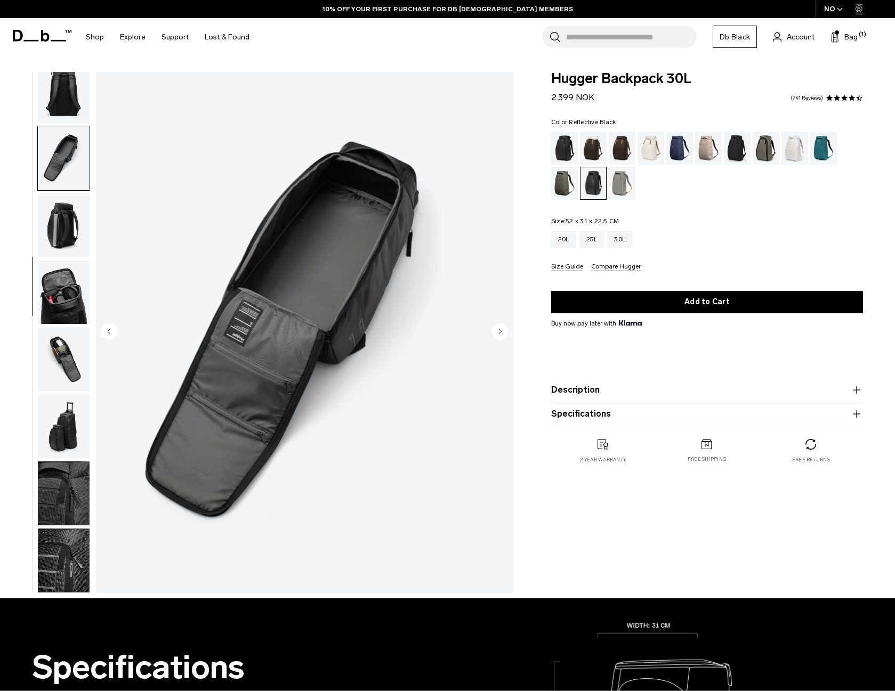
click at [498, 331] on circle "Next slide" at bounding box center [500, 331] width 16 height 16
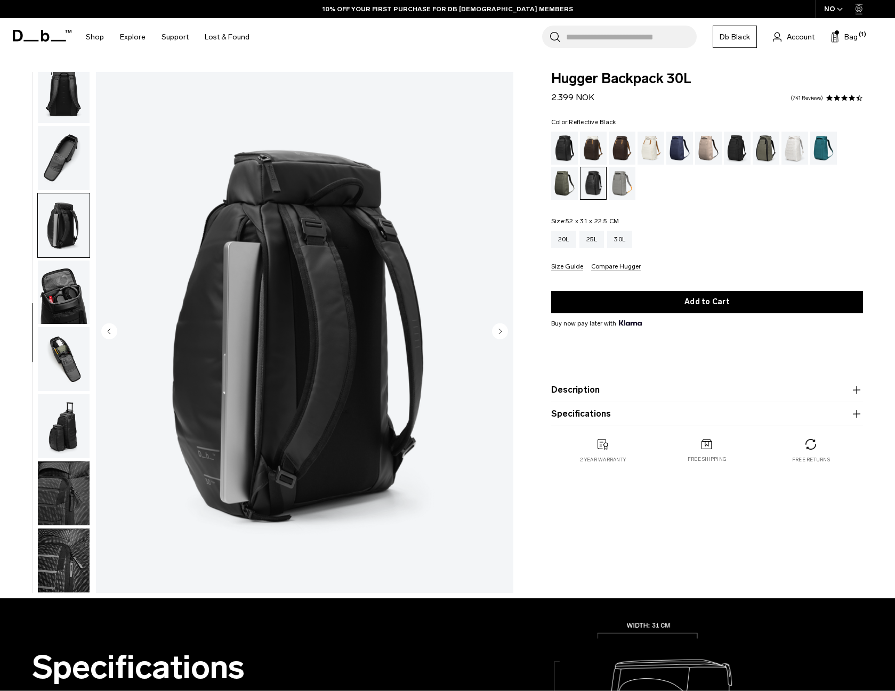
click at [498, 331] on circle "Next slide" at bounding box center [500, 331] width 16 height 16
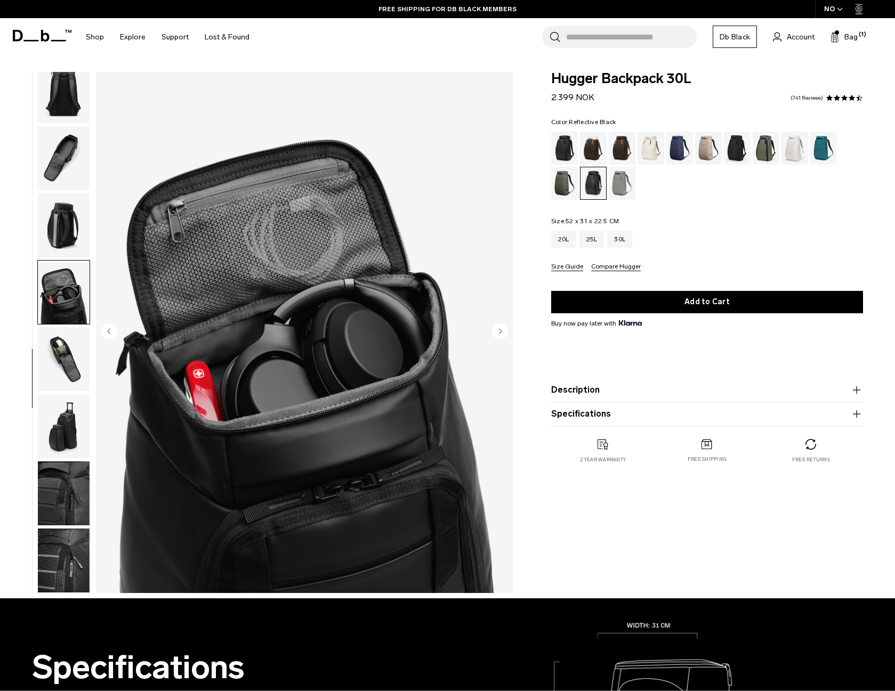
click at [498, 331] on circle "Next slide" at bounding box center [500, 331] width 16 height 16
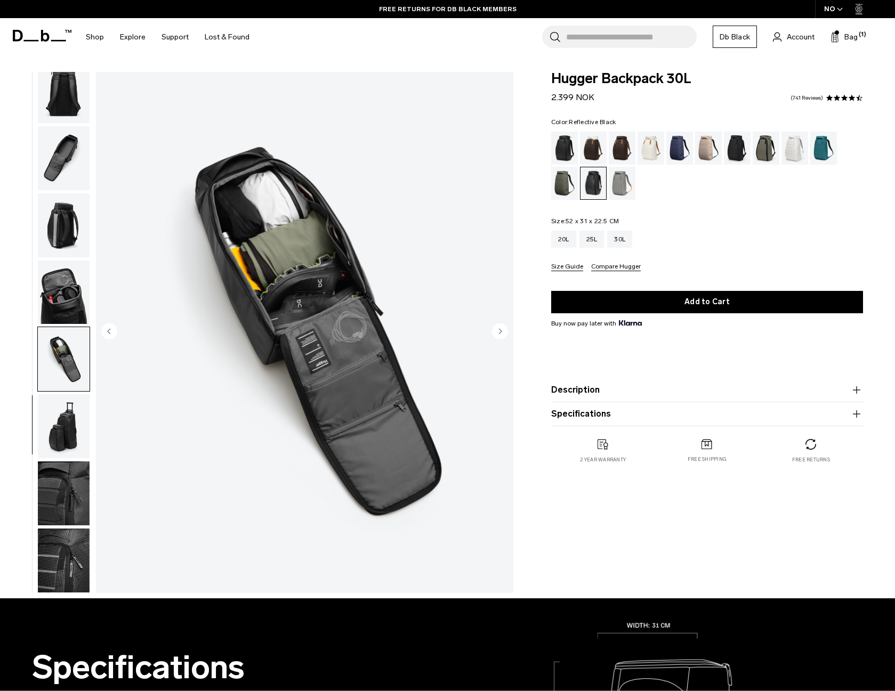
click at [649, 392] on button "Description" at bounding box center [707, 390] width 312 height 13
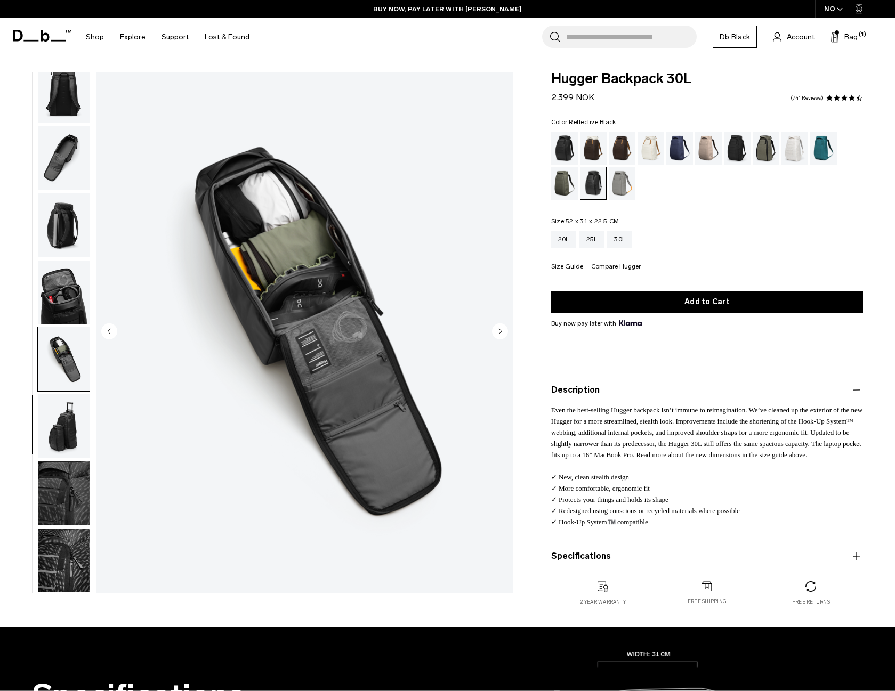
click at [500, 331] on icon "Next slide" at bounding box center [500, 331] width 3 height 5
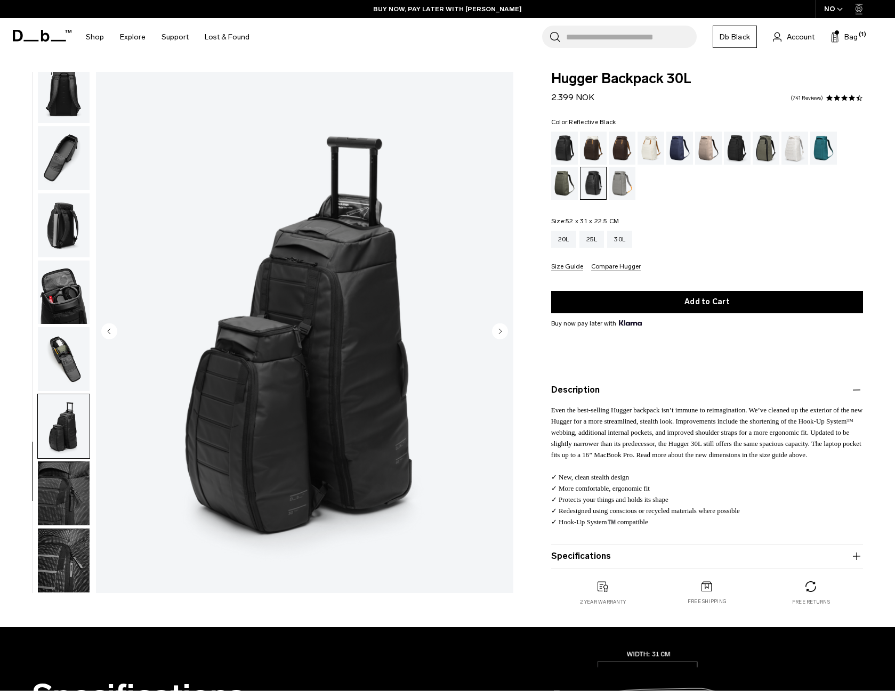
click at [500, 331] on icon "Next slide" at bounding box center [500, 331] width 3 height 5
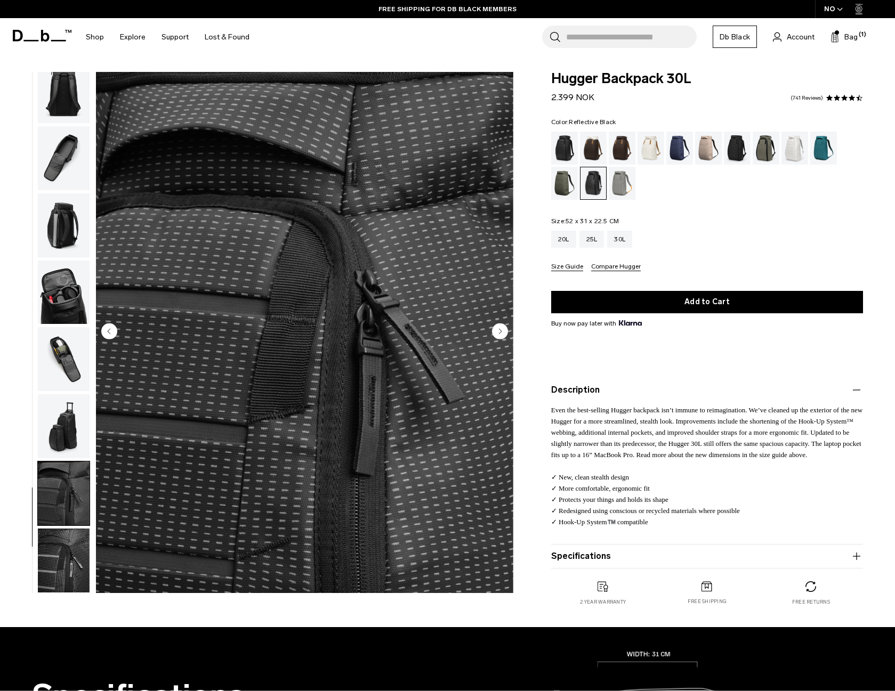
click at [497, 332] on circle "Next slide" at bounding box center [500, 331] width 16 height 16
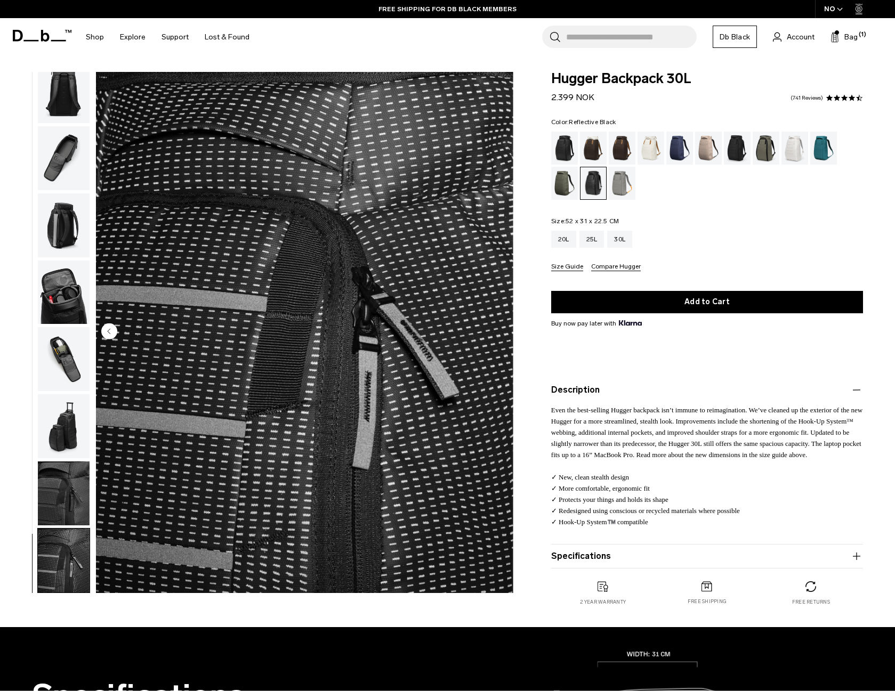
click at [497, 332] on img "11 / 11" at bounding box center [304, 332] width 417 height 521
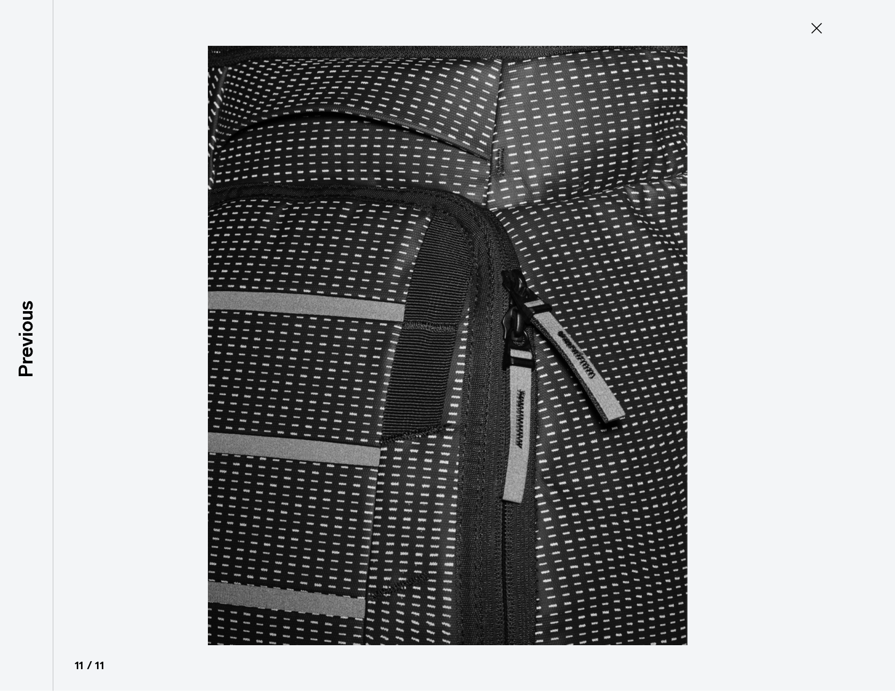
click at [815, 31] on icon at bounding box center [816, 28] width 17 height 17
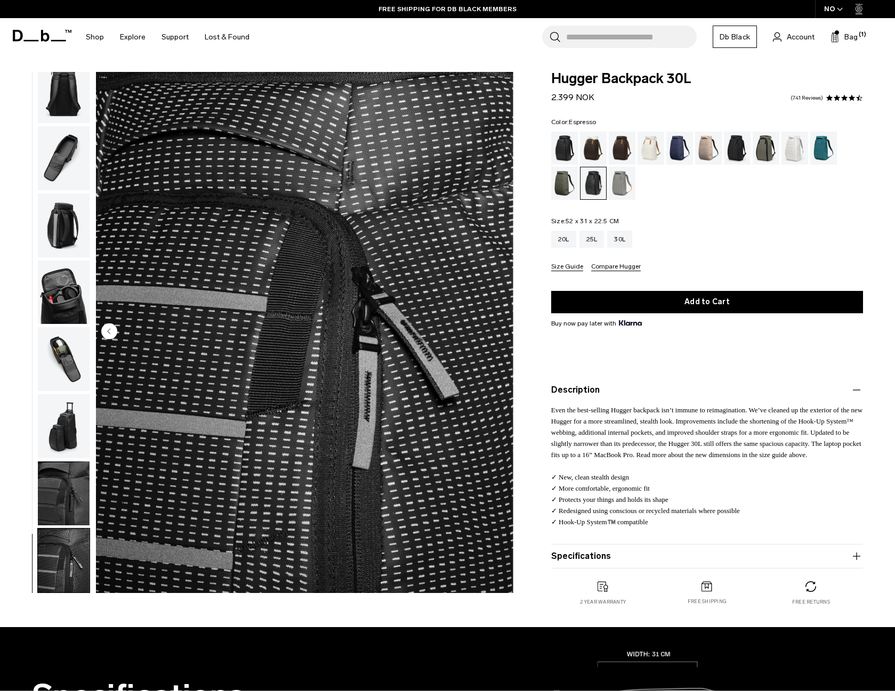
click at [625, 151] on div "Espresso" at bounding box center [622, 148] width 27 height 33
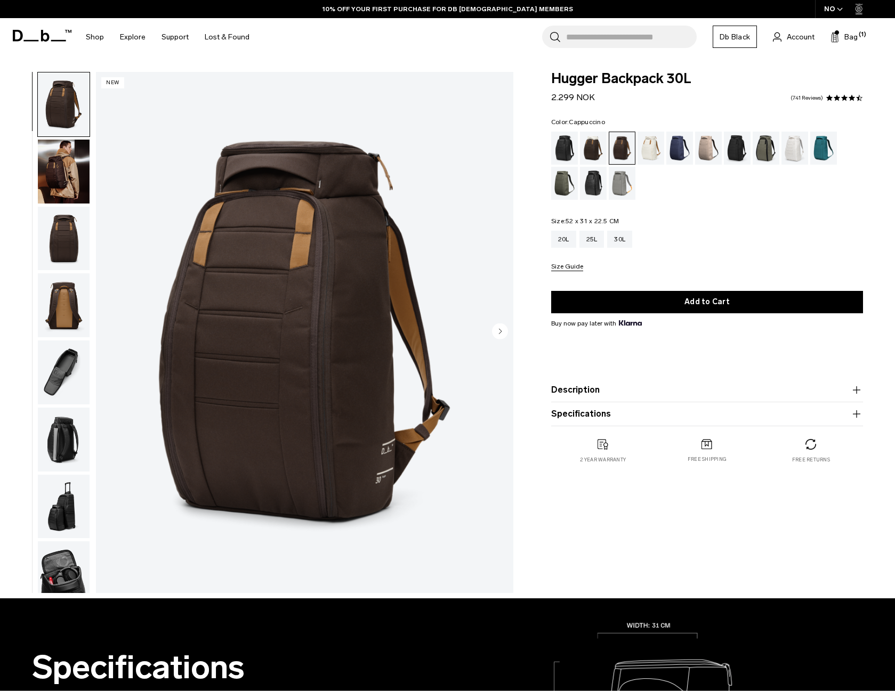
click at [599, 153] on div "Cappuccino" at bounding box center [593, 148] width 27 height 33
click at [617, 185] on div "Sand Grey" at bounding box center [622, 183] width 27 height 33
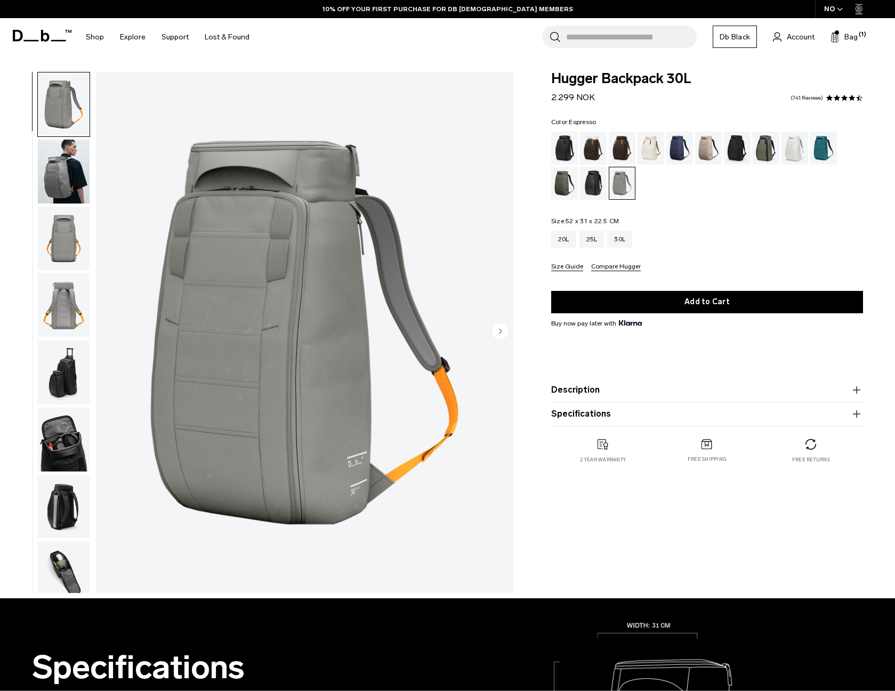
click at [616, 157] on div "Espresso" at bounding box center [622, 148] width 27 height 33
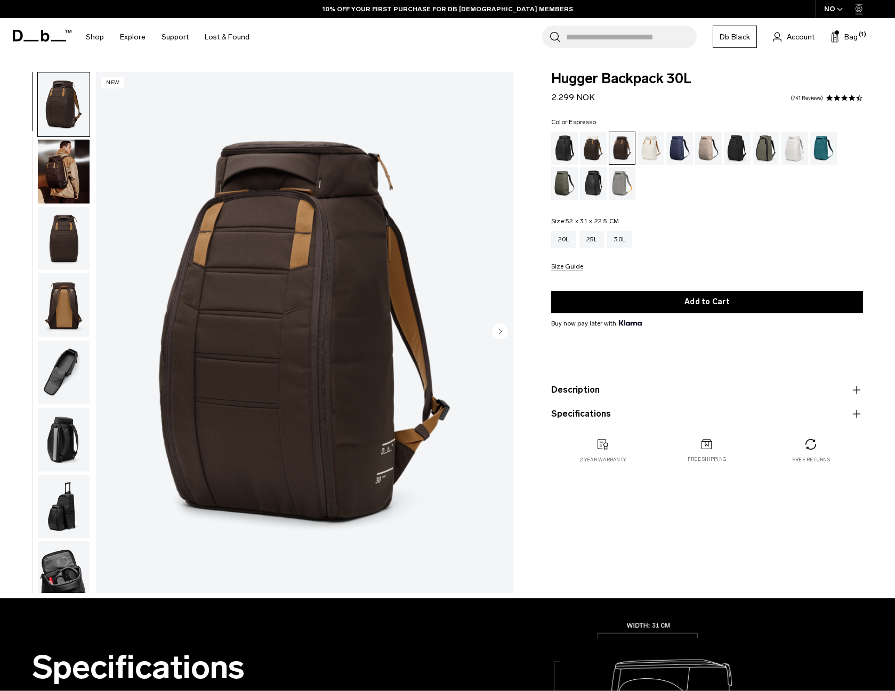
click at [500, 328] on circle "Next slide" at bounding box center [500, 331] width 16 height 16
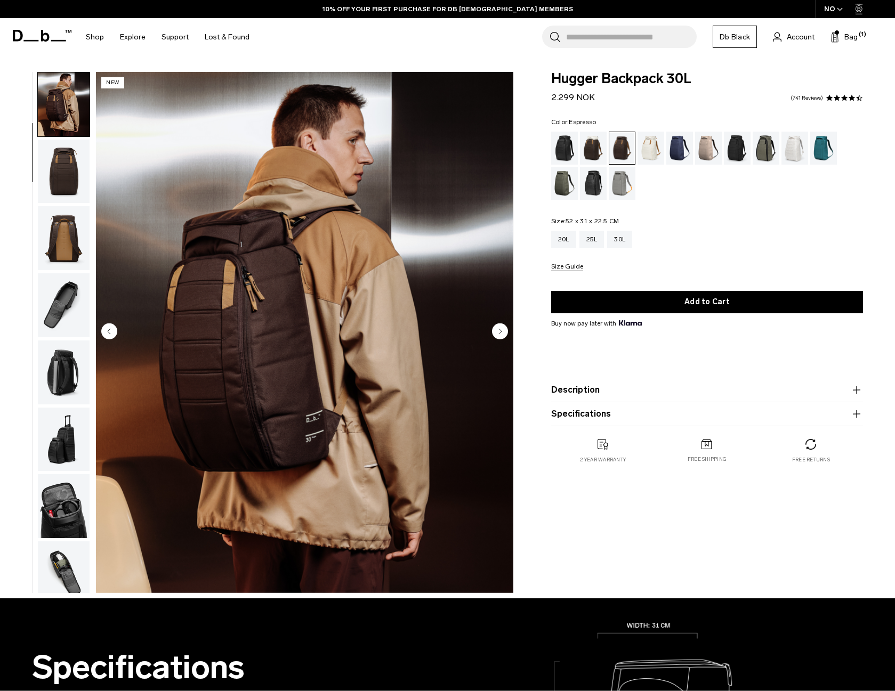
click at [500, 328] on circle "Next slide" at bounding box center [500, 331] width 16 height 16
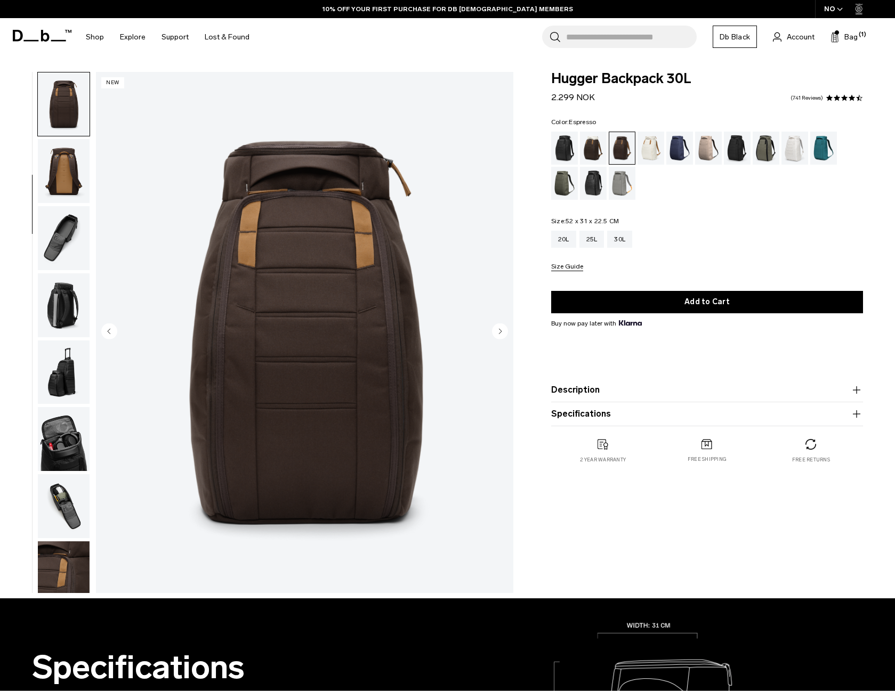
click at [500, 328] on circle "Next slide" at bounding box center [500, 331] width 16 height 16
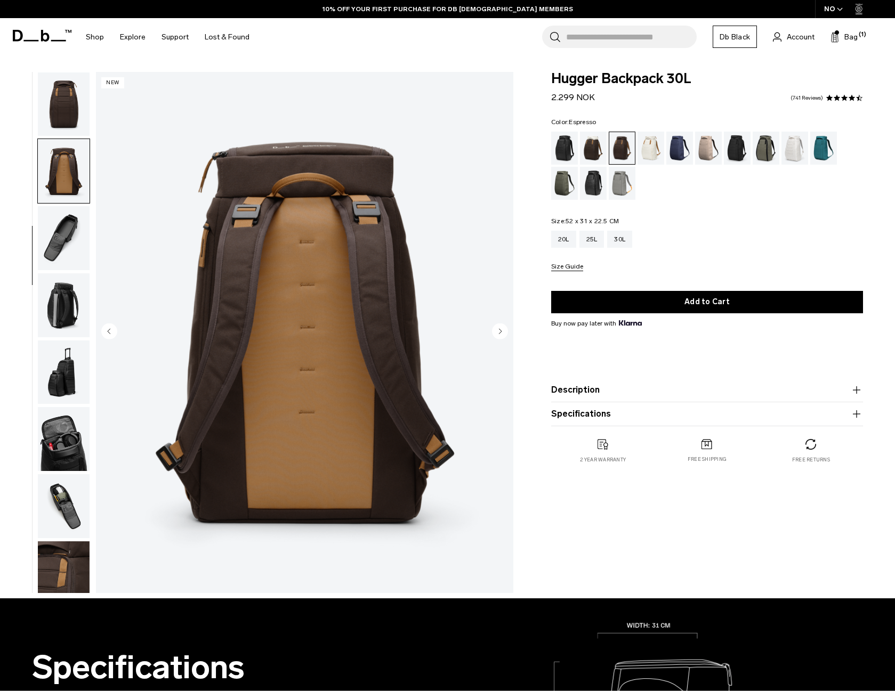
scroll to position [147, 0]
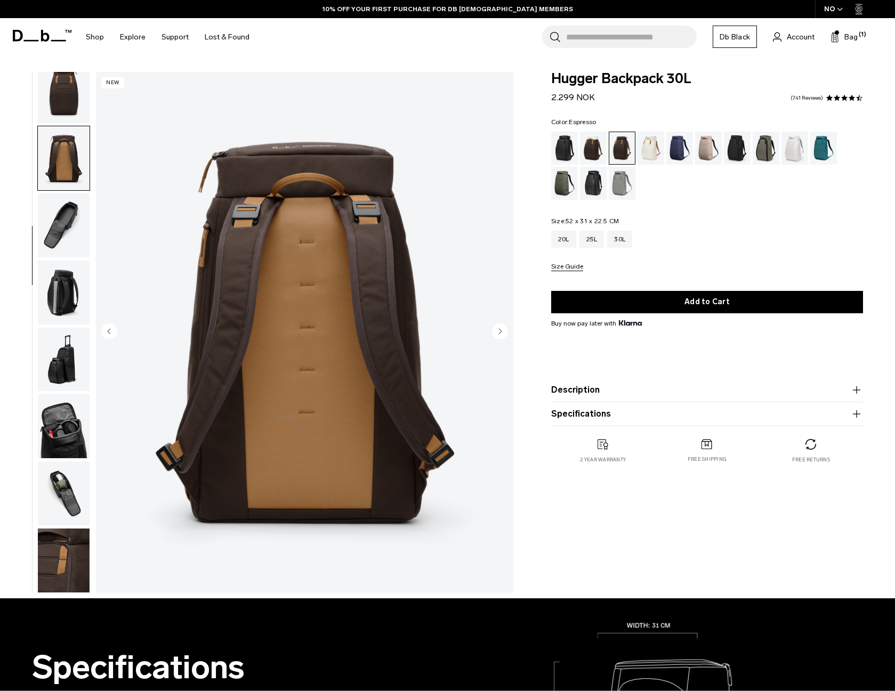
click at [500, 328] on circle "Next slide" at bounding box center [500, 331] width 16 height 16
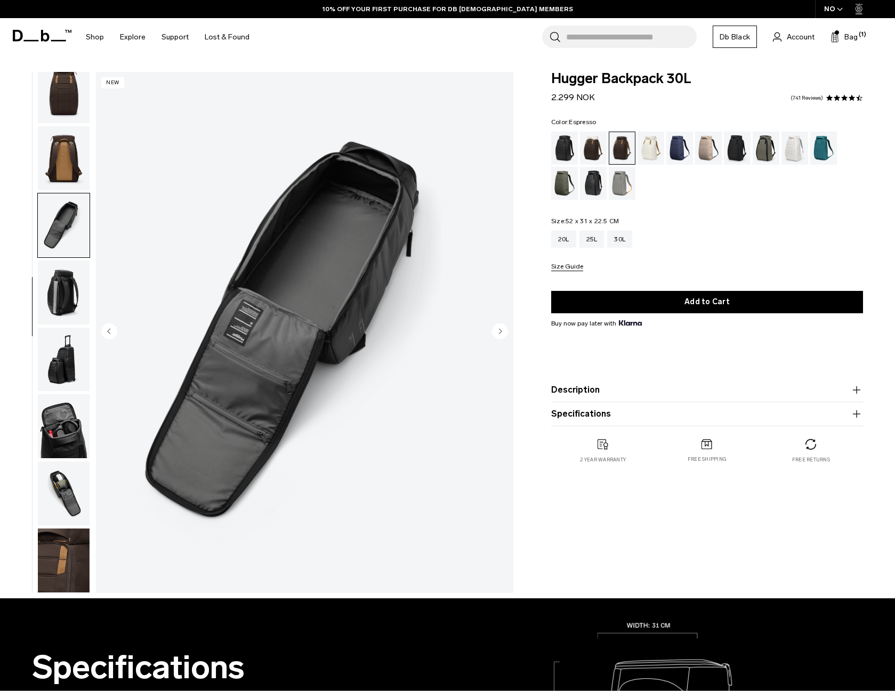
click at [500, 328] on circle "Next slide" at bounding box center [500, 331] width 16 height 16
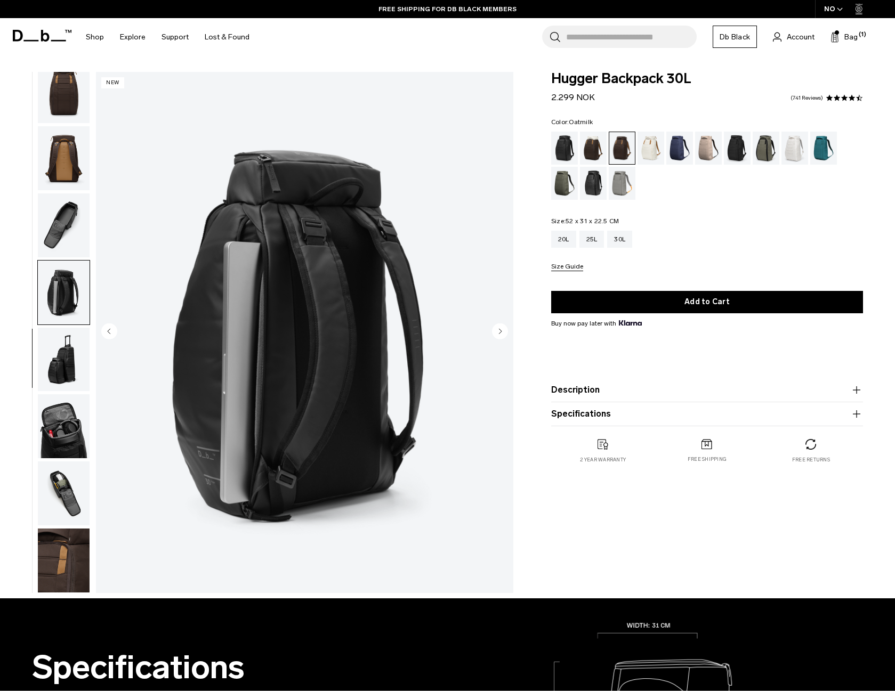
click at [647, 151] on div "Oatmilk" at bounding box center [650, 148] width 27 height 33
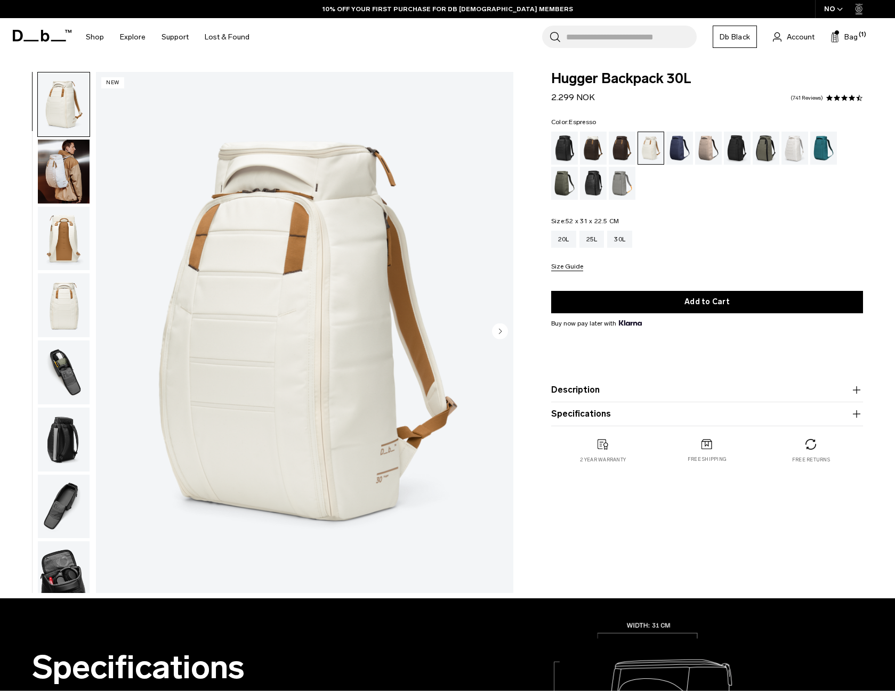
click at [622, 151] on div "Espresso" at bounding box center [622, 148] width 27 height 33
